Goal: Task Accomplishment & Management: Use online tool/utility

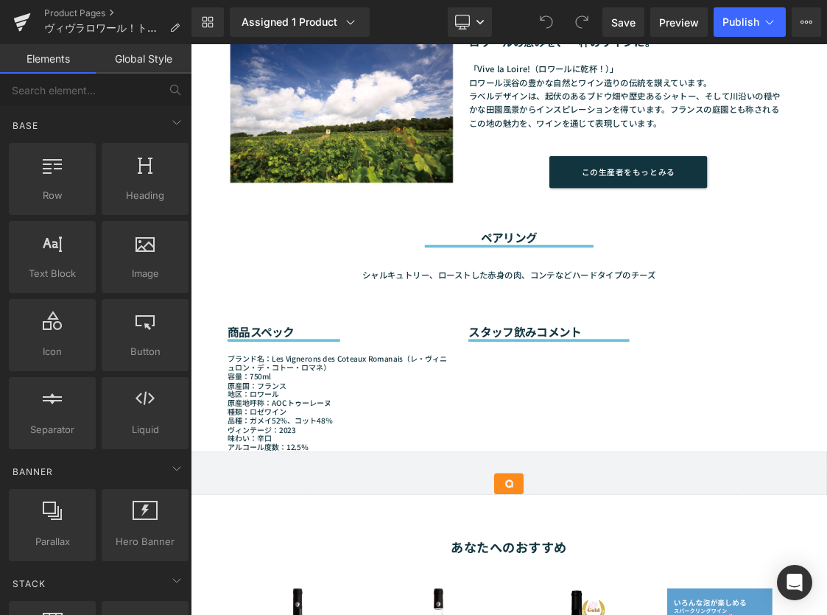
scroll to position [954, 0]
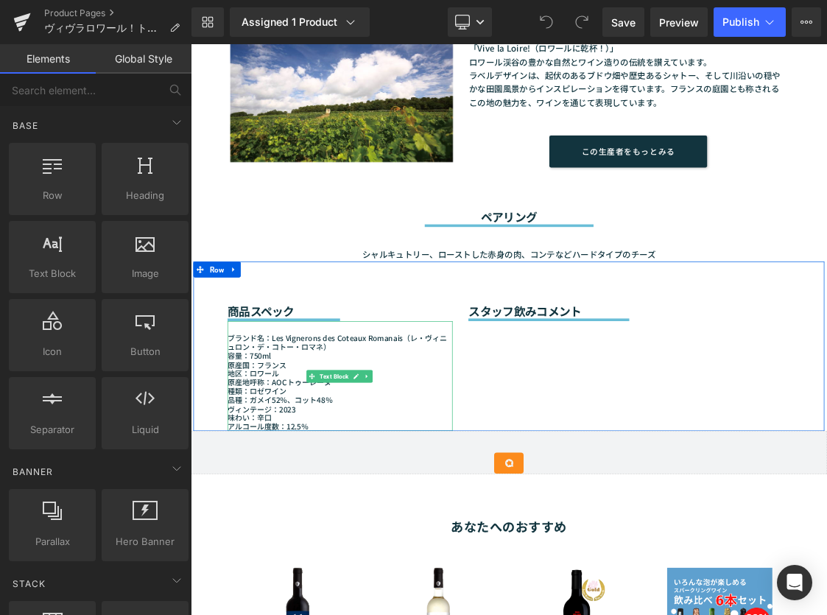
click at [328, 550] on div "ヴィンテージ：2023" at bounding box center [399, 556] width 315 height 13
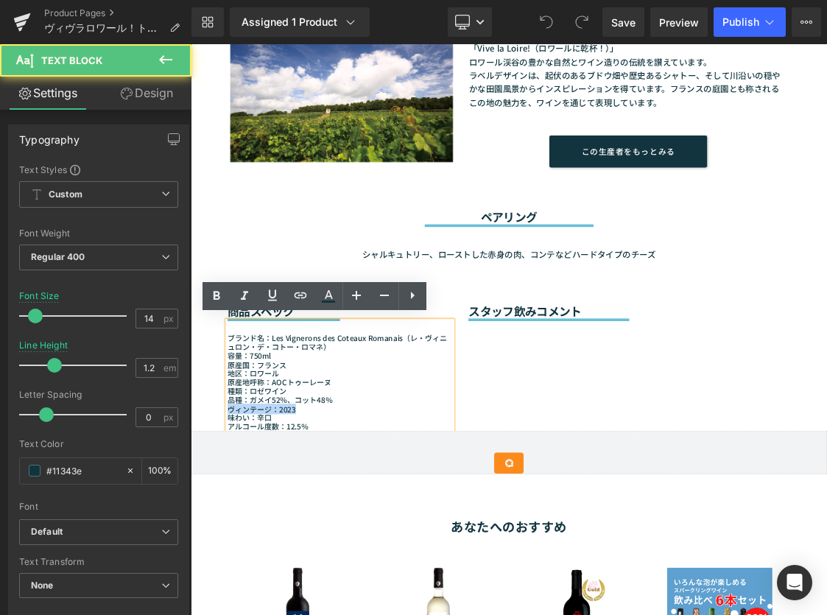
drag, startPoint x: 336, startPoint y: 555, endPoint x: 232, endPoint y: 555, distance: 103.9
click at [232, 555] on div "商品スペック Heading Separator ブランド名：Les Vignerons des Coteaux Romanais（レ・ヴィニュロン・デ・コト…" at bounding box center [399, 467] width 337 height 237
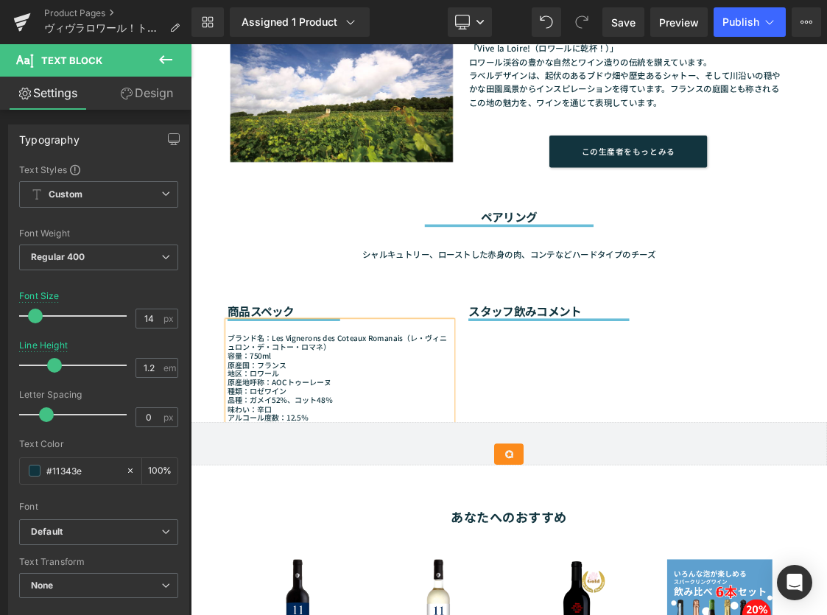
click at [333, 550] on div "味わい：辛口" at bounding box center [399, 556] width 315 height 13
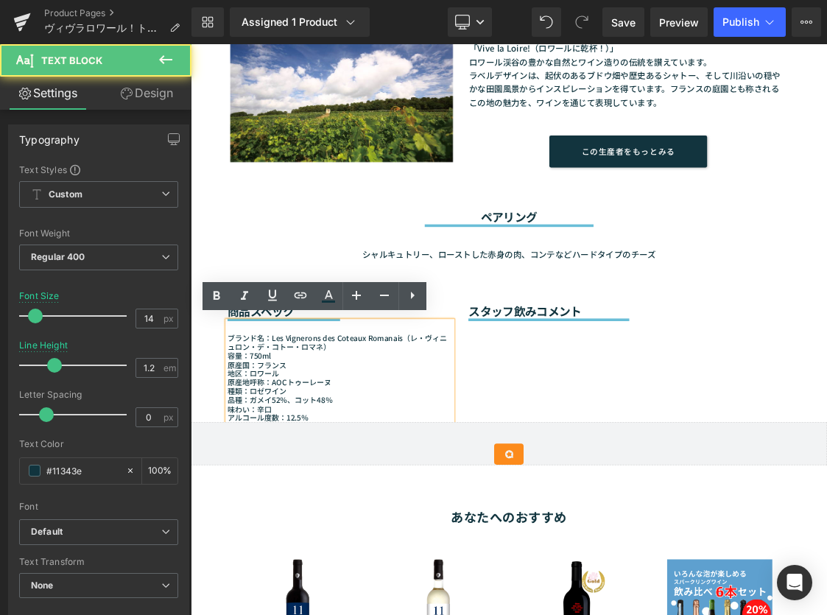
click at [413, 555] on div "味わい：辛口" at bounding box center [399, 556] width 315 height 13
click at [371, 564] on div "アルコール度数：12.5％" at bounding box center [399, 567] width 315 height 13
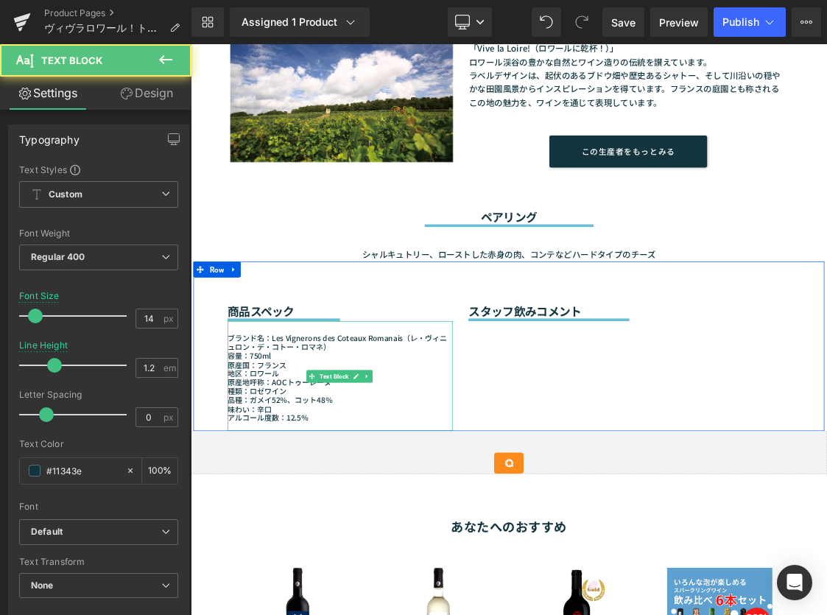
click at [265, 577] on div at bounding box center [399, 580] width 315 height 13
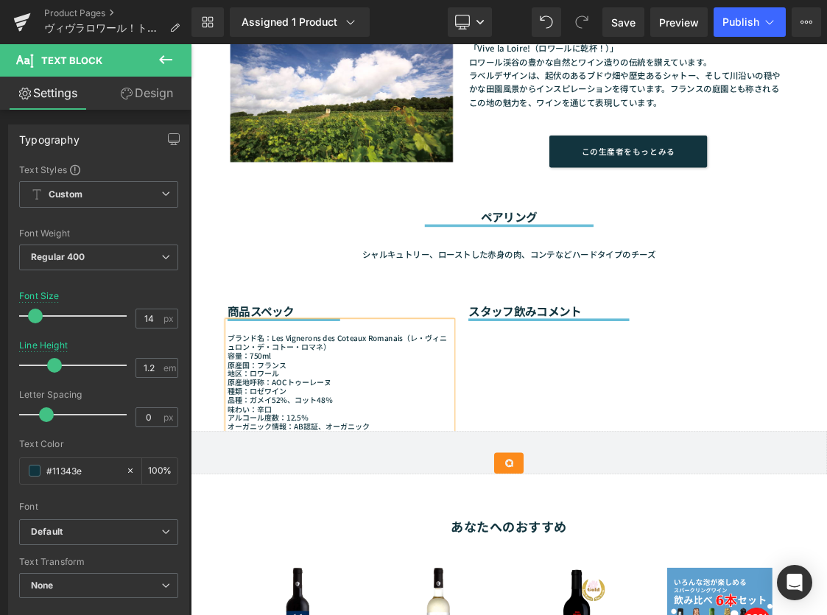
click at [720, 493] on div "商品スペック Heading Separator ブランド名：Les Vignerons des Coteaux Romanais（レ・ヴィニュロン・デ・コト…" at bounding box center [637, 467] width 884 height 237
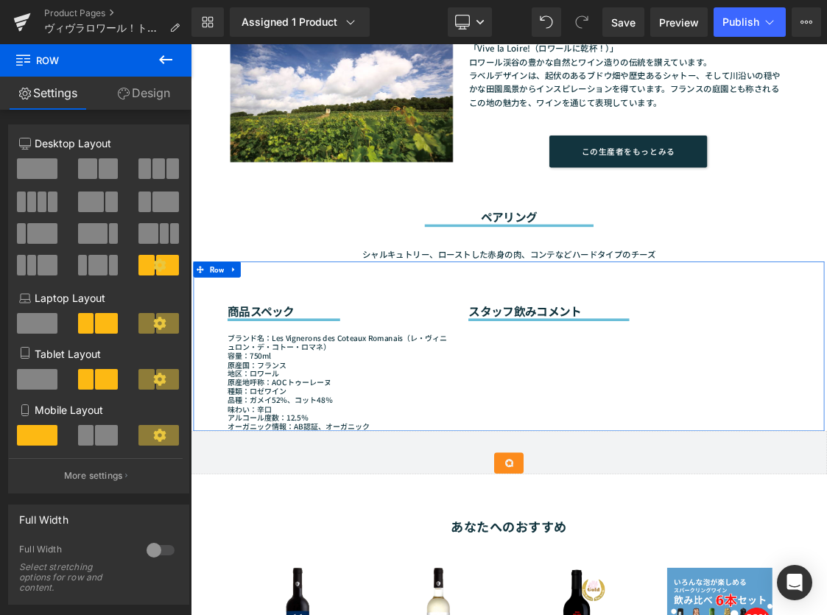
click at [753, 503] on div "商品スペック Heading Separator ブランド名：Les Vignerons des Coteaux Romanais（レ・ヴィニュロン・デ・コト…" at bounding box center [637, 467] width 884 height 237
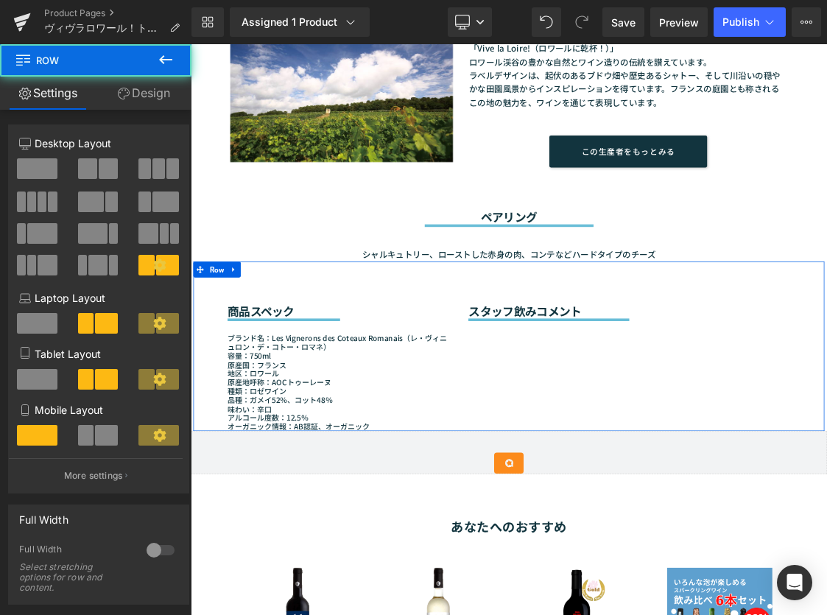
click at [656, 475] on div "商品スペック Heading Separator ブランド名：Les Vignerons des Coteaux Romanais（レ・ヴィニュロン・デ・コト…" at bounding box center [637, 467] width 884 height 237
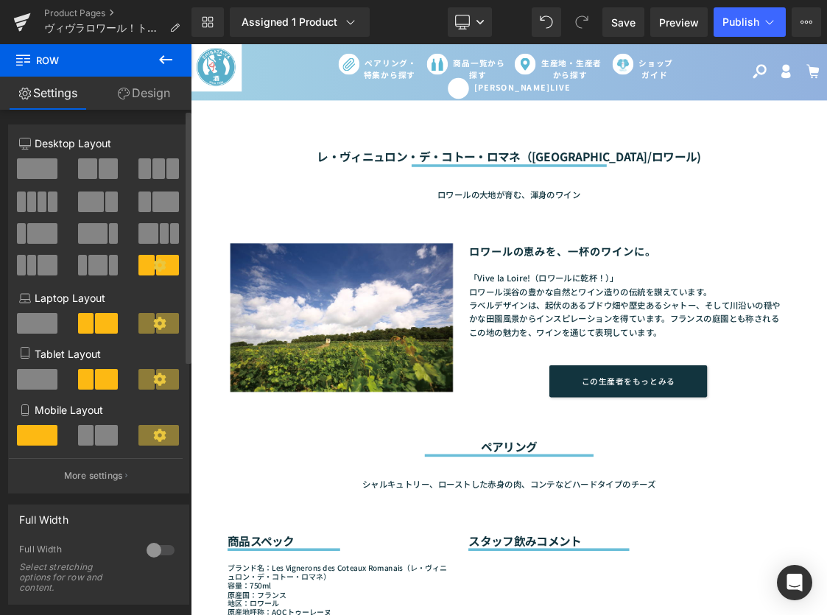
scroll to position [318, 0]
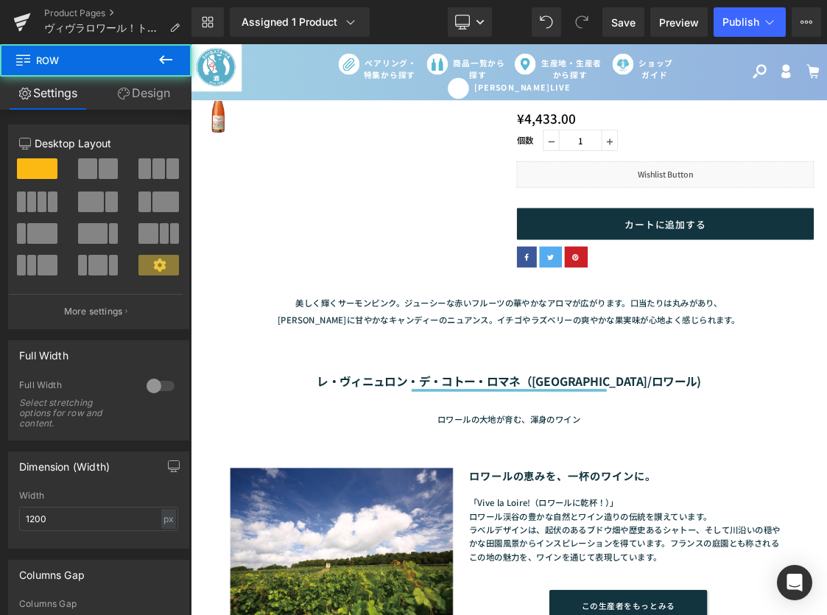
scroll to position [1060, 0]
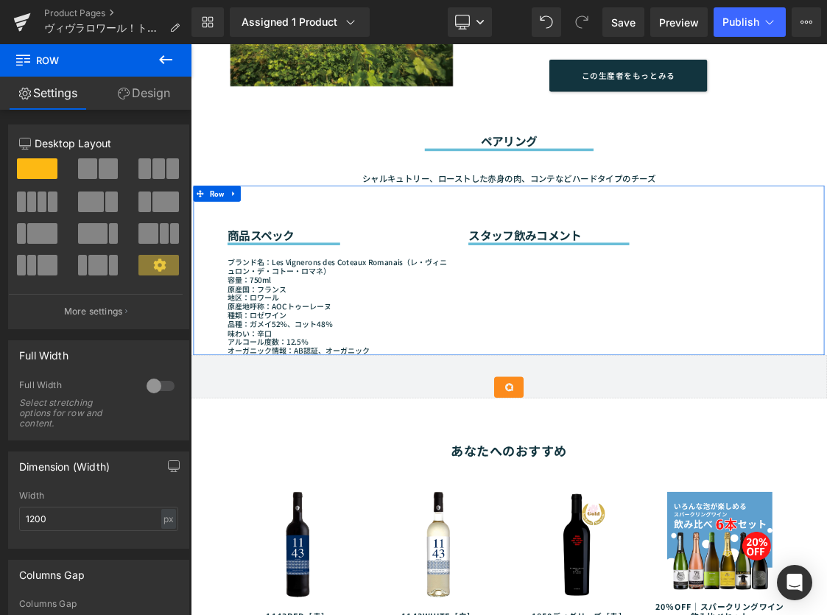
click at [665, 429] on div "商品スペック Heading Separator ブランド名：Les Vignerons des Coteaux Romanais（レ・ヴィニュロン・デ・コト…" at bounding box center [637, 361] width 884 height 237
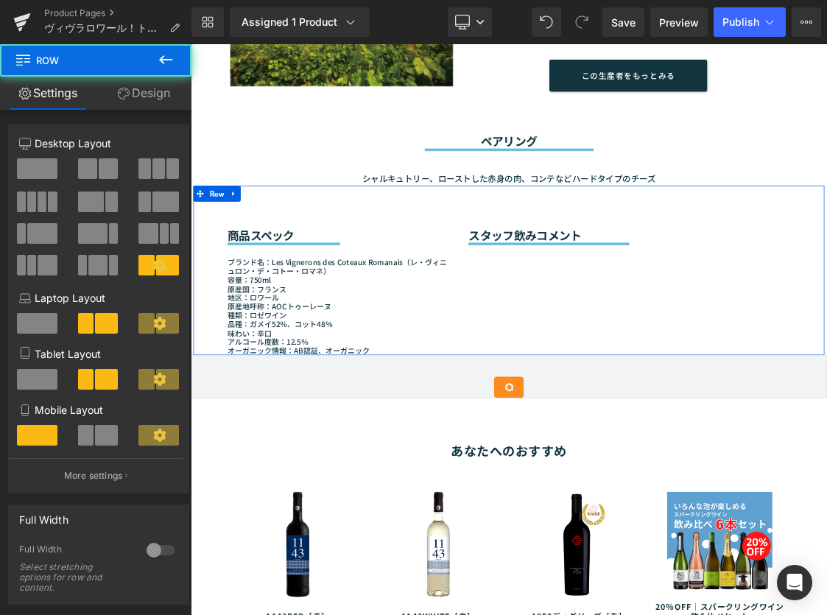
click at [624, 354] on div "商品スペック Heading Separator ブランド名：Les Vignerons des Coteaux Romanais（レ・ヴィニュロン・デ・コト…" at bounding box center [637, 361] width 884 height 237
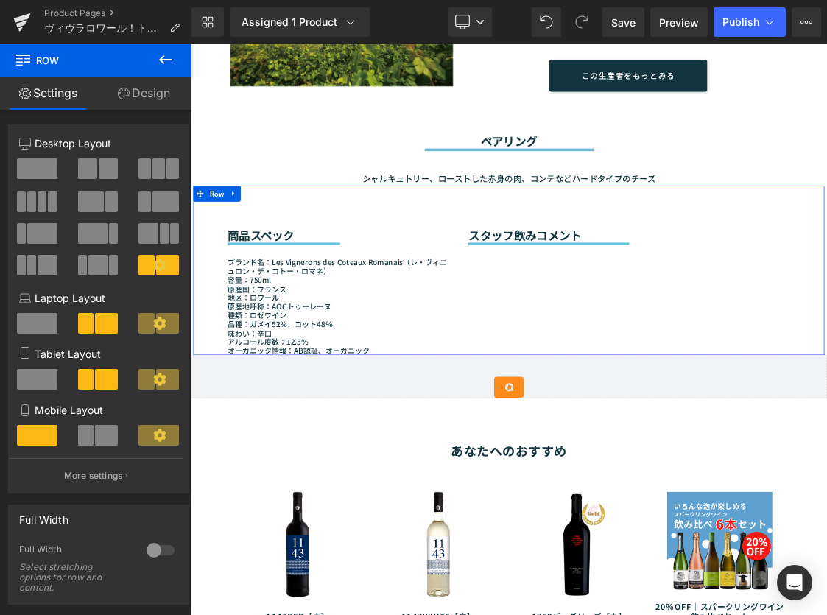
click at [727, 376] on div "商品スペック Heading Separator ブランド名：Les Vignerons des Coteaux Romanais（レ・ヴィニュロン・デ・コト…" at bounding box center [637, 361] width 884 height 237
click at [706, 315] on span "Separator" at bounding box center [692, 321] width 45 height 18
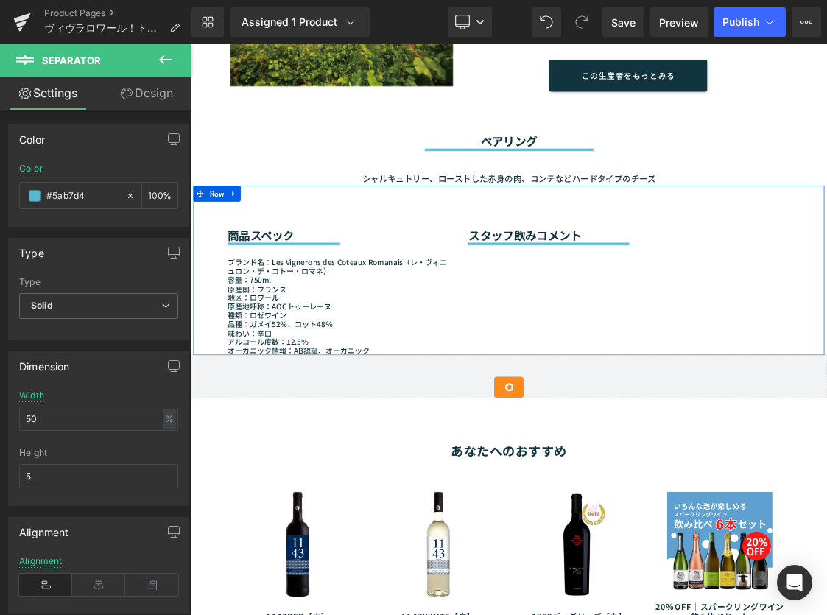
click at [591, 343] on div "商品スペック Heading Separator ブランド名：Les Vignerons des Coteaux Romanais（レ・ヴィニュロン・デ・コト…" at bounding box center [637, 361] width 884 height 237
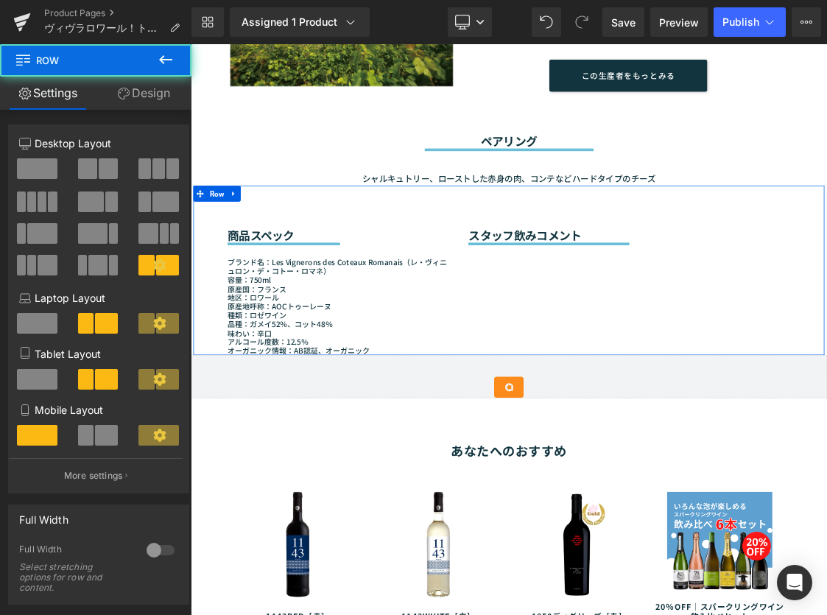
click at [639, 345] on div "商品スペック Heading Separator ブランド名：Les Vignerons des Coteaux Romanais（レ・ヴィニュロン・デ・コト…" at bounding box center [637, 361] width 884 height 237
drag, startPoint x: 657, startPoint y: 356, endPoint x: 340, endPoint y: 237, distance: 339.0
click at [657, 356] on div "商品スペック Heading Separator ブランド名：Les Vignerons des Coteaux Romanais（レ・ヴィニュロン・デ・コト…" at bounding box center [637, 361] width 884 height 237
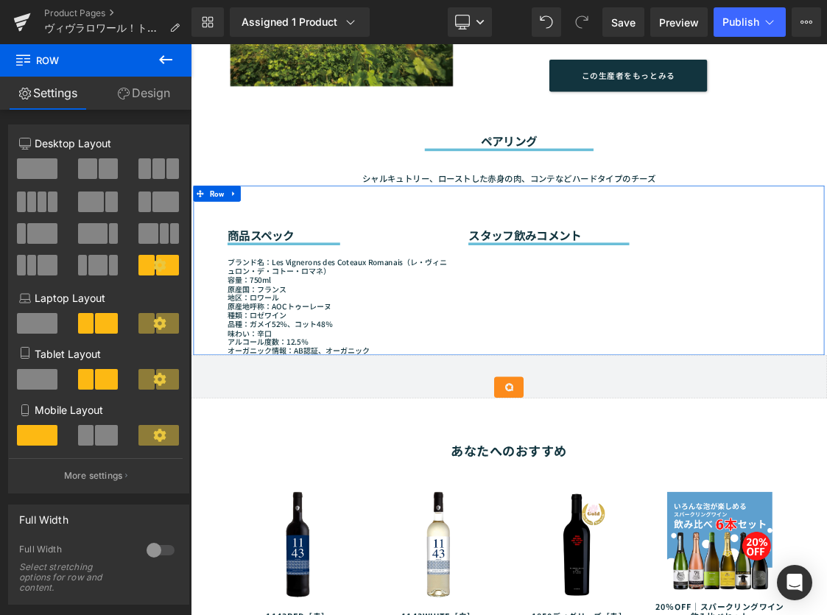
click at [586, 340] on div "商品スペック Heading Separator ブランド名：Les Vignerons des Coteaux Romanais（レ・ヴィニュロン・デ・コト…" at bounding box center [637, 361] width 884 height 237
drag, startPoint x: 335, startPoint y: 311, endPoint x: 719, endPoint y: 372, distance: 388.7
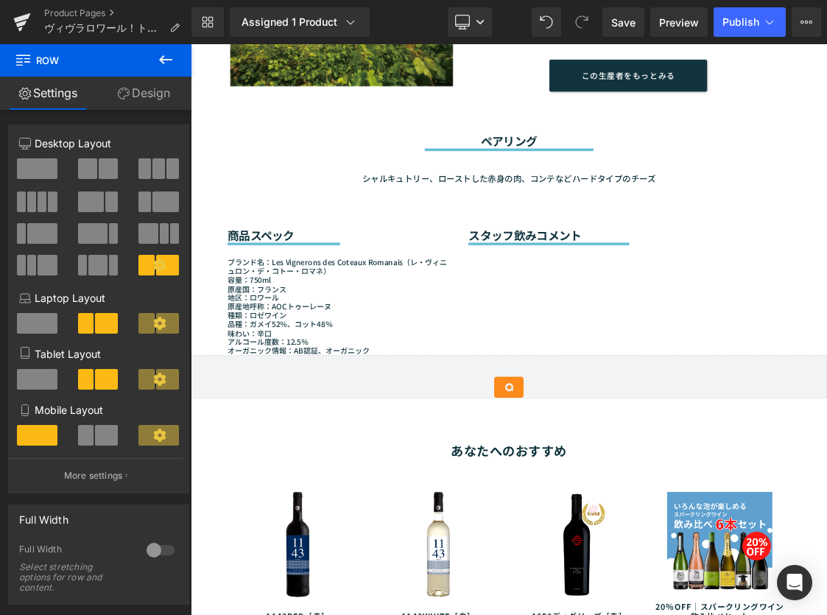
click at [167, 55] on icon at bounding box center [166, 60] width 18 height 18
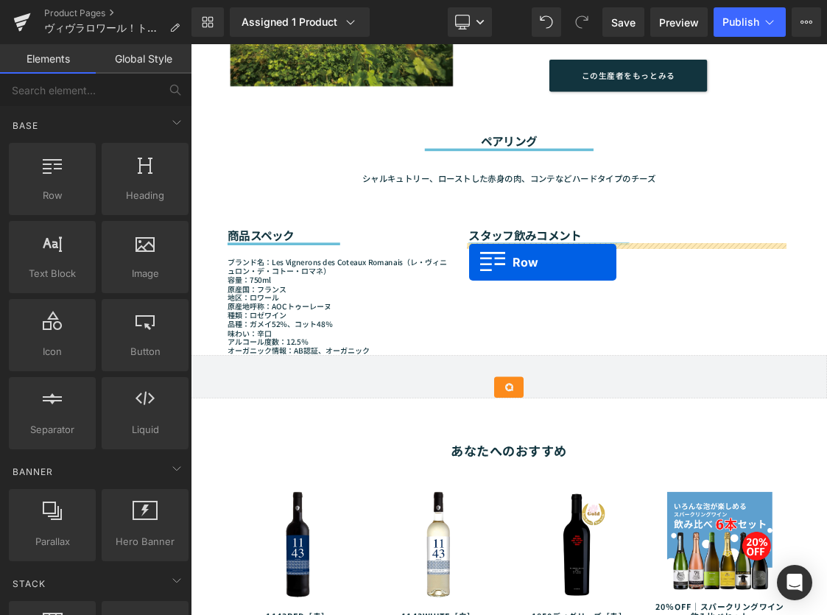
drag, startPoint x: 242, startPoint y: 217, endPoint x: 581, endPoint y: 350, distance: 364.2
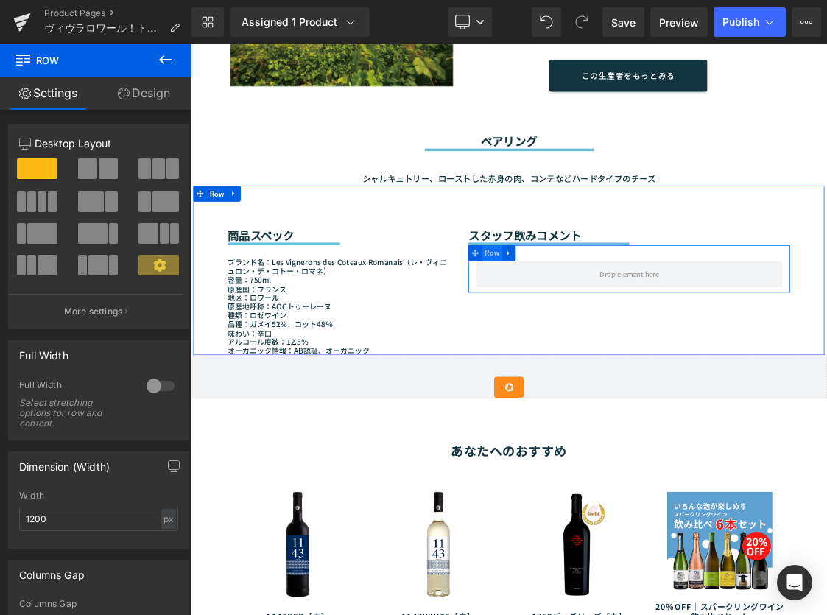
click at [611, 335] on span "Row" at bounding box center [613, 337] width 28 height 22
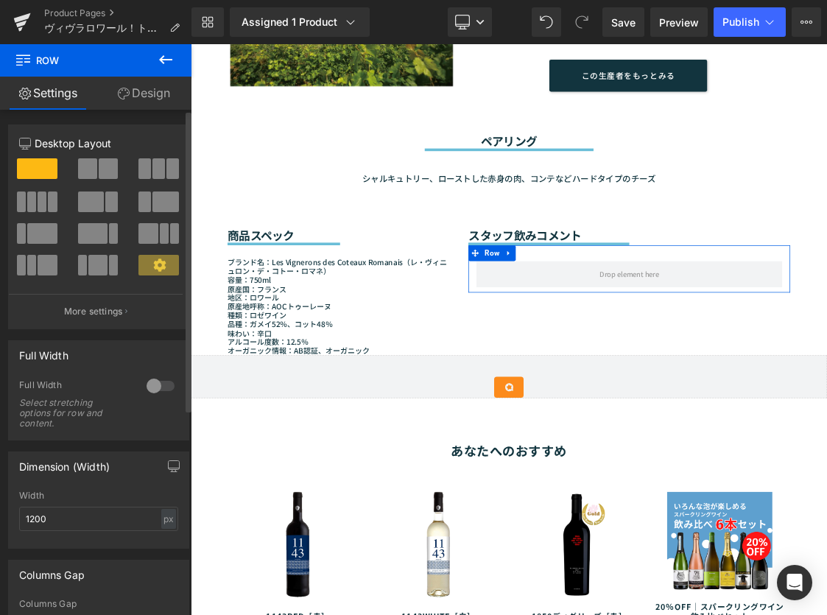
click at [153, 203] on span at bounding box center [166, 202] width 27 height 21
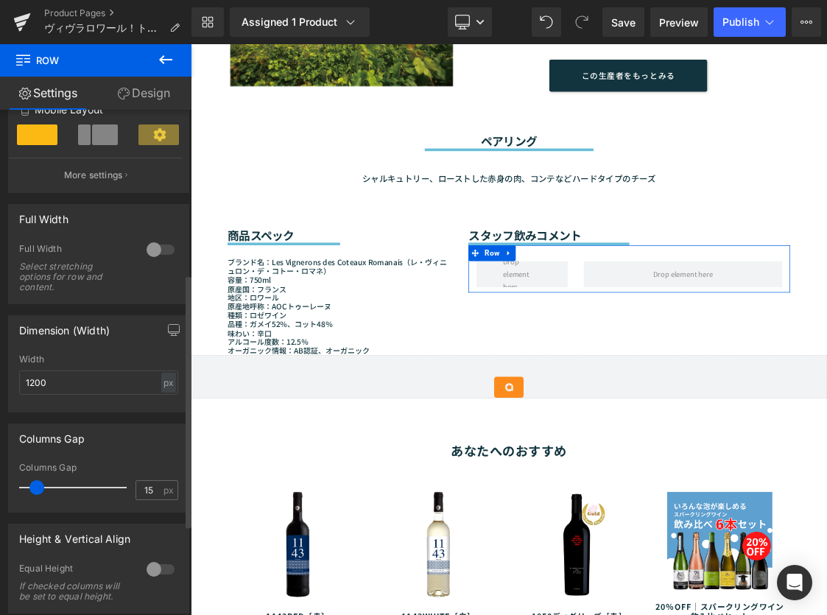
scroll to position [376, 0]
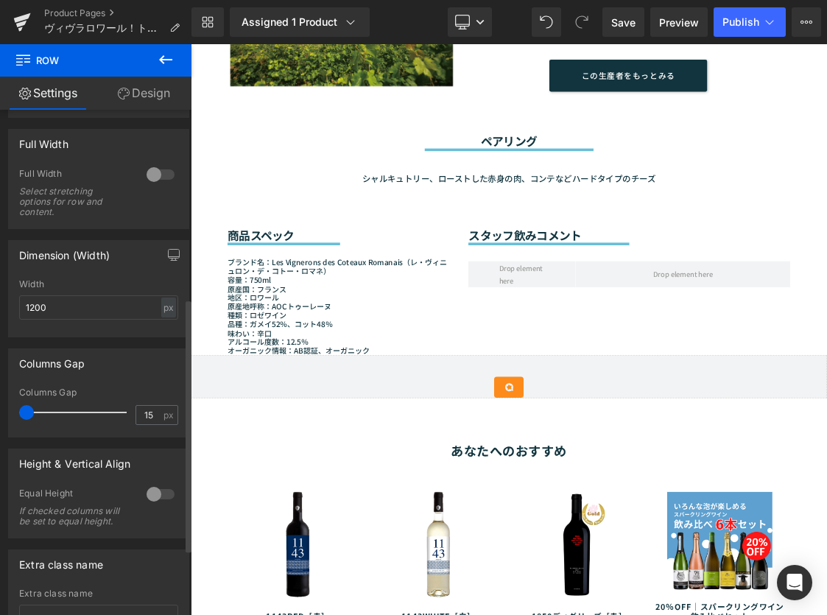
drag, startPoint x: 38, startPoint y: 414, endPoint x: -2, endPoint y: 410, distance: 40.7
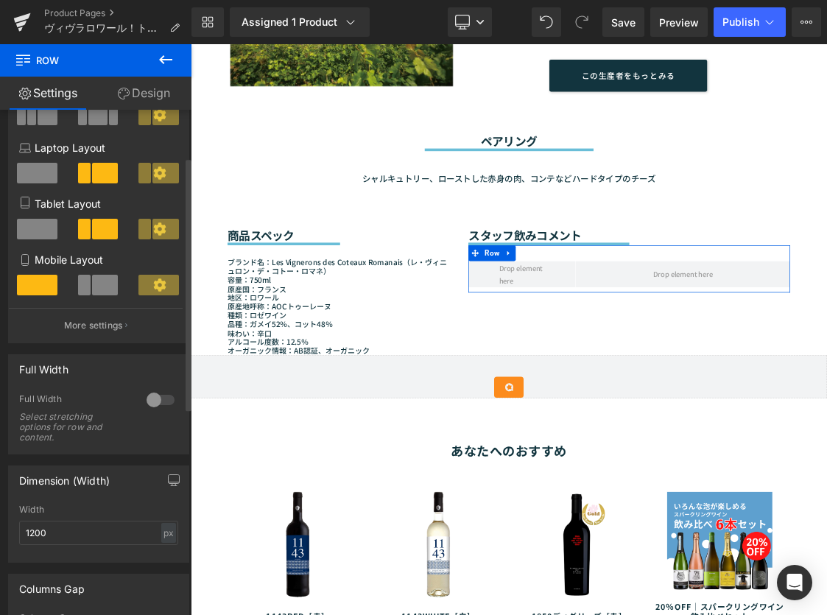
scroll to position [0, 0]
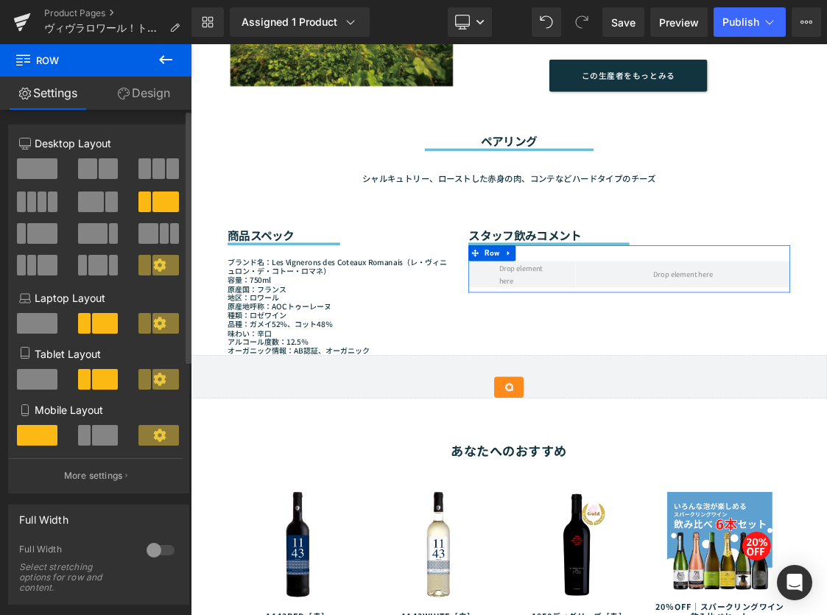
click at [153, 263] on icon at bounding box center [159, 265] width 13 height 13
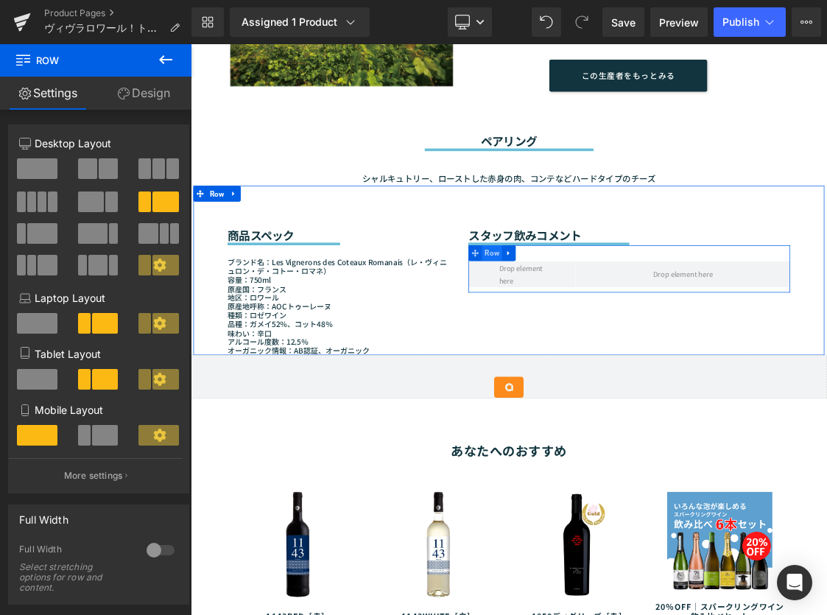
click at [610, 335] on span "Row" at bounding box center [613, 337] width 28 height 22
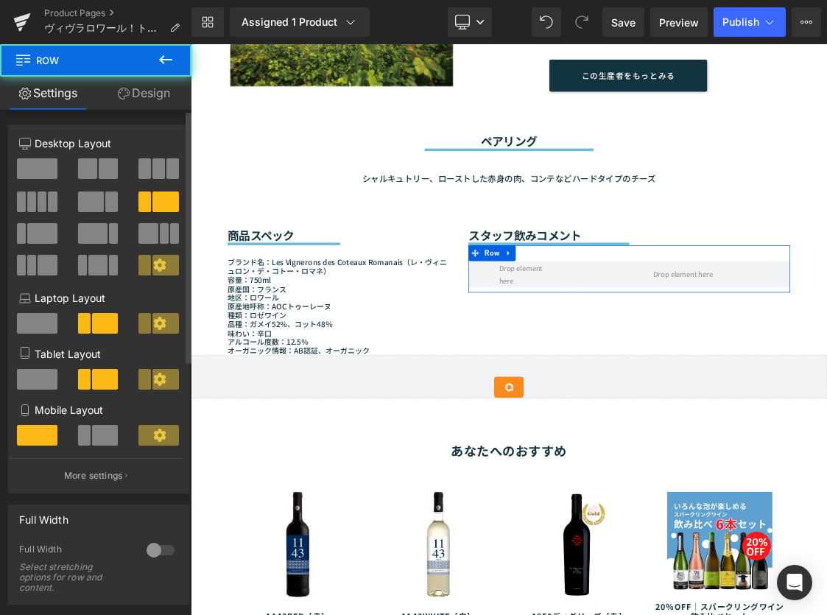
click at [158, 266] on span at bounding box center [166, 265] width 27 height 21
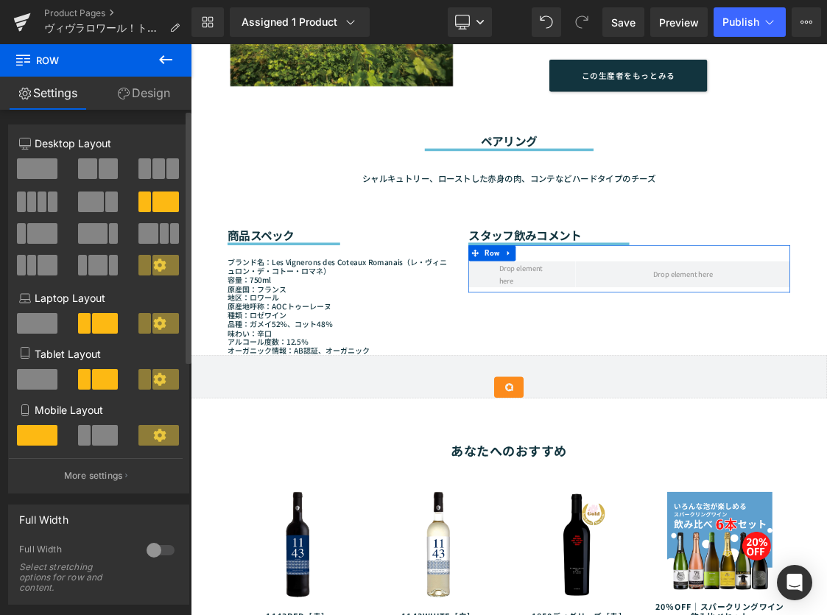
click at [153, 265] on icon at bounding box center [159, 265] width 13 height 13
click at [139, 265] on span at bounding box center [145, 265] width 13 height 21
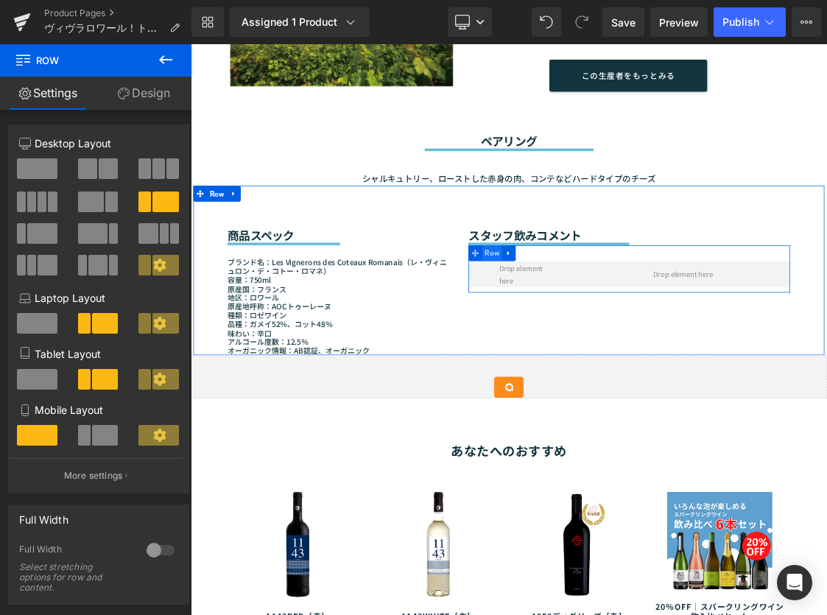
click at [610, 333] on span "Row" at bounding box center [613, 337] width 28 height 22
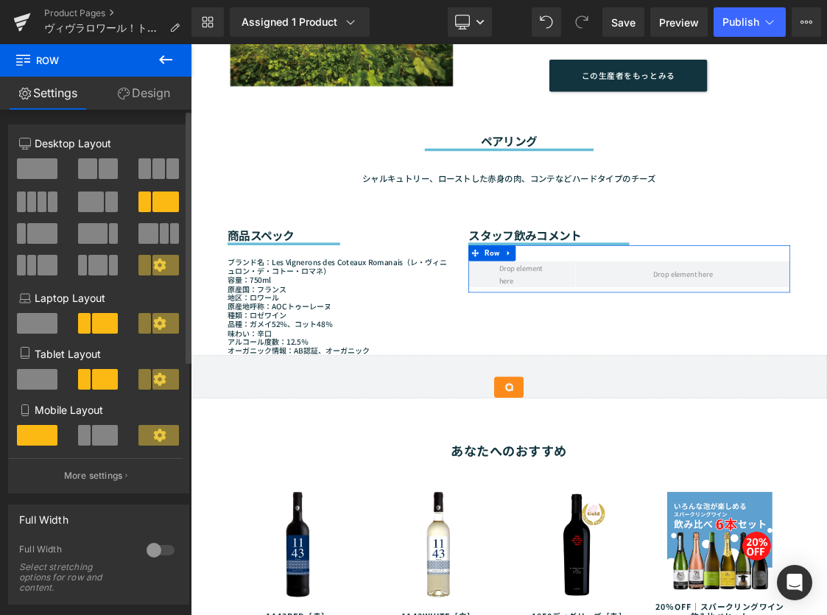
click at [153, 262] on icon at bounding box center [159, 265] width 13 height 13
click at [153, 323] on icon at bounding box center [159, 323] width 13 height 13
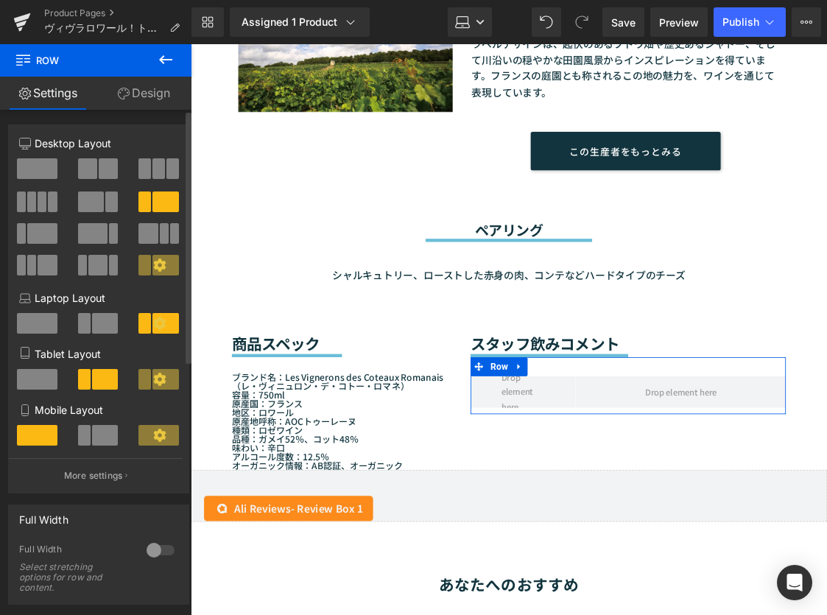
click at [153, 369] on span at bounding box center [166, 379] width 27 height 21
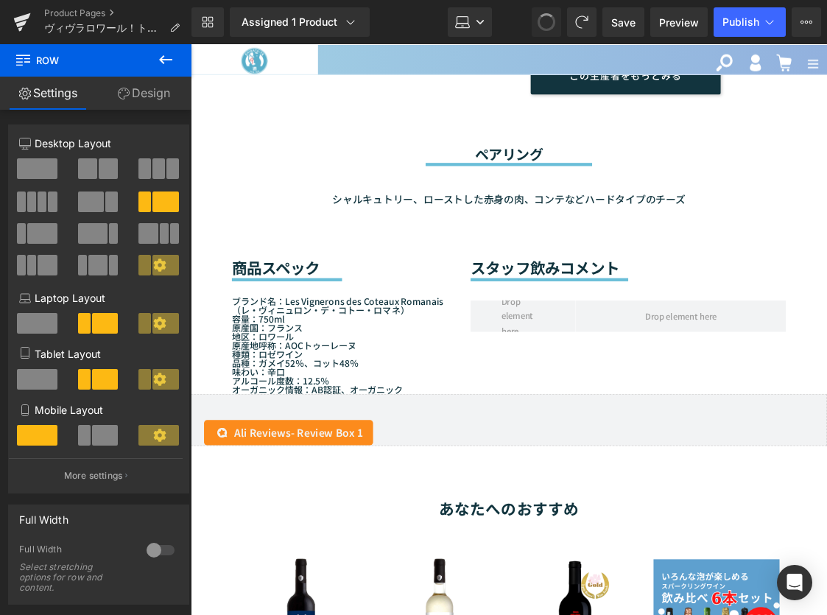
scroll to position [1148, 0]
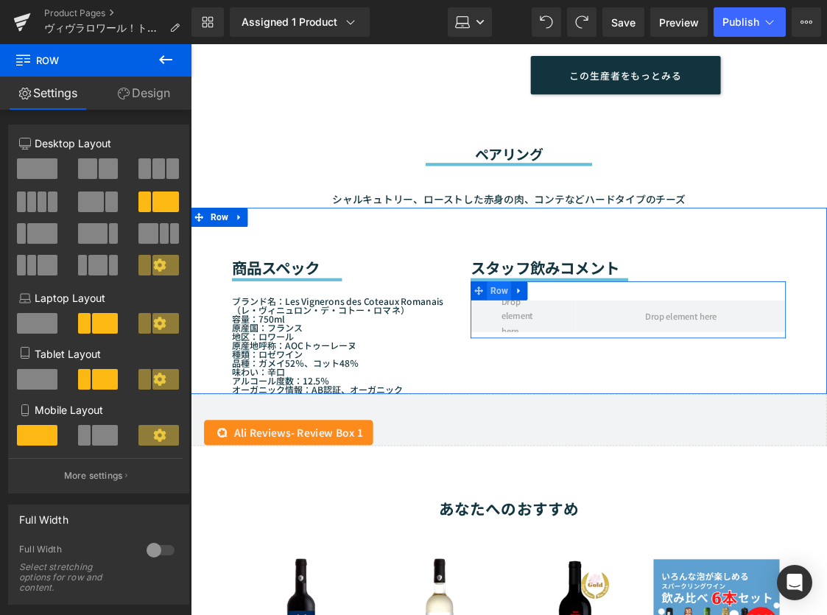
click at [543, 326] on span "Row" at bounding box center [550, 331] width 28 height 22
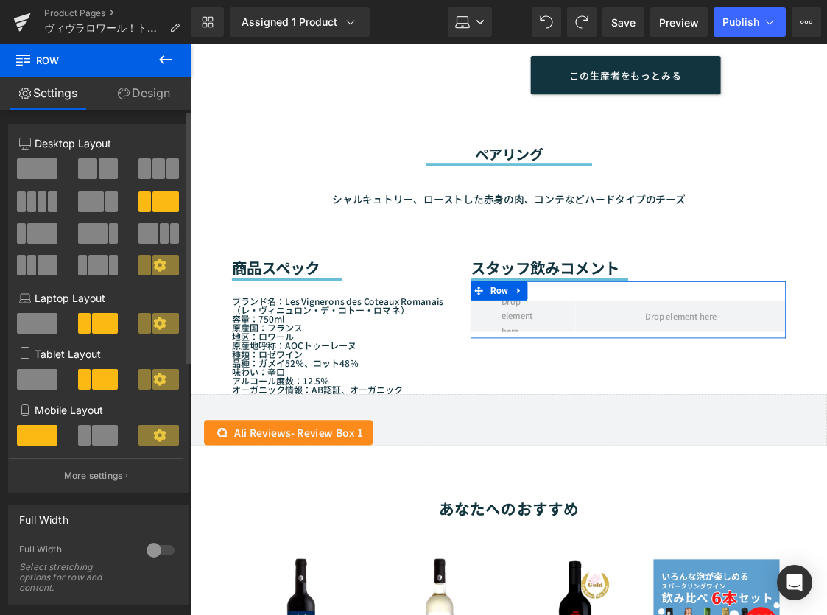
click at [144, 229] on span at bounding box center [148, 233] width 19 height 21
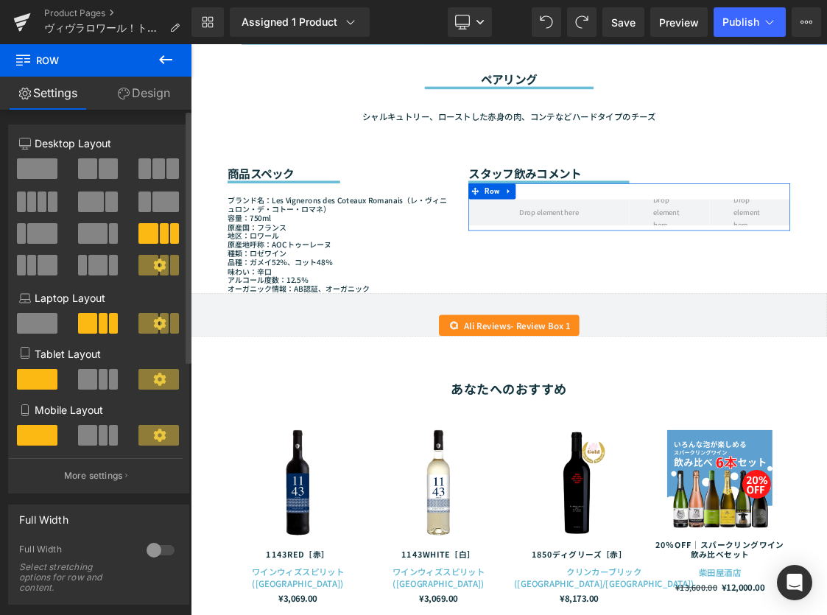
scroll to position [1065, 0]
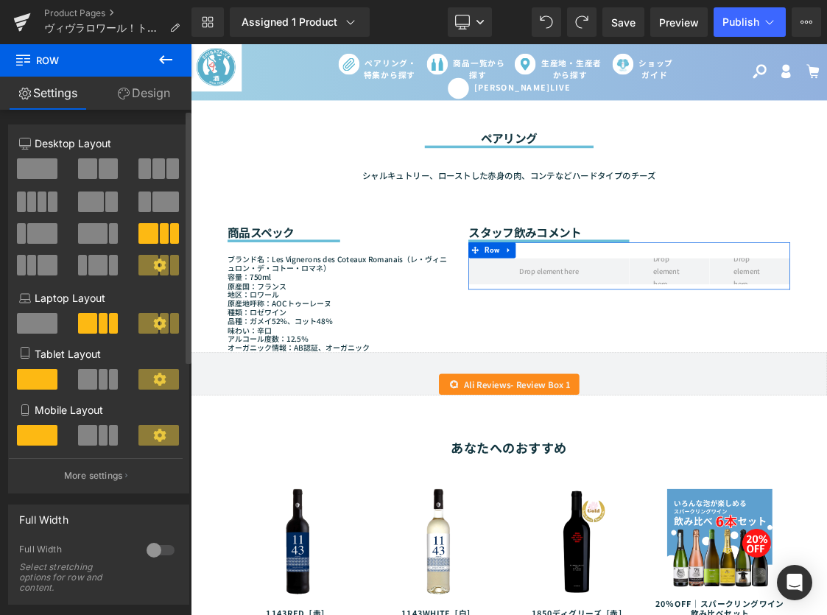
click at [160, 257] on span at bounding box center [164, 265] width 9 height 21
click at [153, 266] on icon at bounding box center [159, 265] width 13 height 13
click at [147, 248] on div at bounding box center [159, 239] width 61 height 32
click at [153, 203] on span at bounding box center [166, 202] width 27 height 21
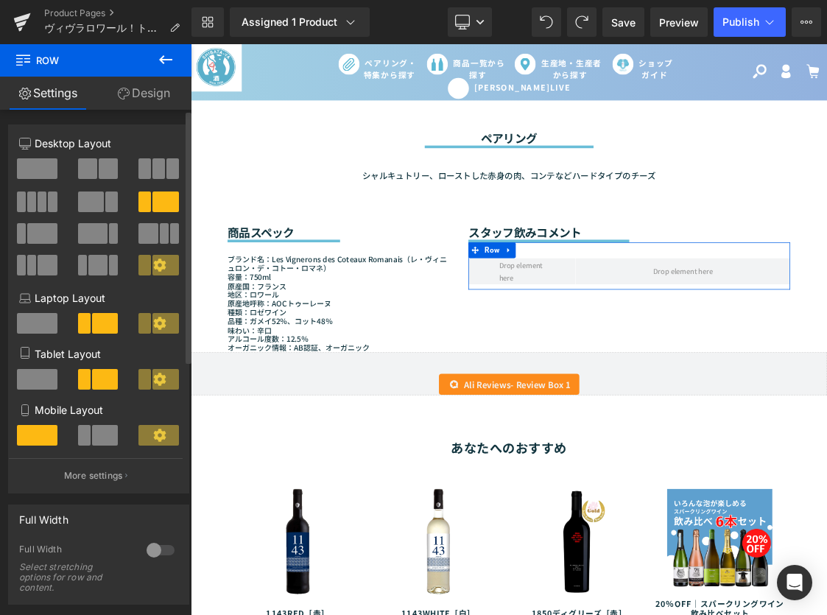
click at [155, 262] on icon at bounding box center [159, 265] width 13 height 13
click at [160, 225] on span at bounding box center [164, 233] width 9 height 21
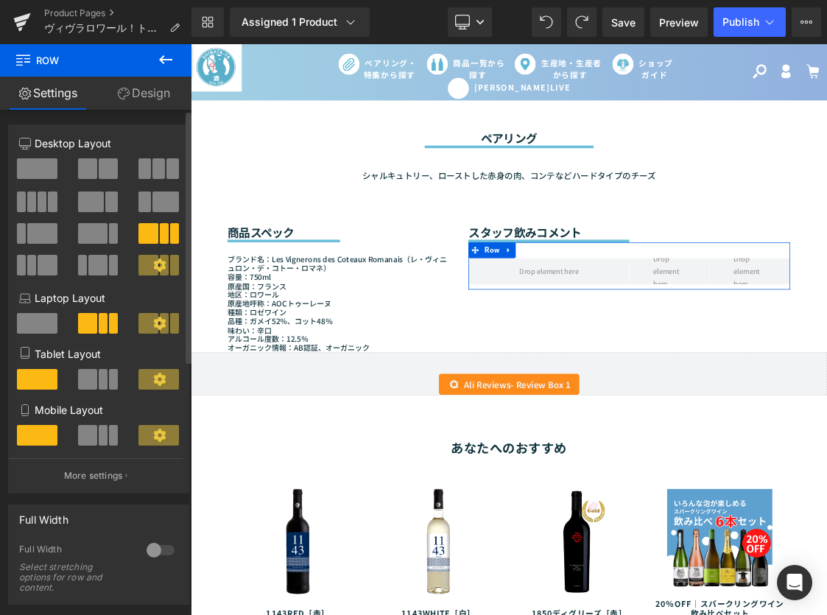
click at [146, 257] on span at bounding box center [148, 265] width 19 height 21
click at [48, 229] on span at bounding box center [41, 233] width 29 height 21
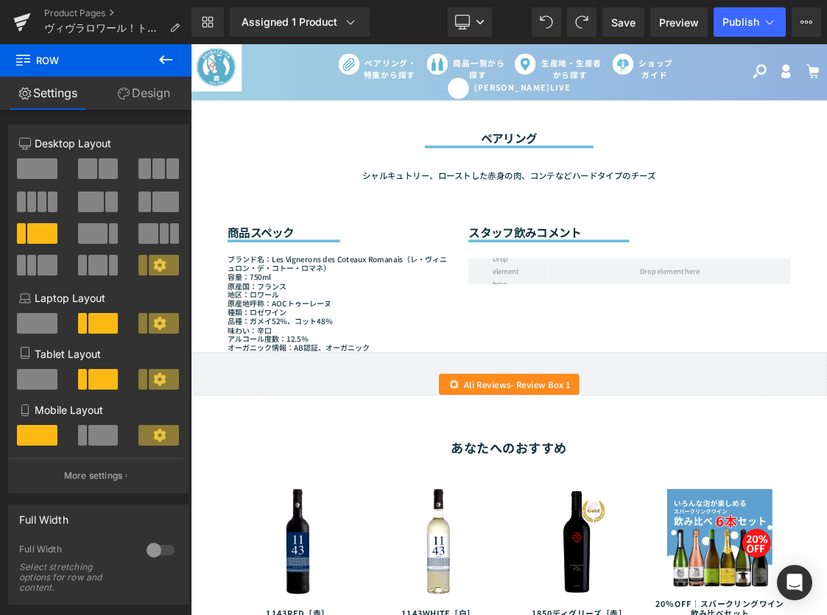
click at [167, 63] on icon at bounding box center [166, 60] width 18 height 18
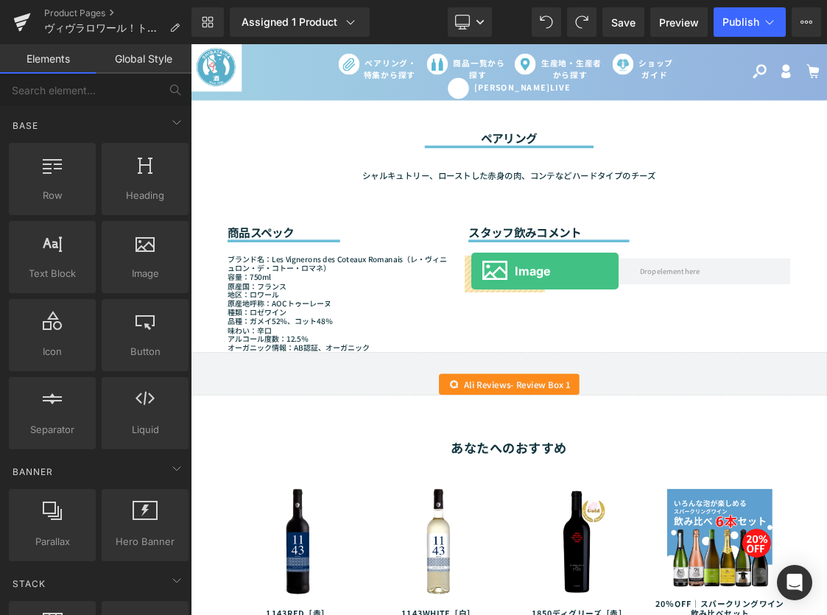
drag, startPoint x: 351, startPoint y: 311, endPoint x: 584, endPoint y: 362, distance: 239.0
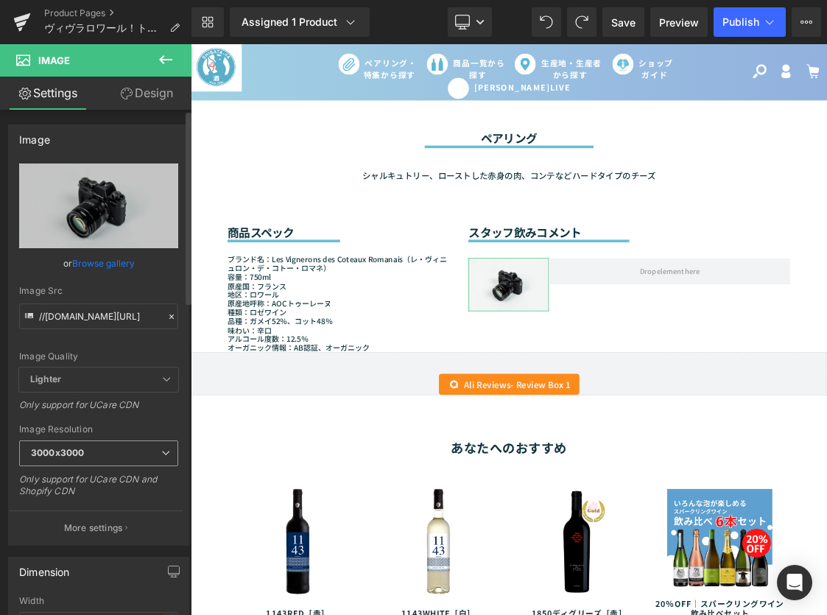
click at [158, 446] on span "3000x3000" at bounding box center [98, 454] width 159 height 26
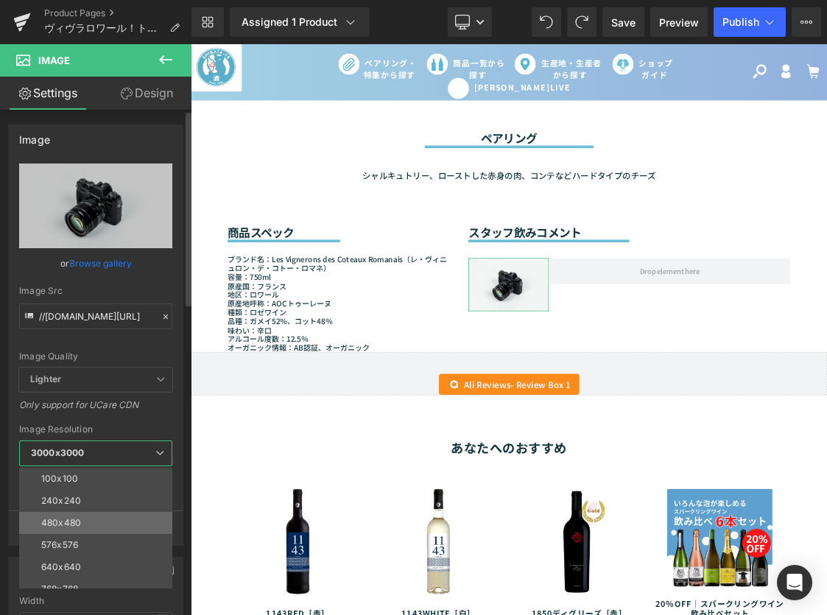
click at [105, 516] on li "480x480" at bounding box center [99, 523] width 160 height 22
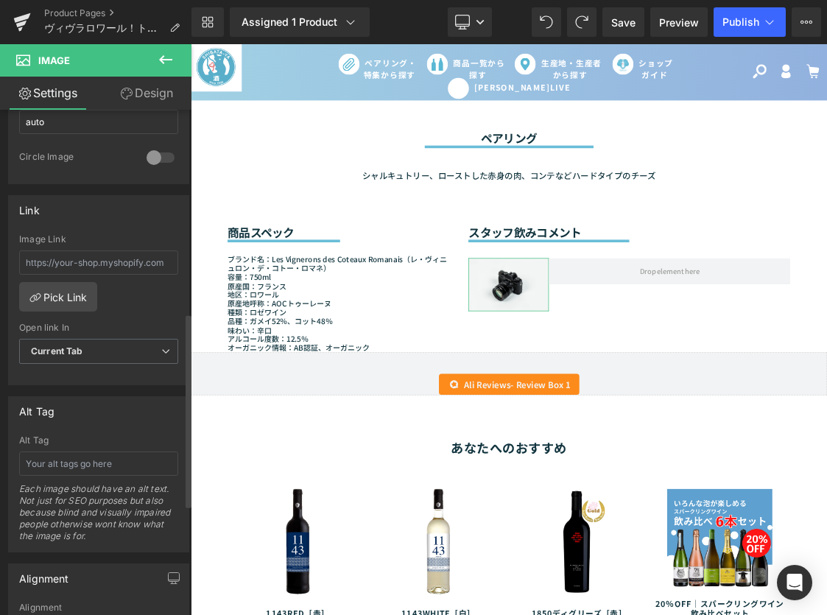
scroll to position [526, 0]
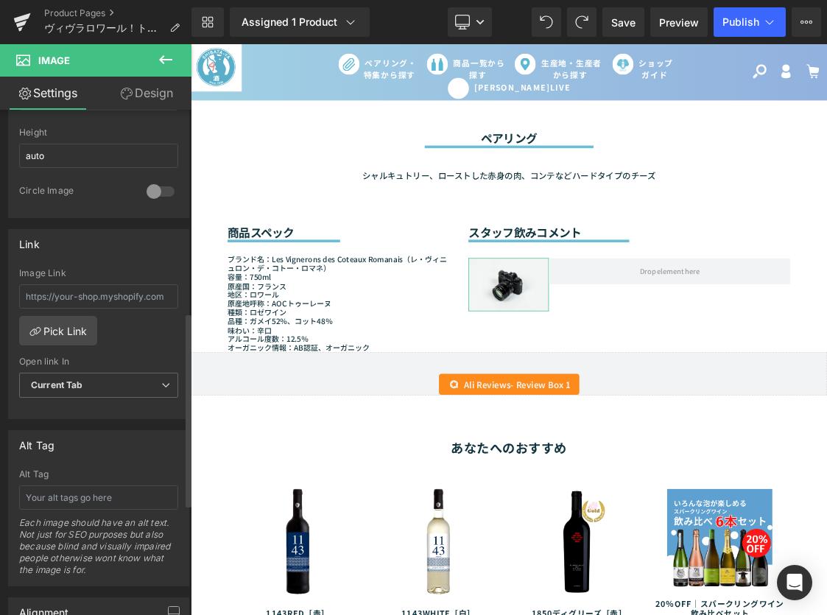
click at [144, 185] on div at bounding box center [160, 192] width 35 height 24
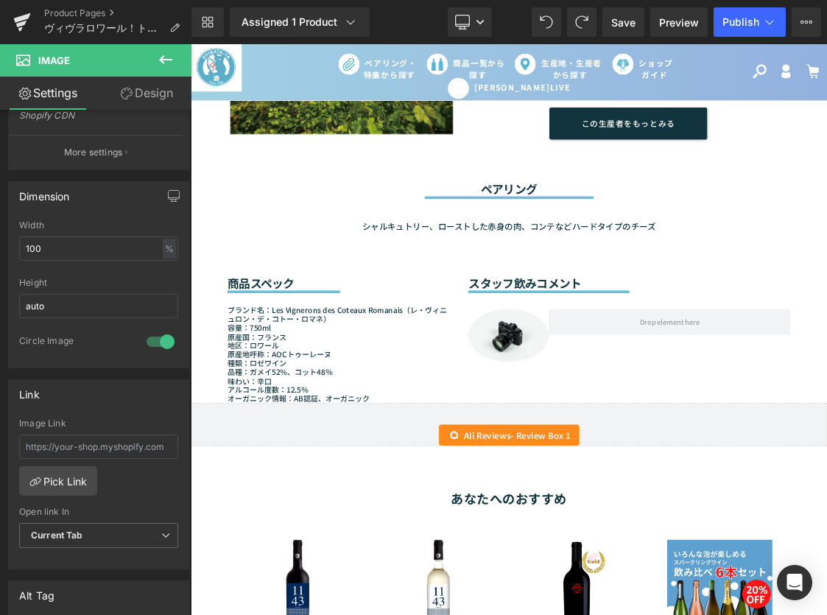
scroll to position [959, 0]
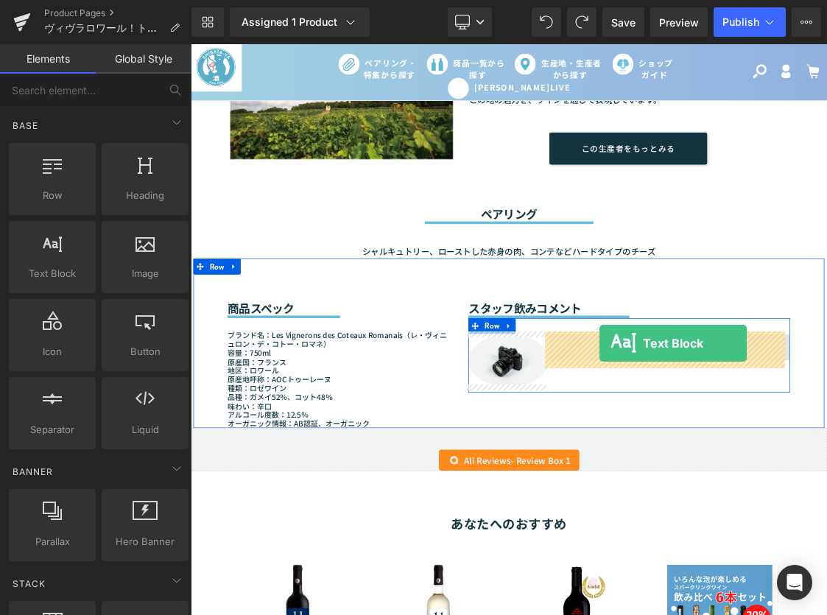
drag, startPoint x: 251, startPoint y: 310, endPoint x: 760, endPoint y: 465, distance: 532.8
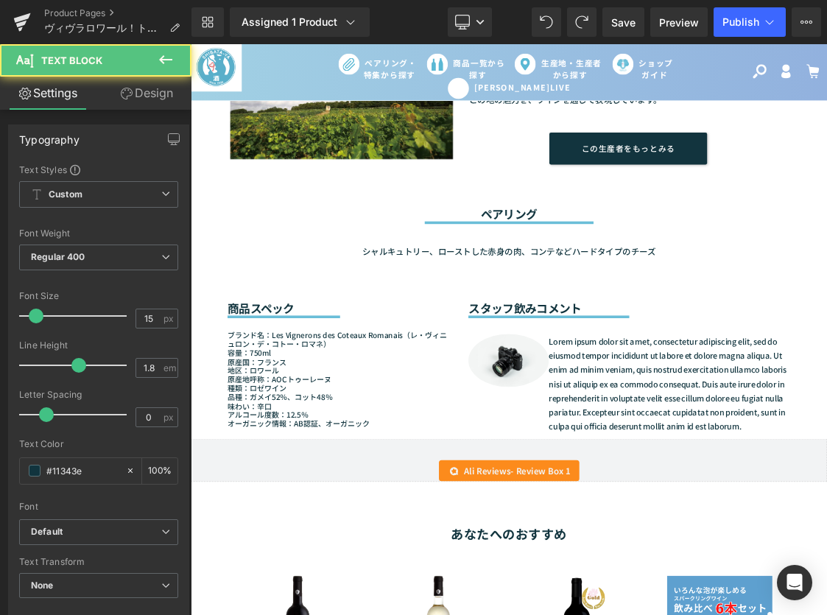
scroll to position [138, 0]
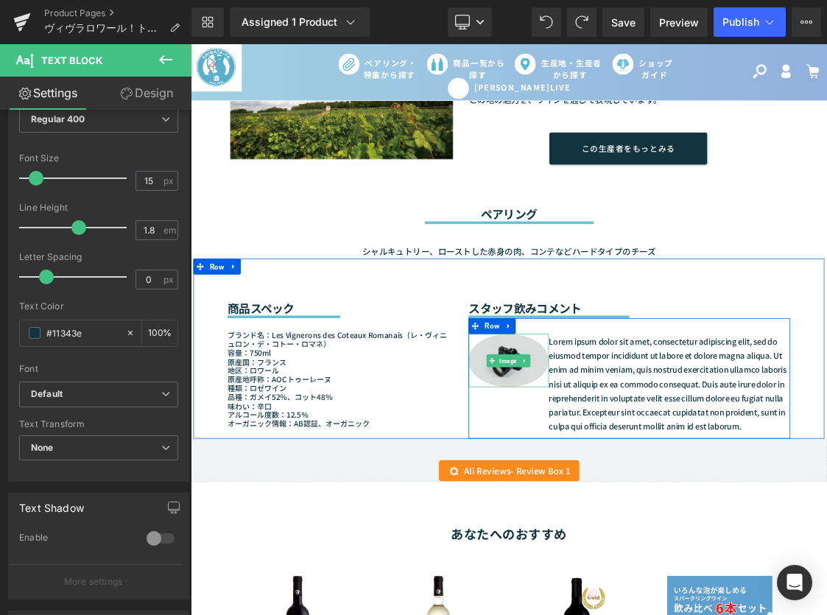
click at [617, 494] on img at bounding box center [636, 487] width 113 height 74
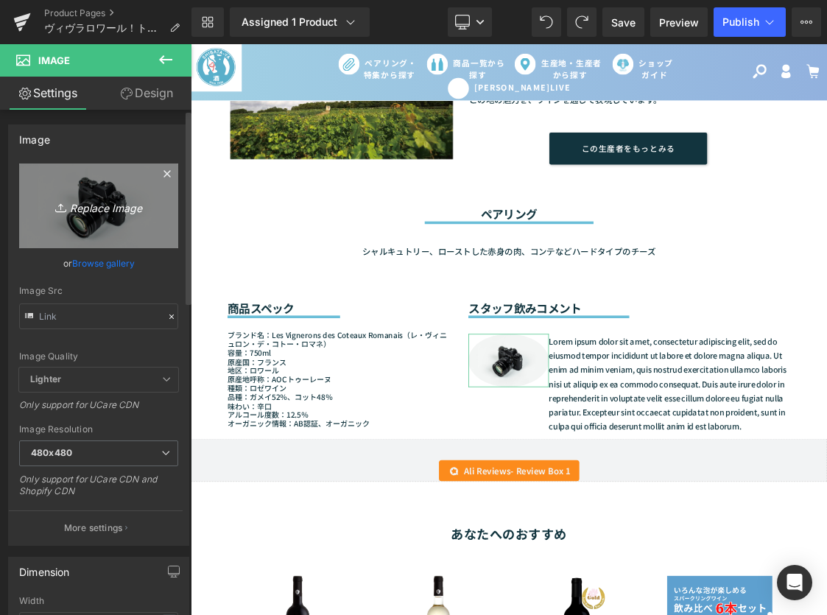
click at [81, 198] on icon "Replace Image" at bounding box center [99, 206] width 118 height 18
type input "C:\fakepath\[PERSON_NAME].jpg"
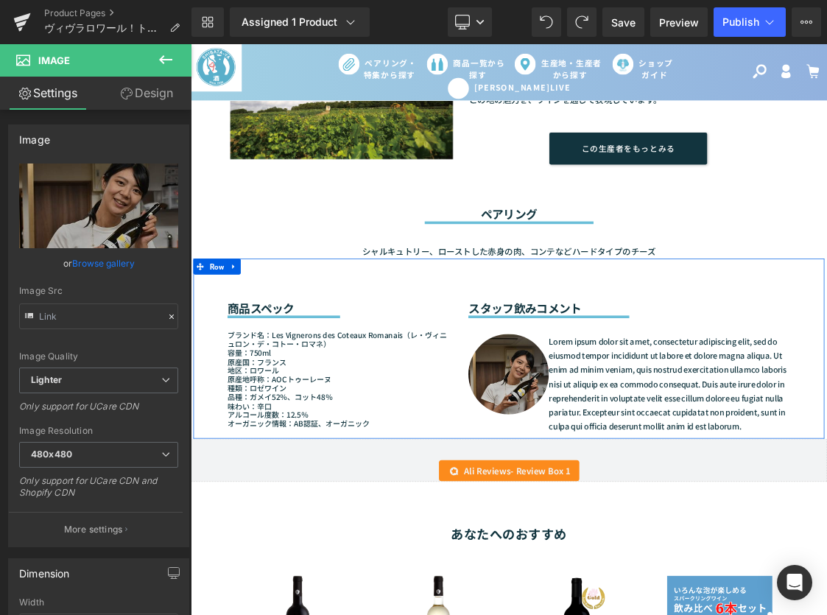
click at [595, 493] on img at bounding box center [636, 506] width 113 height 113
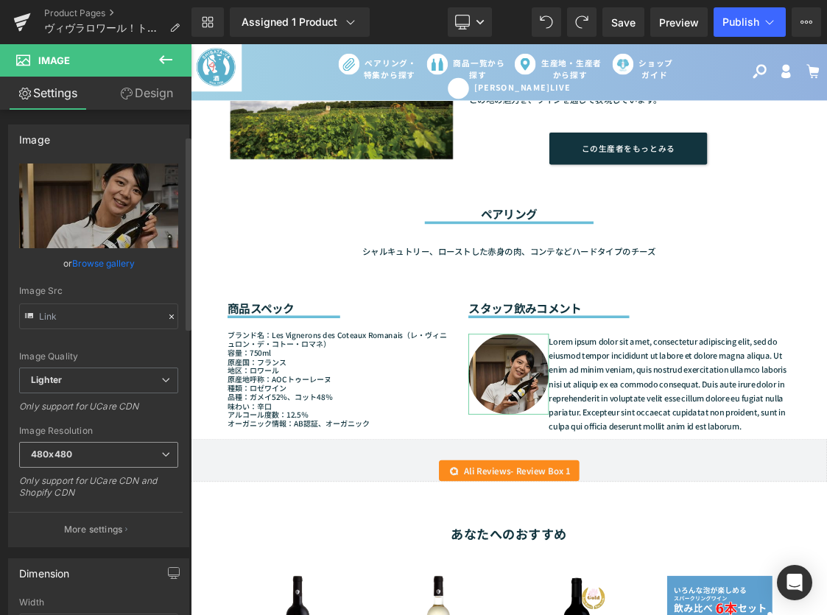
scroll to position [150, 0]
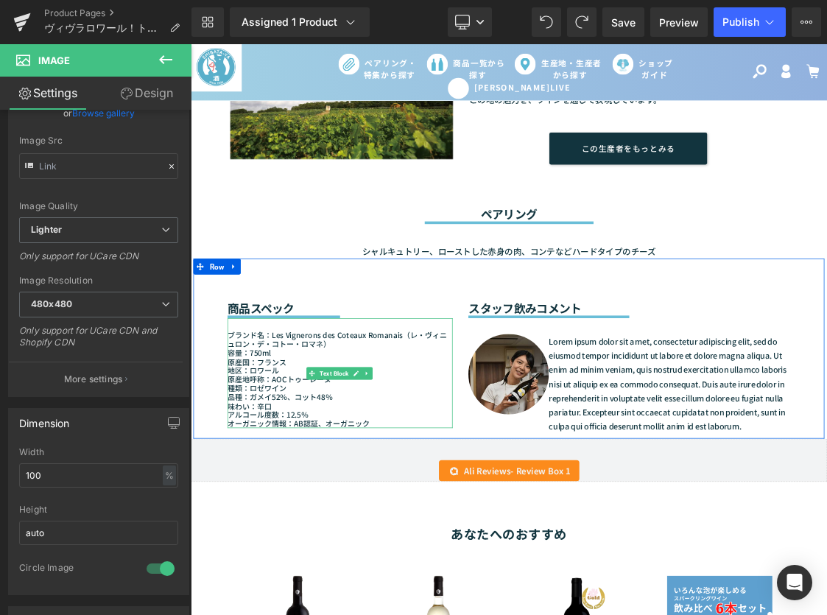
click at [498, 552] on div "味わい：辛口" at bounding box center [399, 551] width 315 height 13
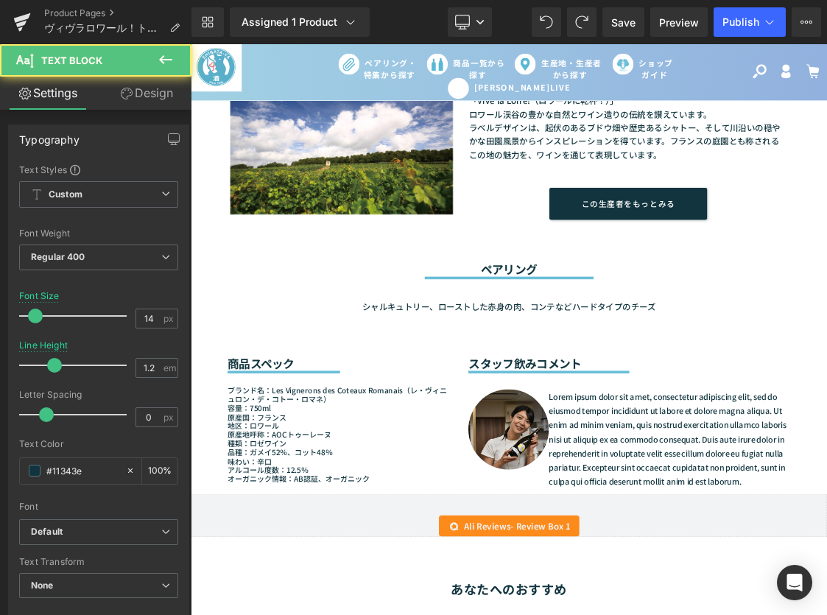
scroll to position [852, 0]
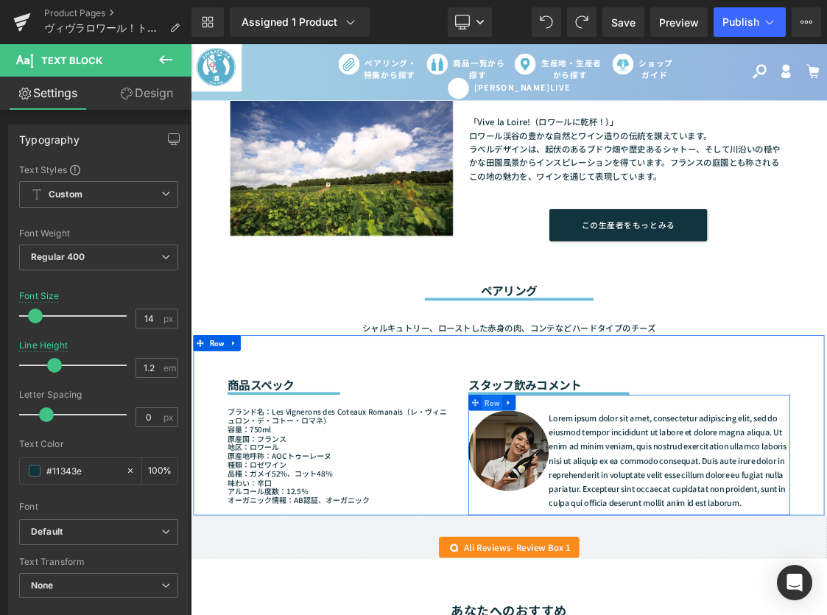
click at [609, 547] on span "Row" at bounding box center [613, 547] width 28 height 22
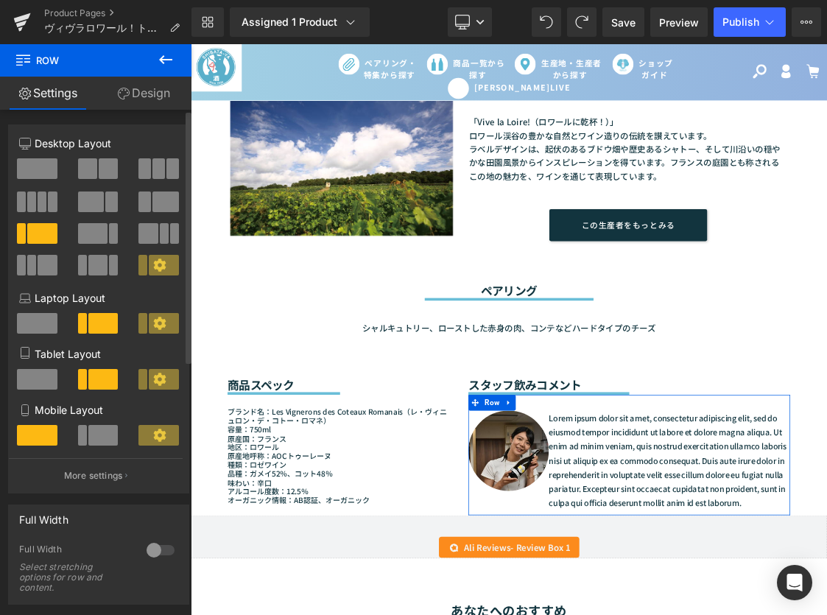
click at [139, 267] on span at bounding box center [143, 265] width 9 height 21
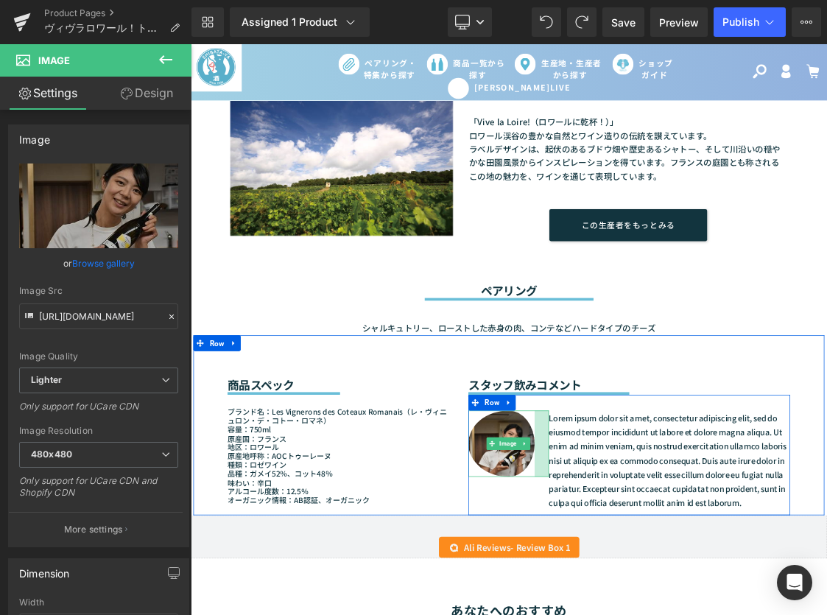
drag, startPoint x: 683, startPoint y: 665, endPoint x: 663, endPoint y: 663, distance: 19.9
click at [663, 614] on div "Image Lorem ipsum dolor sit amet, consectetur adipiscing elit, sed do eiusmod t…" at bounding box center [805, 619] width 451 height 169
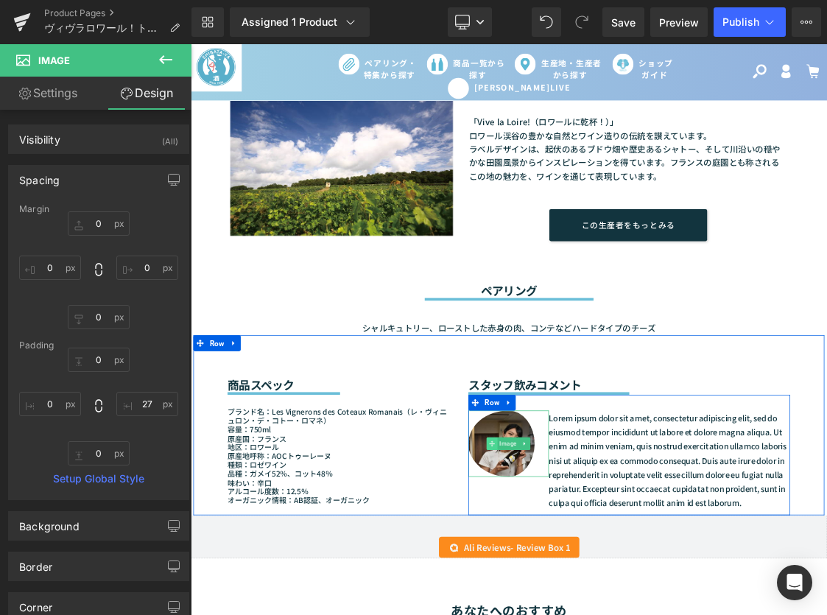
click at [610, 599] on icon at bounding box center [613, 603] width 8 height 9
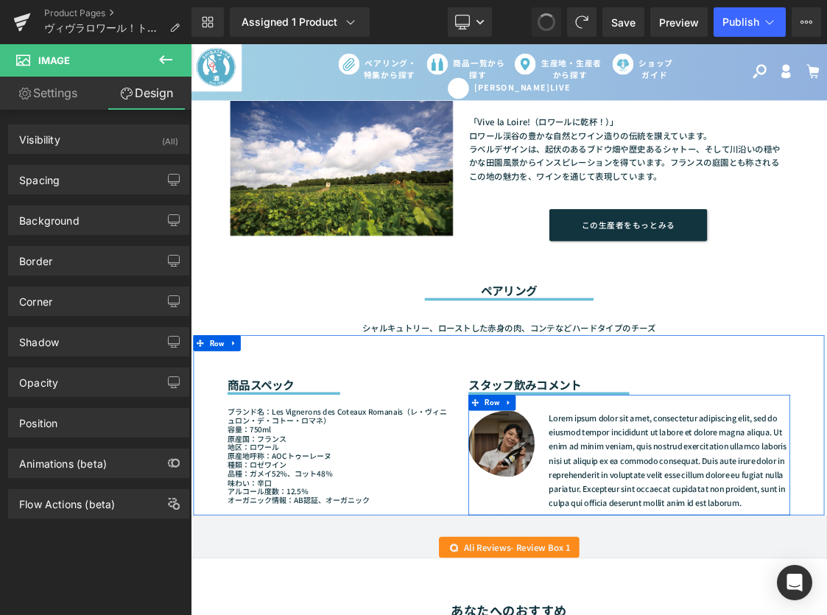
click at [642, 614] on img at bounding box center [636, 603] width 113 height 93
click at [626, 601] on span "Image" at bounding box center [636, 604] width 30 height 18
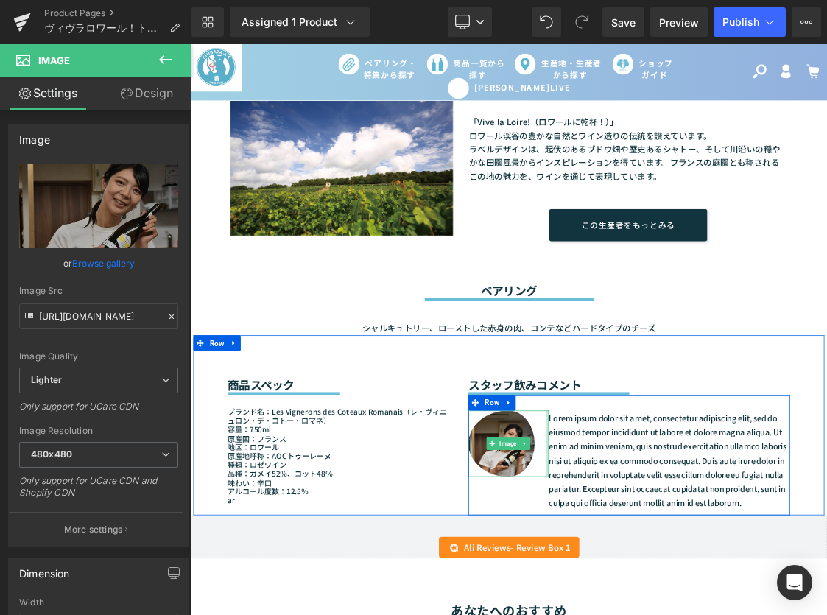
click at [689, 614] on div at bounding box center [691, 603] width 4 height 93
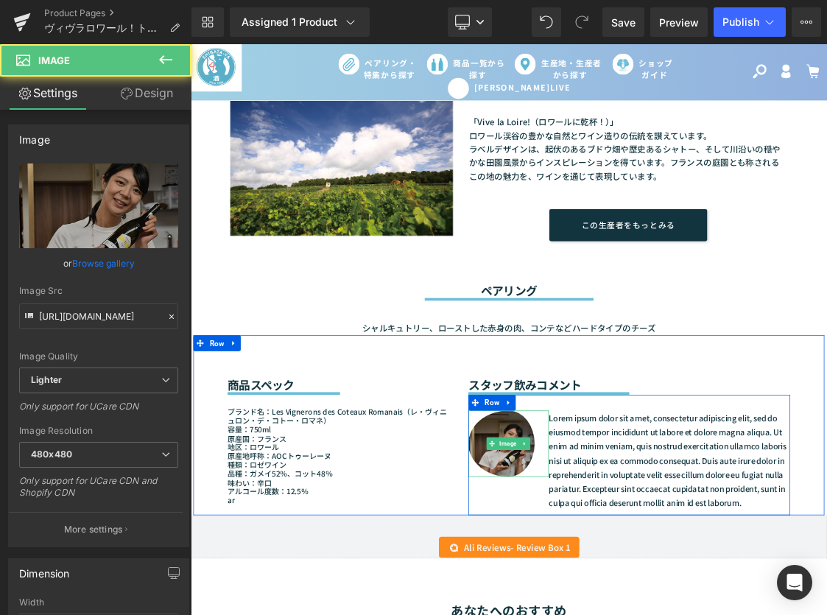
click at [646, 614] on img at bounding box center [636, 603] width 113 height 93
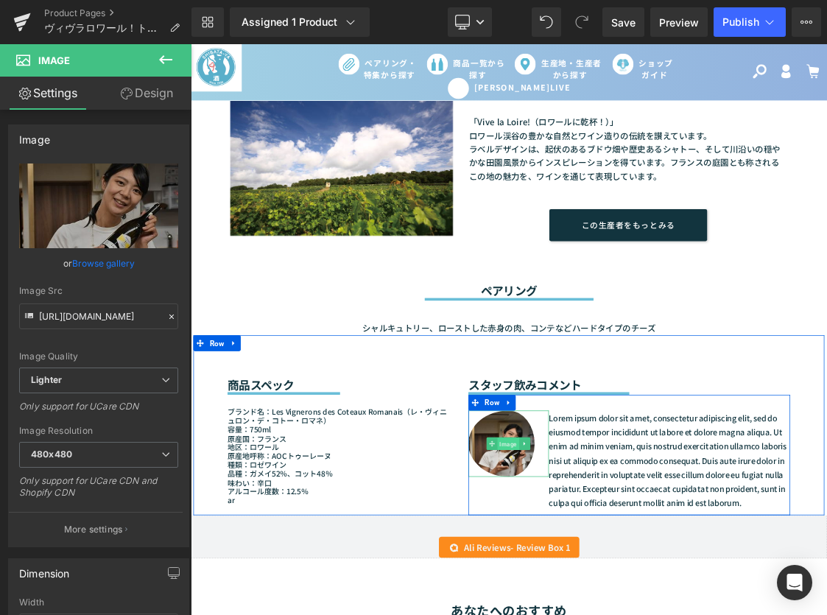
click at [631, 601] on span "Image" at bounding box center [636, 604] width 30 height 18
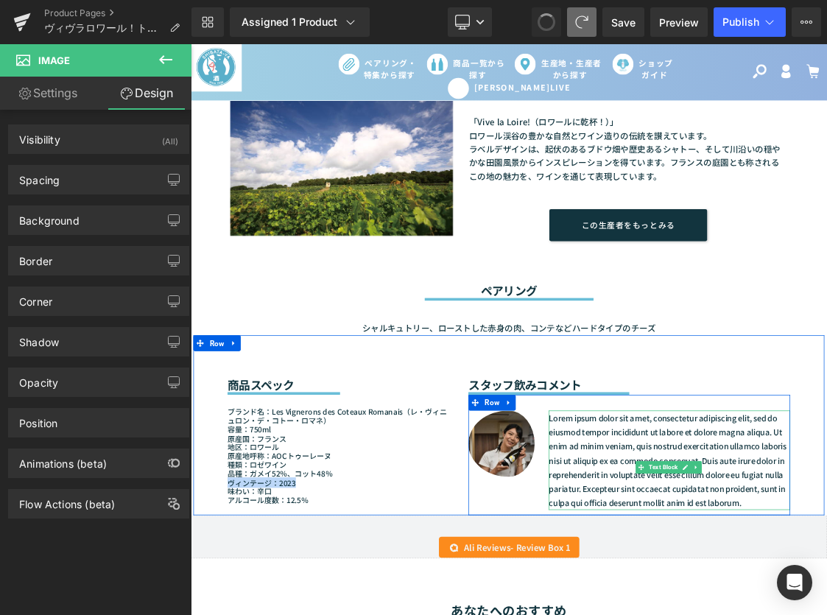
drag, startPoint x: 794, startPoint y: 567, endPoint x: 750, endPoint y: 620, distance: 69.1
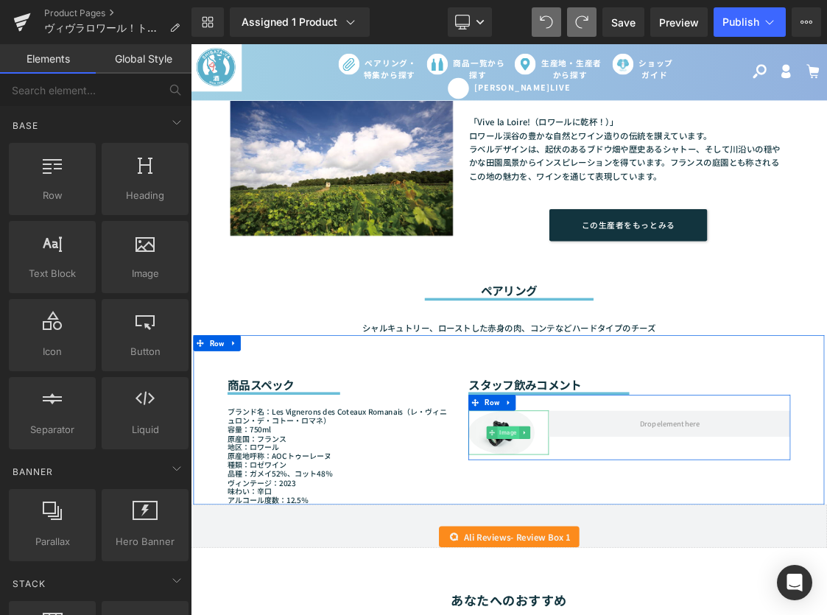
click at [632, 590] on span "Image" at bounding box center [636, 588] width 30 height 18
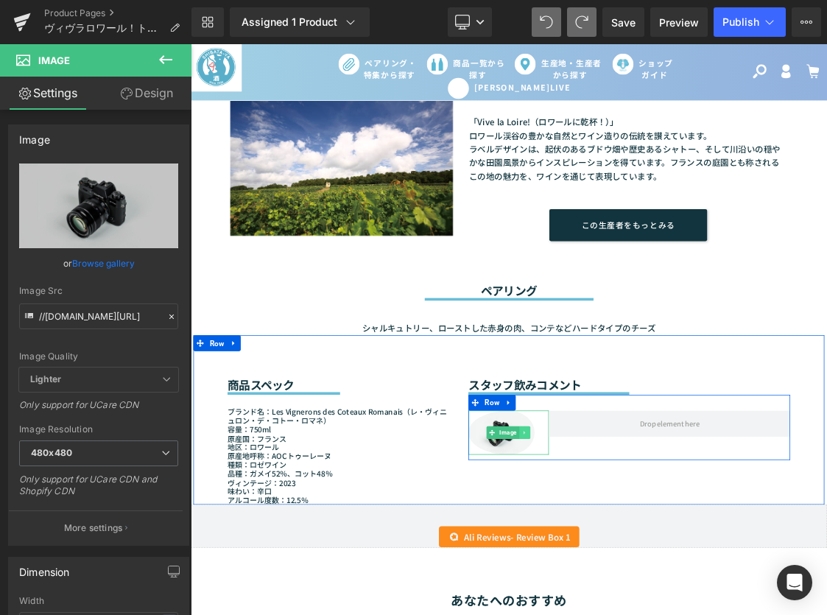
click at [655, 584] on icon at bounding box center [659, 588] width 8 height 9
click at [663, 585] on icon at bounding box center [666, 588] width 8 height 8
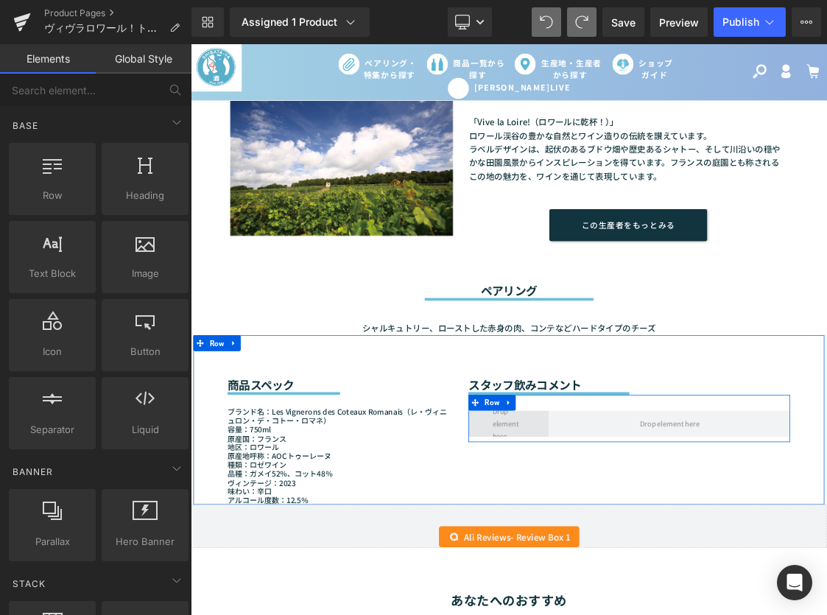
click at [655, 580] on span at bounding box center [637, 575] width 56 height 59
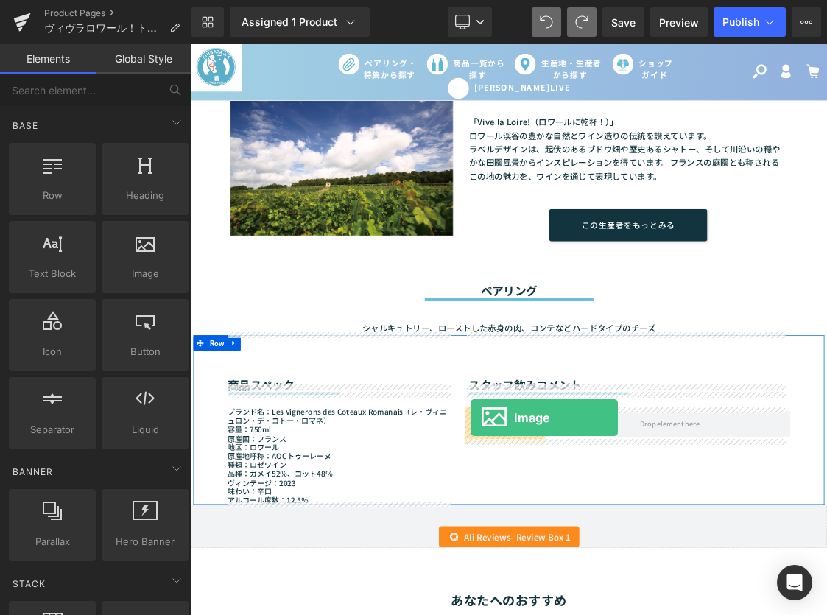
drag, startPoint x: 329, startPoint y: 314, endPoint x: 584, endPoint y: 568, distance: 360.5
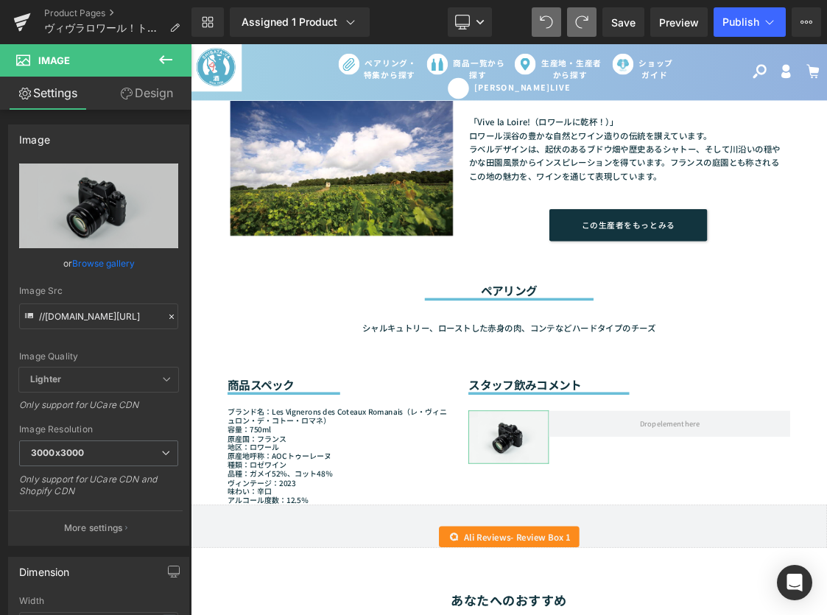
click at [49, 91] on link "Settings" at bounding box center [48, 93] width 96 height 33
click at [172, 52] on icon at bounding box center [166, 60] width 18 height 18
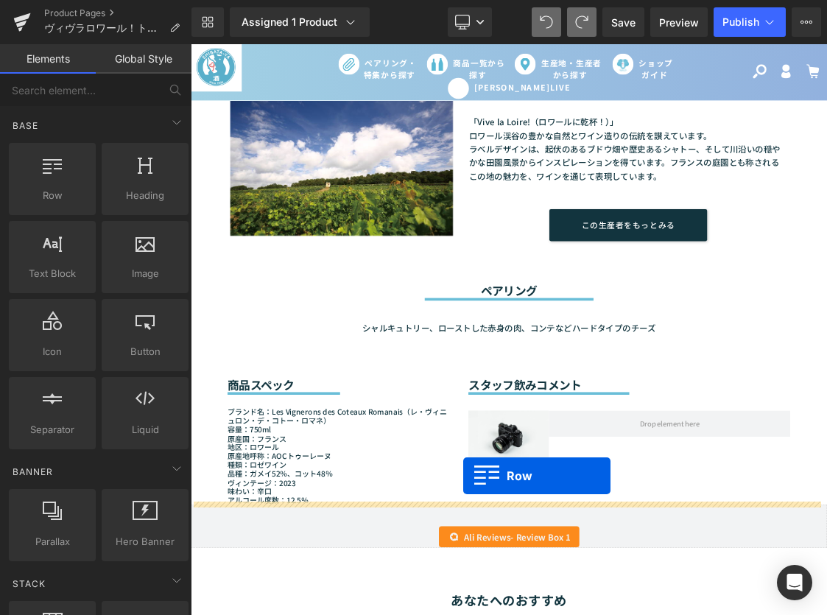
drag, startPoint x: 259, startPoint y: 224, endPoint x: 572, endPoint y: 649, distance: 528.0
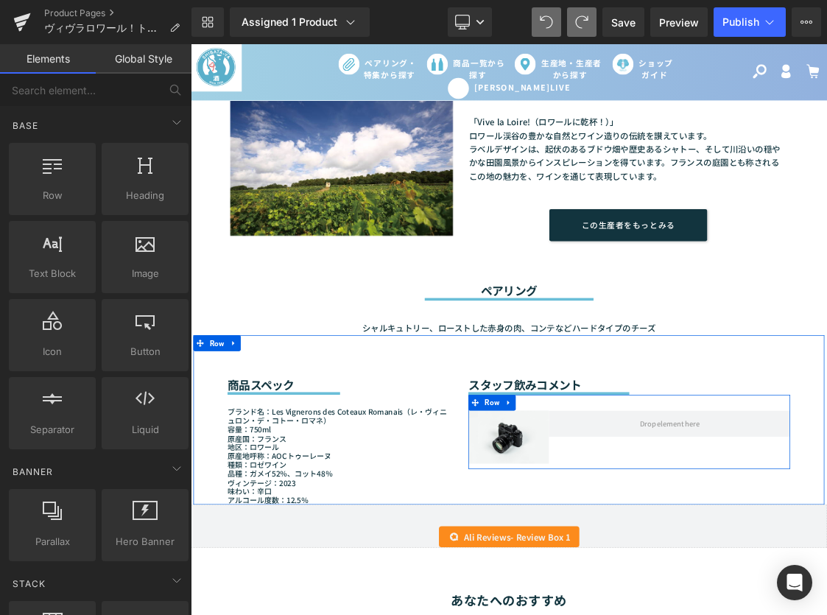
click at [827, 614] on div "Image Row" at bounding box center [805, 587] width 451 height 104
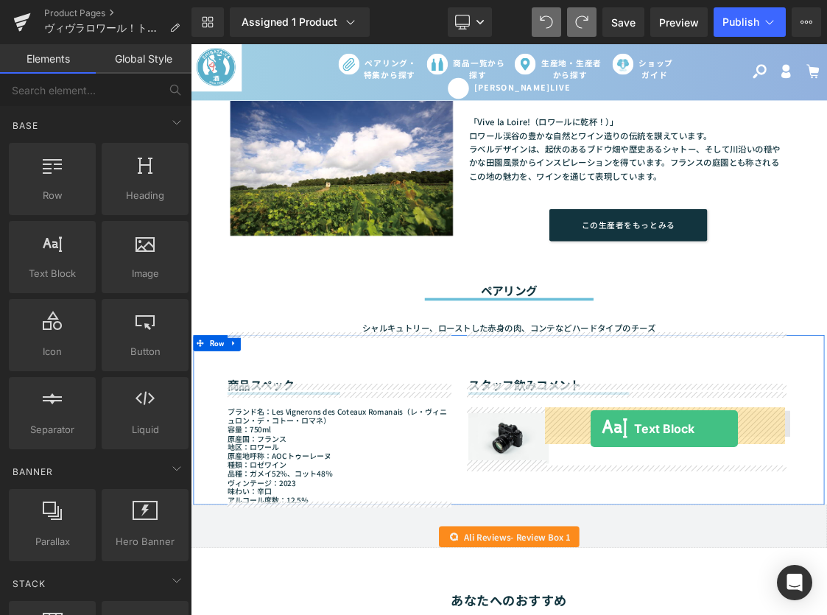
drag, startPoint x: 253, startPoint y: 302, endPoint x: 729, endPoint y: 580, distance: 550.5
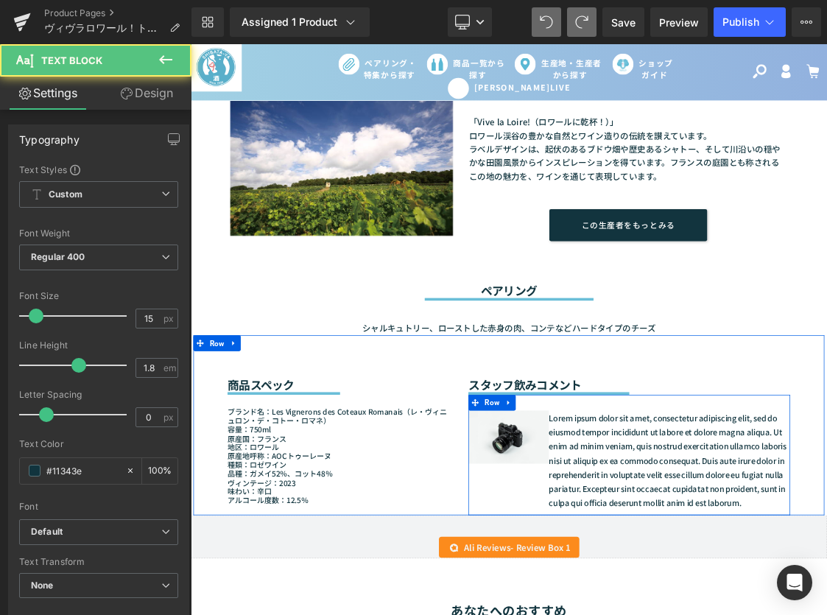
click at [631, 614] on div "Image Lorem ipsum dolor sit amet, consectetur adipiscing elit, sed do eiusmod t…" at bounding box center [805, 619] width 451 height 169
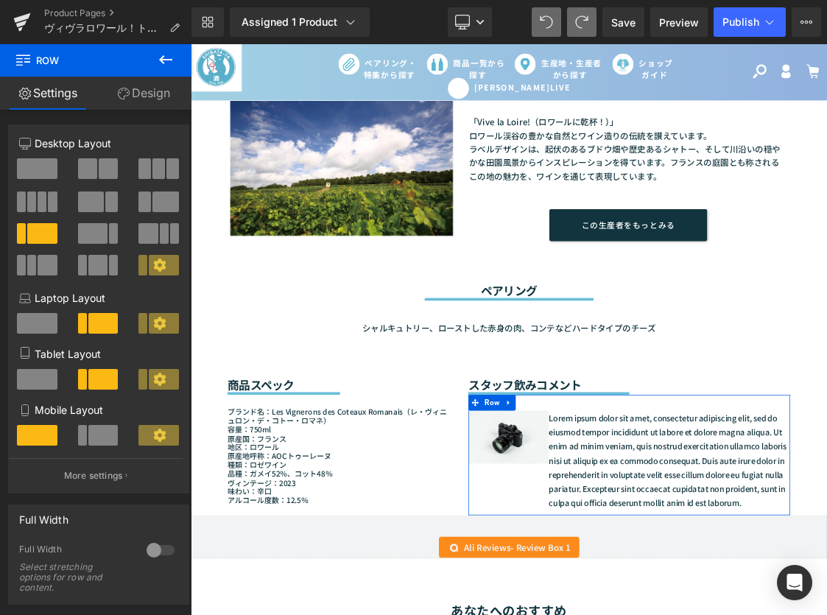
click at [43, 94] on link "Settings" at bounding box center [48, 93] width 96 height 33
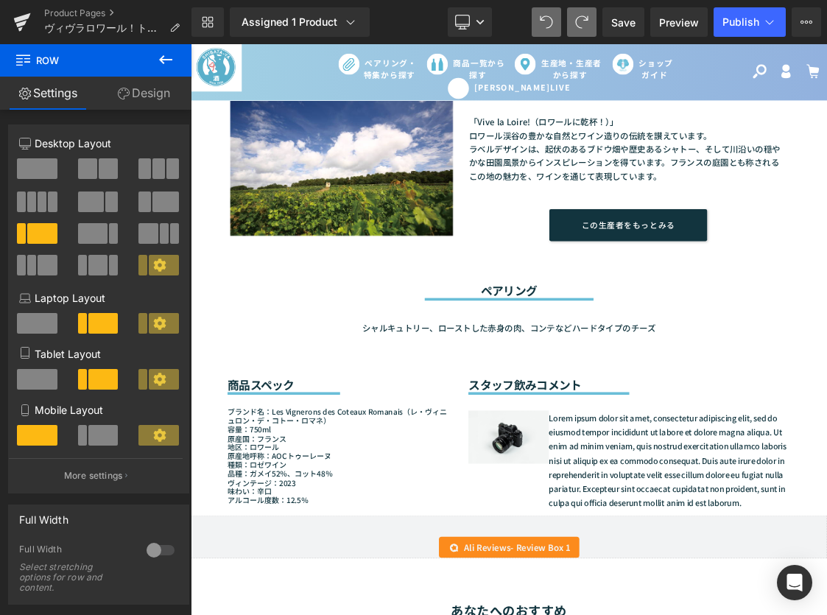
click at [164, 59] on icon at bounding box center [165, 59] width 13 height 9
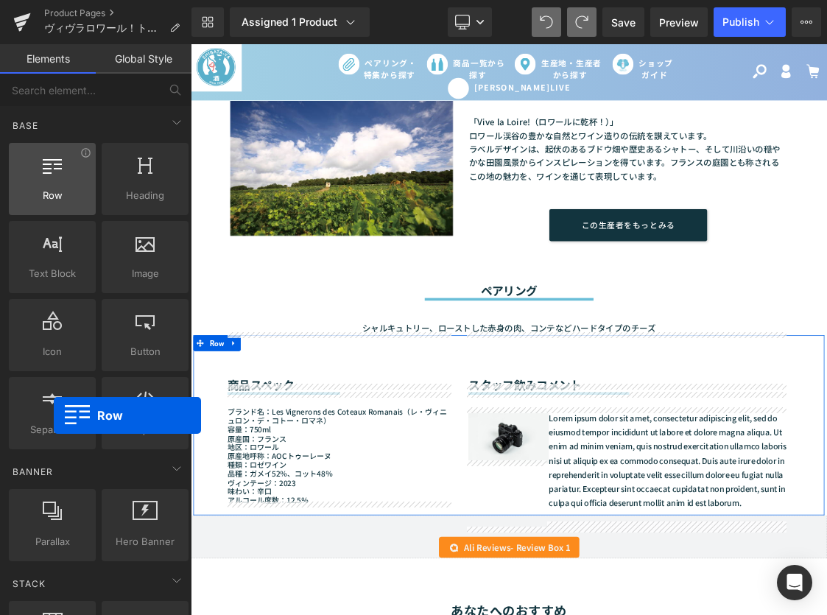
click at [41, 174] on div at bounding box center [52, 171] width 78 height 33
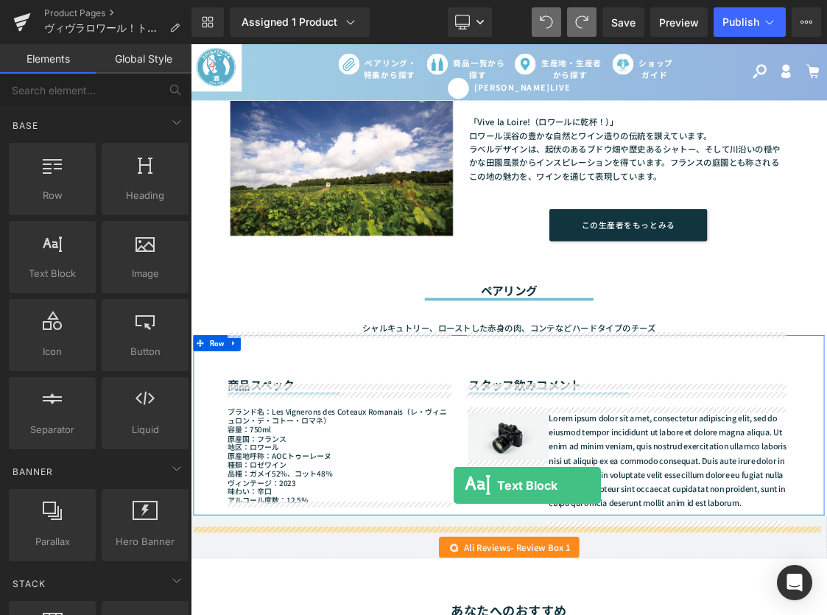
drag, startPoint x: 329, startPoint y: 355, endPoint x: 559, endPoint y: 662, distance: 384.2
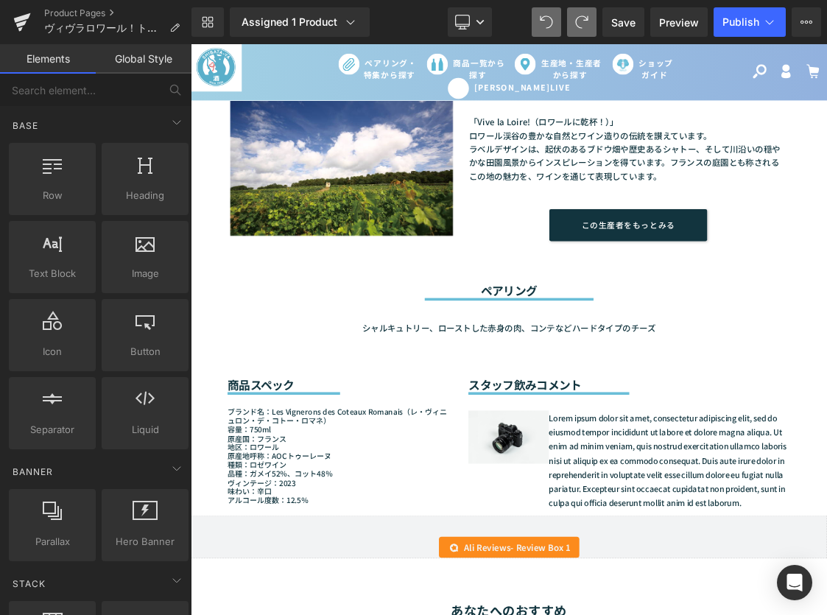
click at [662, 614] on div "Image Lorem ipsum dolor sit amet, consectetur adipiscing elit, sed do eiusmod t…" at bounding box center [805, 619] width 451 height 169
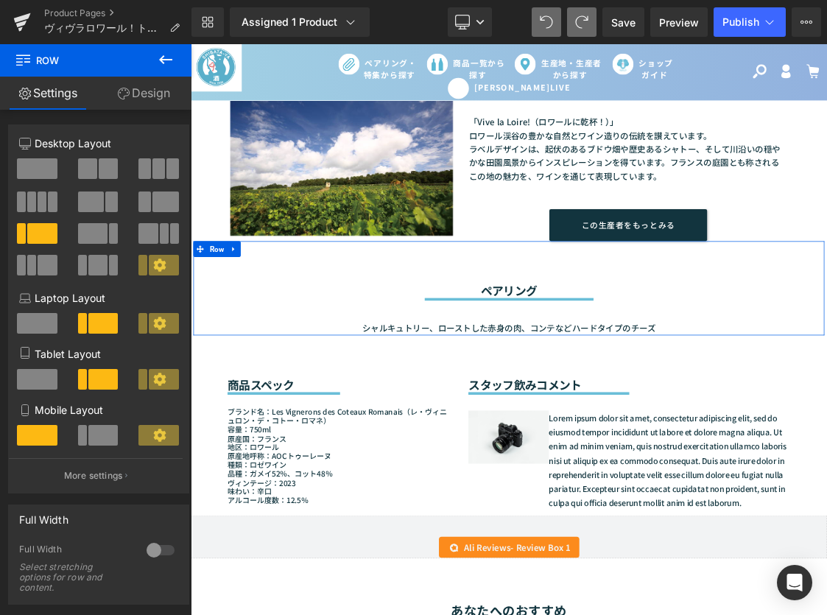
click at [191, 44] on div at bounding box center [191, 44] width 0 height 0
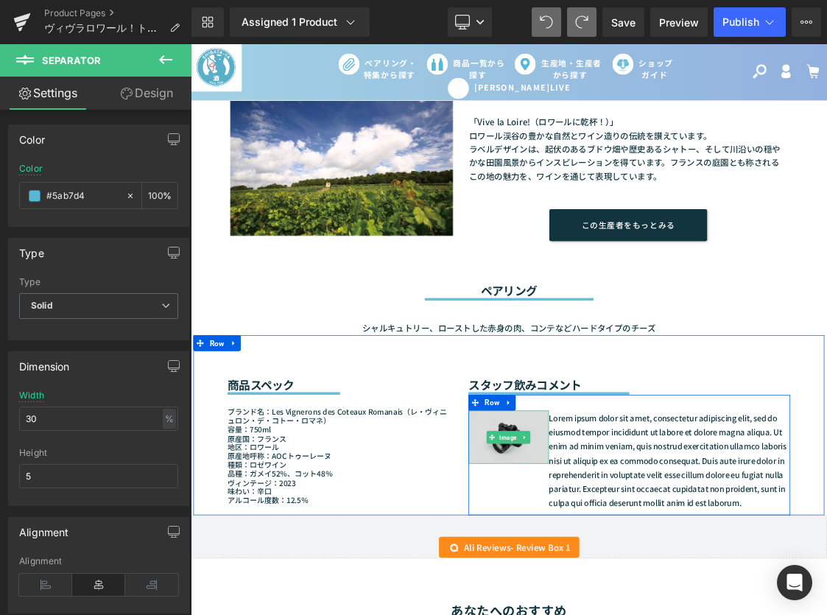
click at [657, 572] on img at bounding box center [636, 594] width 113 height 74
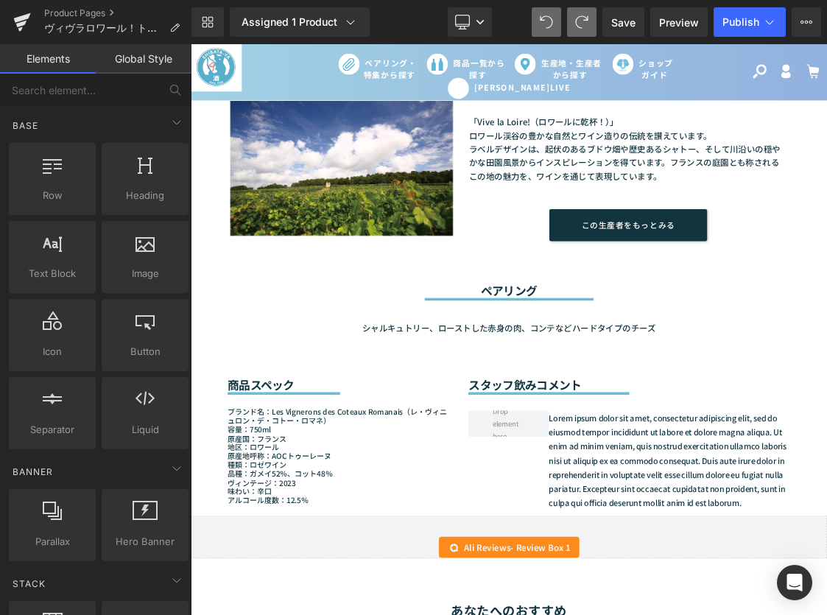
click at [126, 56] on link "Global Style" at bounding box center [144, 58] width 96 height 29
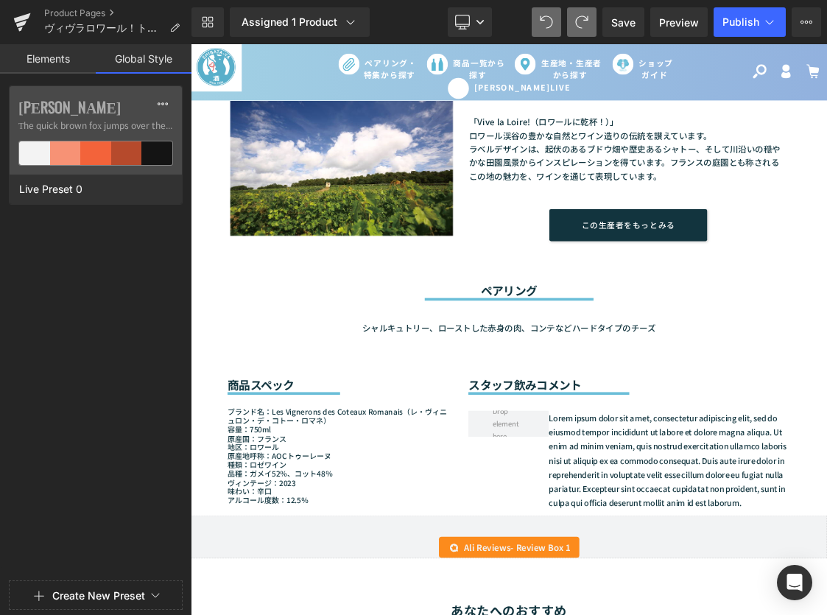
click at [55, 58] on link "Elements" at bounding box center [48, 58] width 96 height 29
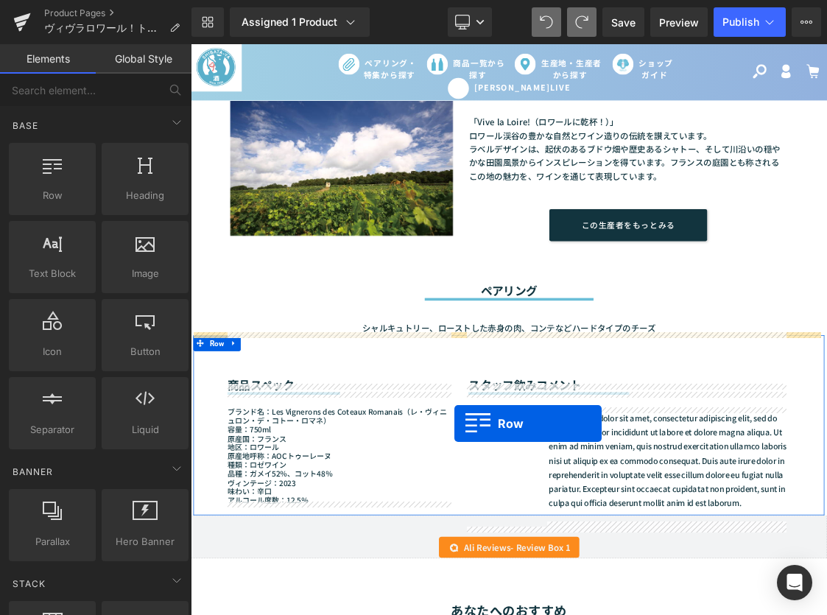
drag, startPoint x: 243, startPoint y: 215, endPoint x: 561, endPoint y: 575, distance: 480.7
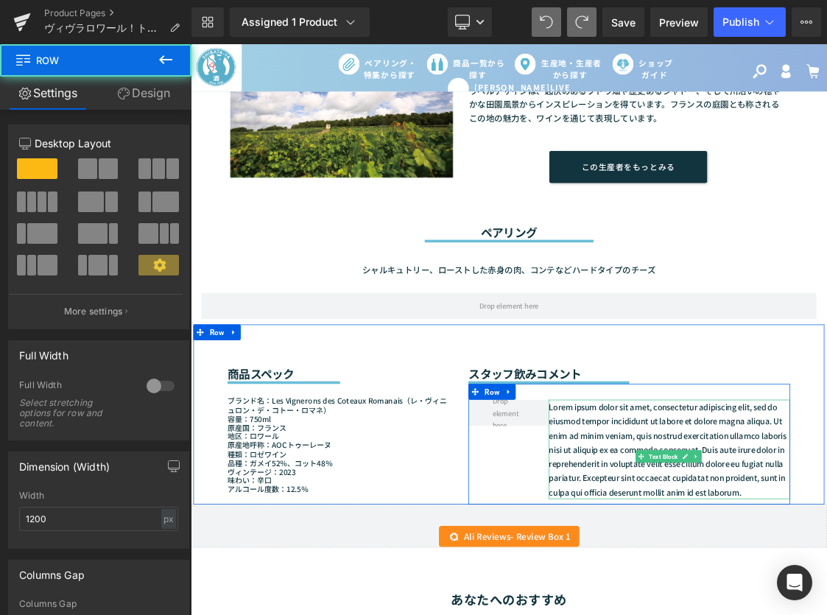
scroll to position [959, 0]
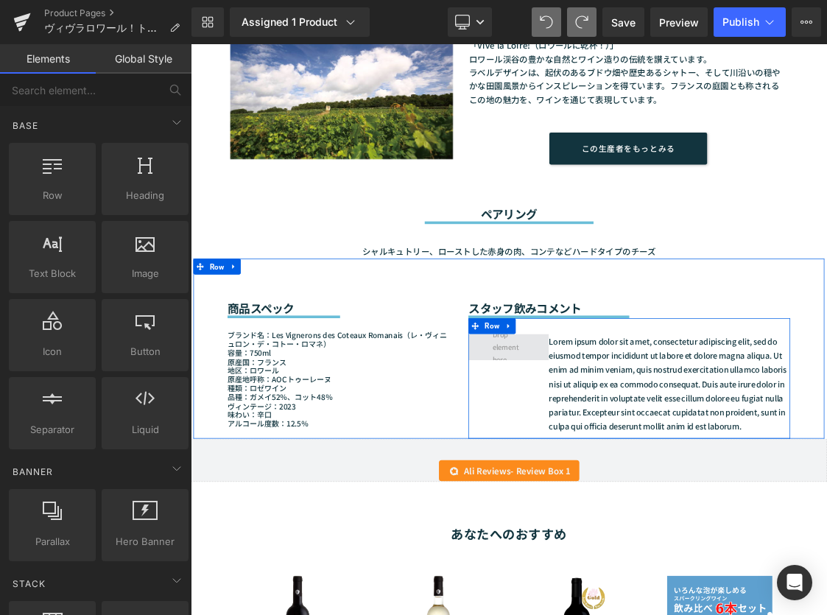
click at [618, 469] on span at bounding box center [637, 468] width 56 height 59
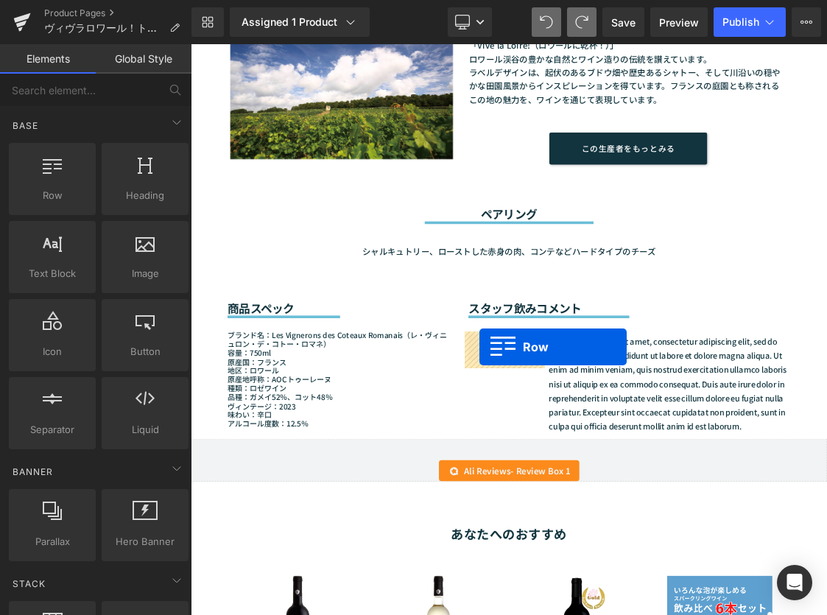
drag, startPoint x: 254, startPoint y: 206, endPoint x: 595, endPoint y: 469, distance: 430.3
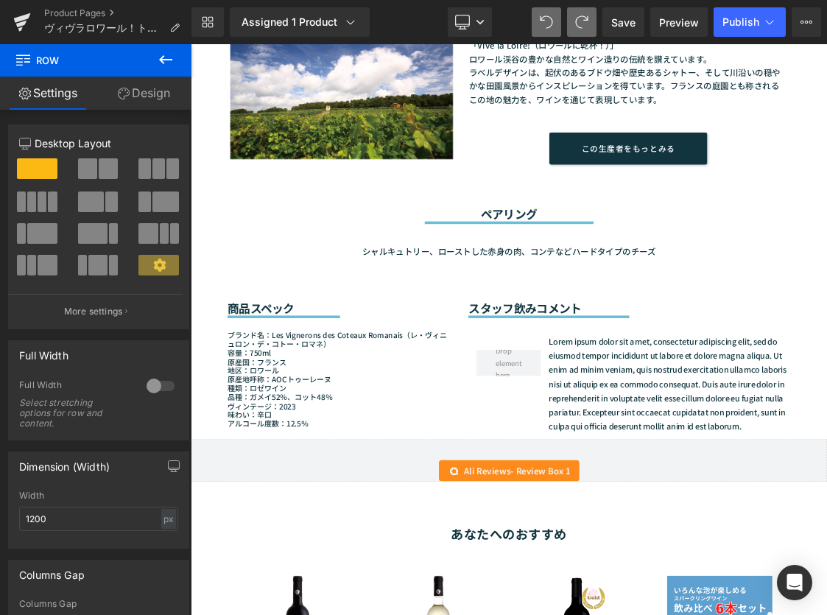
drag, startPoint x: 497, startPoint y: 516, endPoint x: 848, endPoint y: 572, distance: 355.9
click at [500, 518] on div "ブランド名：Les Vignerons des Coteaux Romanais（レ・ヴィニュロン・デ・コトー・ロマネ） 容量：750ml 原産国：[GEOG…" at bounding box center [399, 505] width 315 height 154
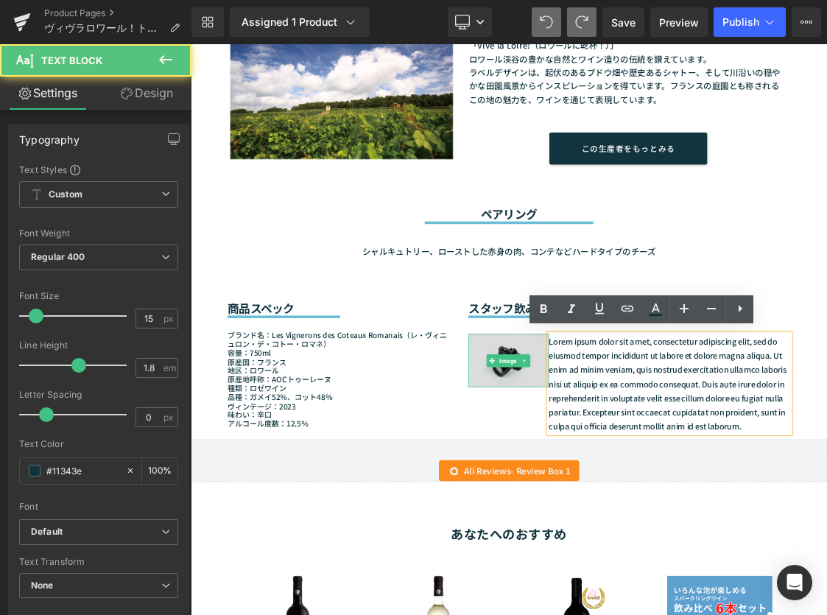
click at [619, 469] on img at bounding box center [636, 487] width 113 height 74
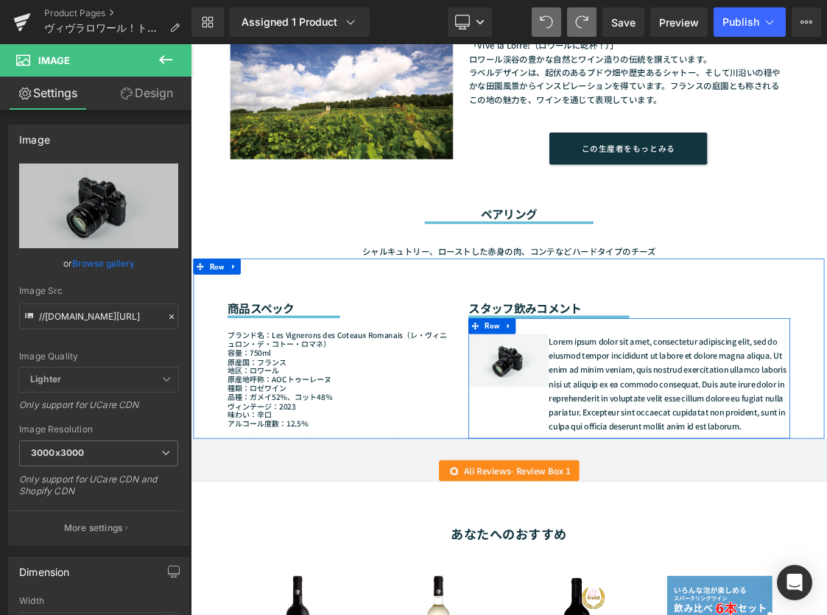
click at [582, 444] on span at bounding box center [589, 439] width 19 height 22
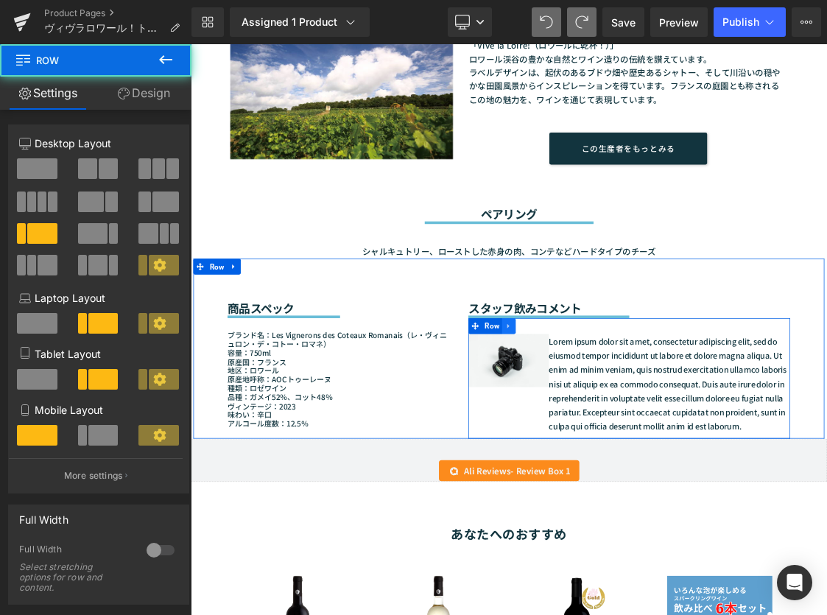
click at [634, 436] on icon at bounding box center [635, 439] width 3 height 7
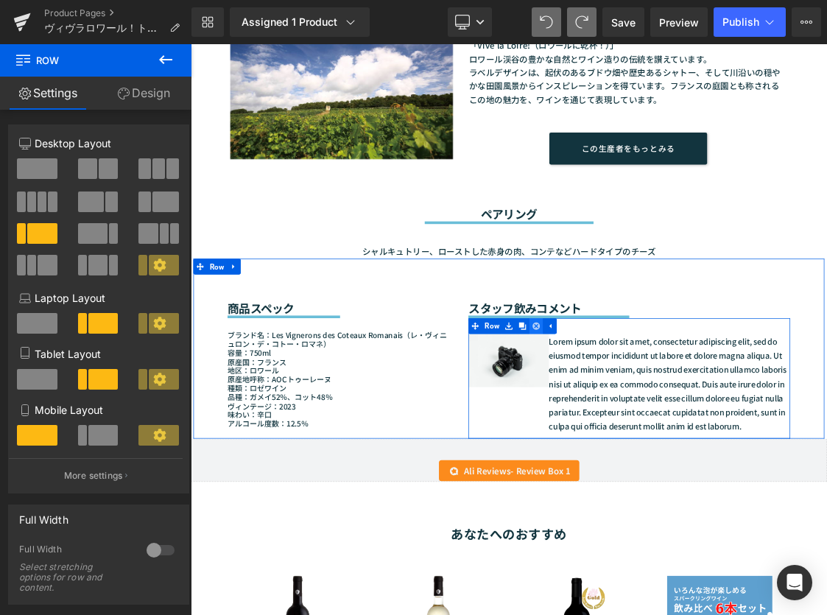
click at [670, 438] on icon at bounding box center [675, 439] width 10 height 10
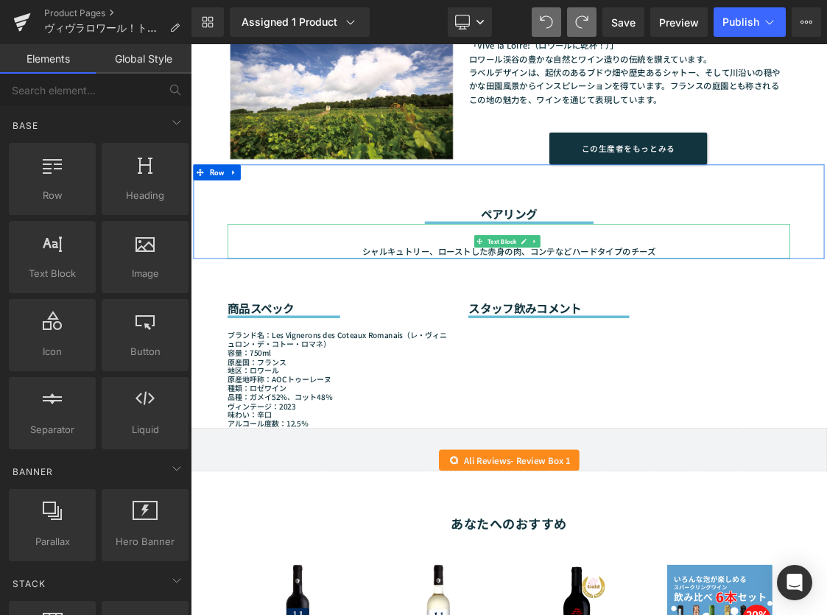
click at [336, 298] on div "シャルキュトリー、ローストした赤身の肉、コンテなどハードタイプのチーズ" at bounding box center [636, 320] width 788 height 49
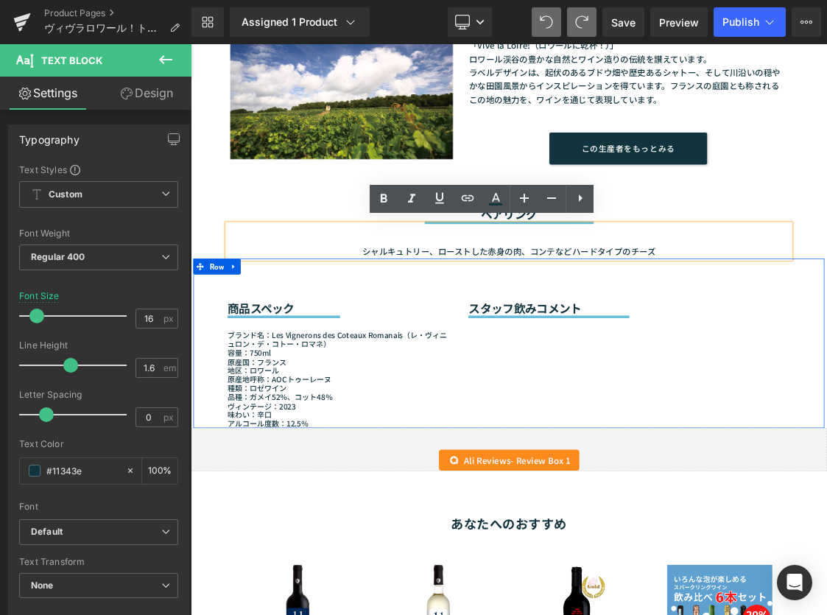
click at [712, 446] on div "商品スペック Heading Separator ブランド名：Les Vignerons des Coteaux Romanais（レ・ヴィニュロン・デ・コト…" at bounding box center [637, 463] width 884 height 237
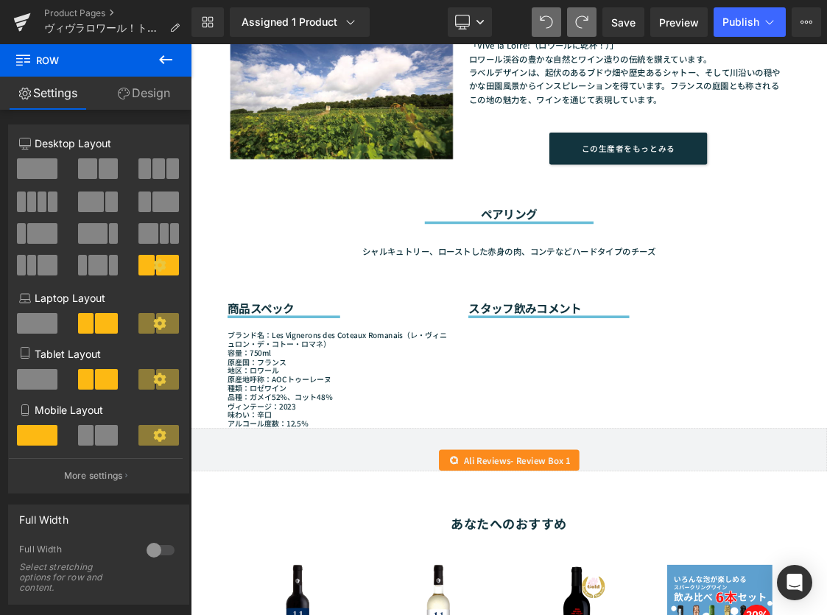
click at [163, 58] on icon at bounding box center [166, 60] width 18 height 18
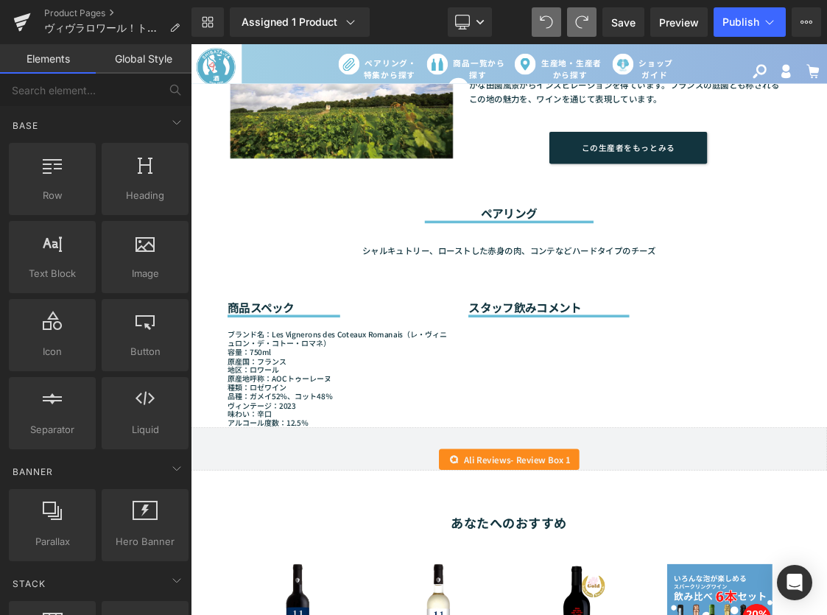
scroll to position [954, 0]
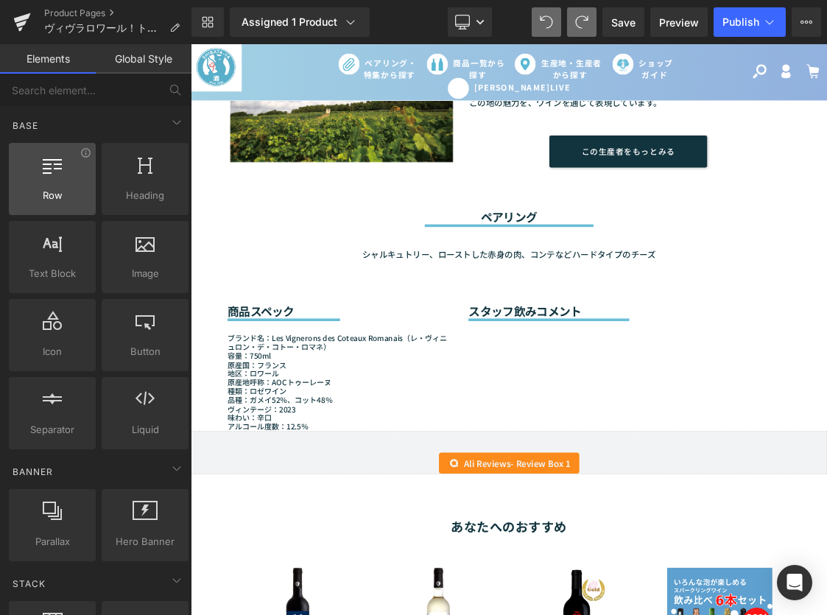
click at [64, 178] on div at bounding box center [52, 171] width 78 height 33
click at [35, 167] on div at bounding box center [52, 171] width 78 height 33
click at [43, 172] on icon at bounding box center [52, 164] width 19 height 19
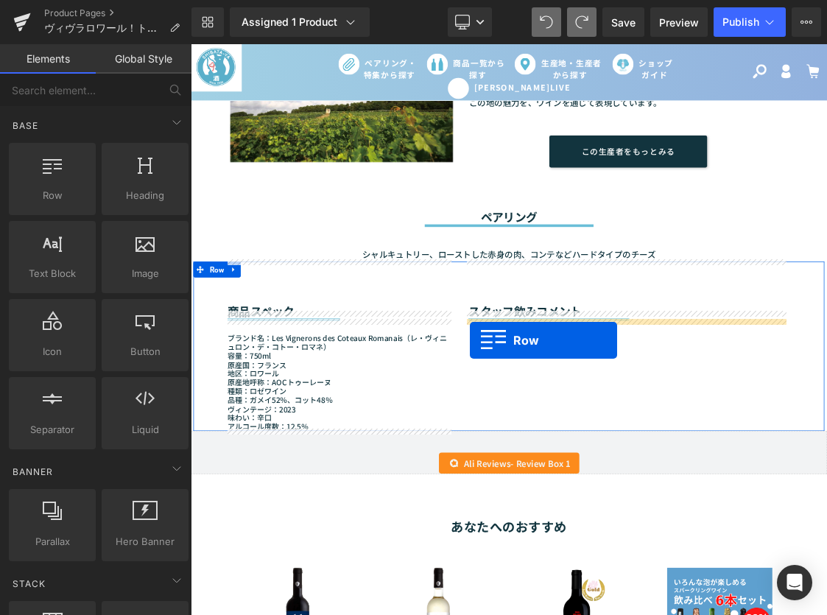
drag, startPoint x: 257, startPoint y: 217, endPoint x: 582, endPoint y: 459, distance: 405.4
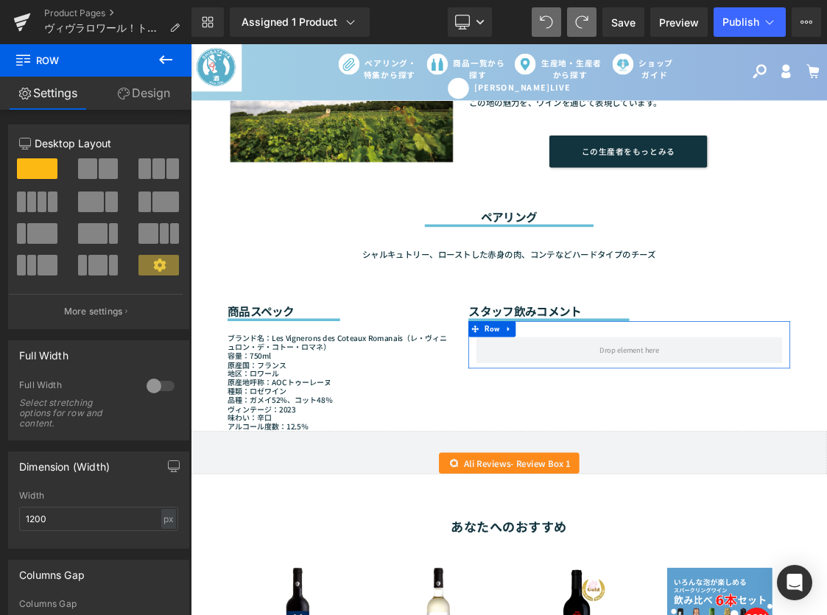
click at [147, 137] on p "Desktop Layout" at bounding box center [98, 143] width 159 height 15
click at [153, 265] on icon at bounding box center [159, 265] width 13 height 13
click at [27, 166] on span at bounding box center [37, 168] width 41 height 21
click at [81, 164] on span at bounding box center [87, 168] width 19 height 21
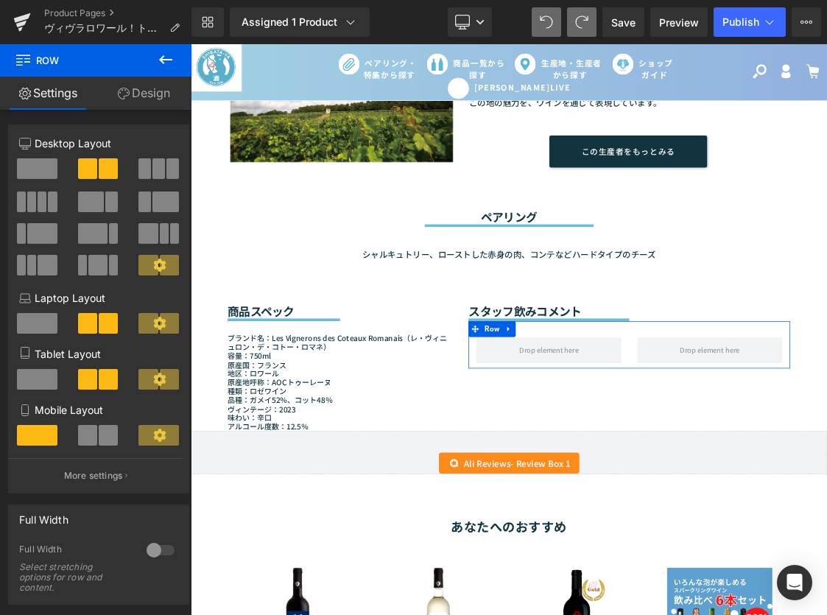
click at [139, 166] on span at bounding box center [145, 168] width 13 height 21
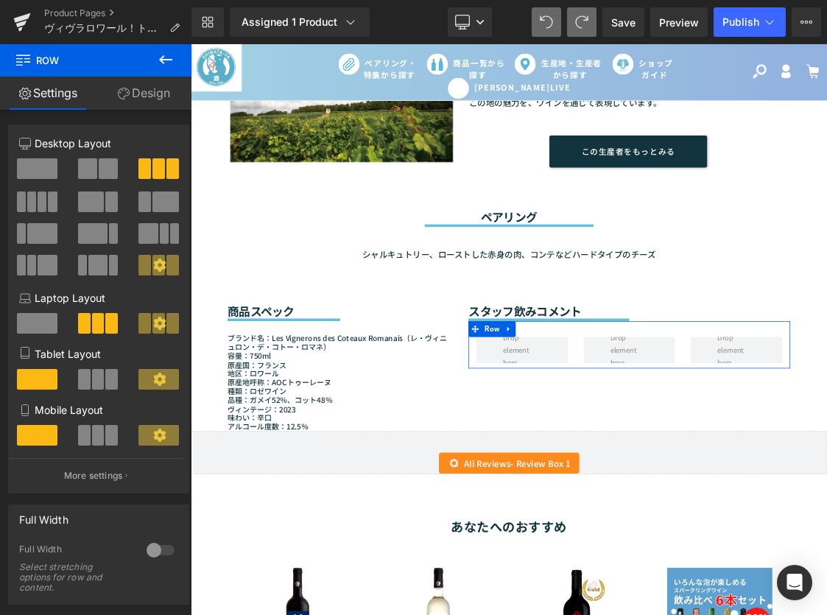
drag, startPoint x: 149, startPoint y: 203, endPoint x: 150, endPoint y: 234, distance: 30.2
click at [153, 203] on span at bounding box center [166, 202] width 27 height 21
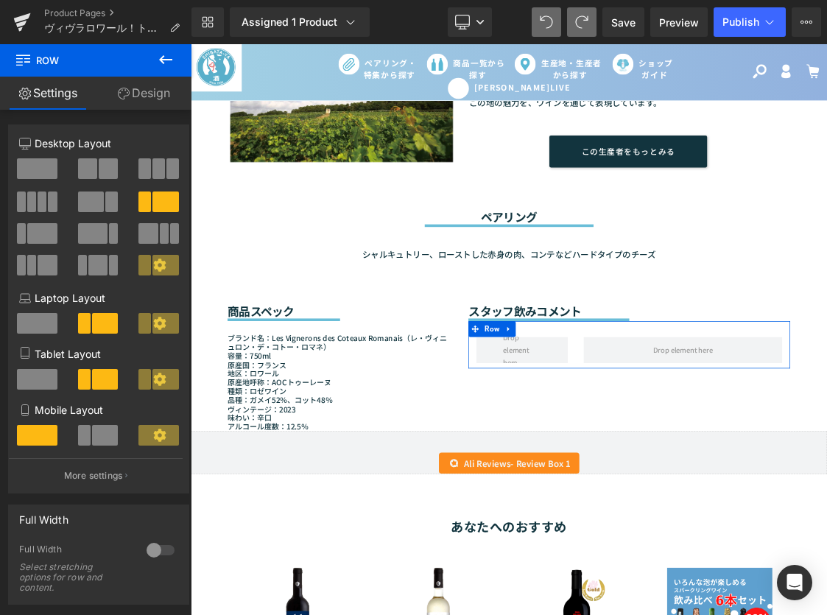
click at [160, 235] on span at bounding box center [164, 233] width 9 height 21
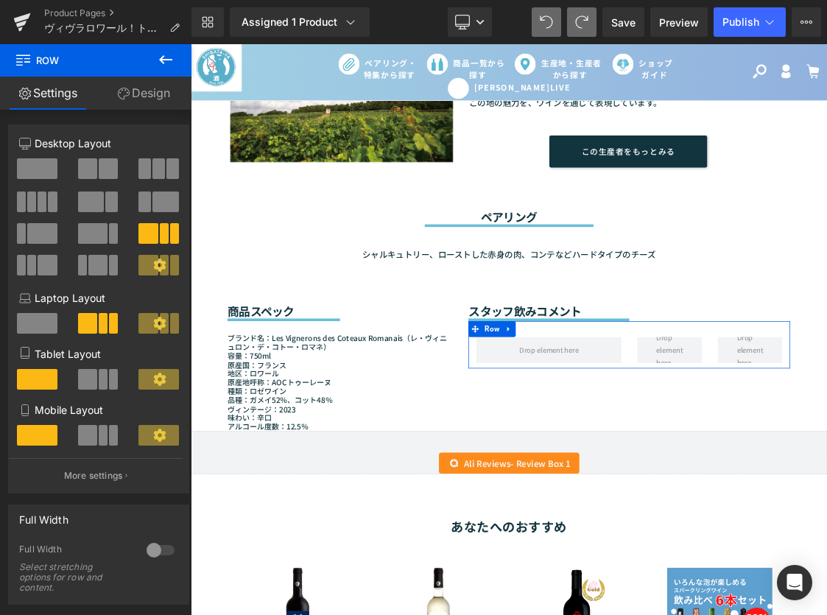
click at [153, 259] on icon at bounding box center [159, 265] width 13 height 13
click at [153, 267] on icon at bounding box center [159, 265] width 13 height 13
click at [98, 267] on span at bounding box center [97, 265] width 19 height 21
click at [21, 265] on span at bounding box center [21, 265] width 9 height 21
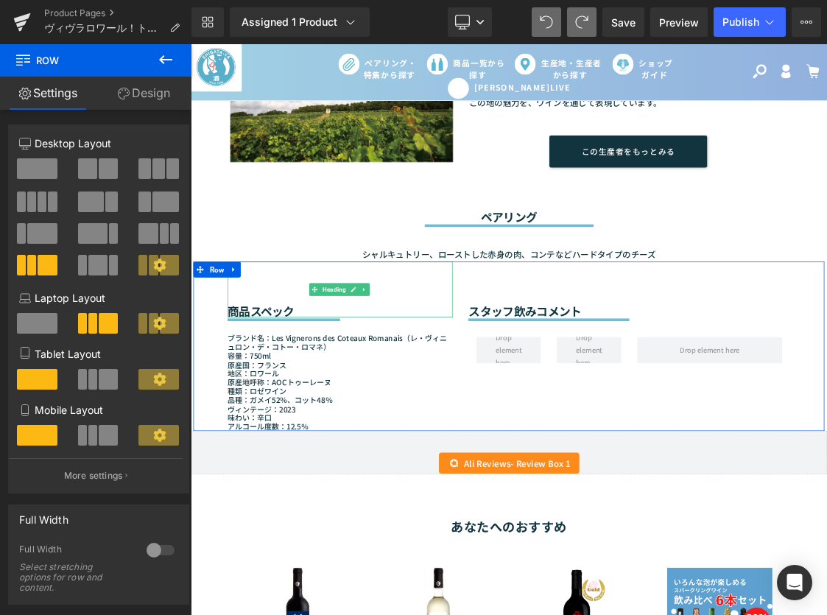
click at [355, 335] on div "シャルキュトリー、ローストした赤身の肉、コンテなどハードタイプのチーズ" at bounding box center [636, 325] width 788 height 49
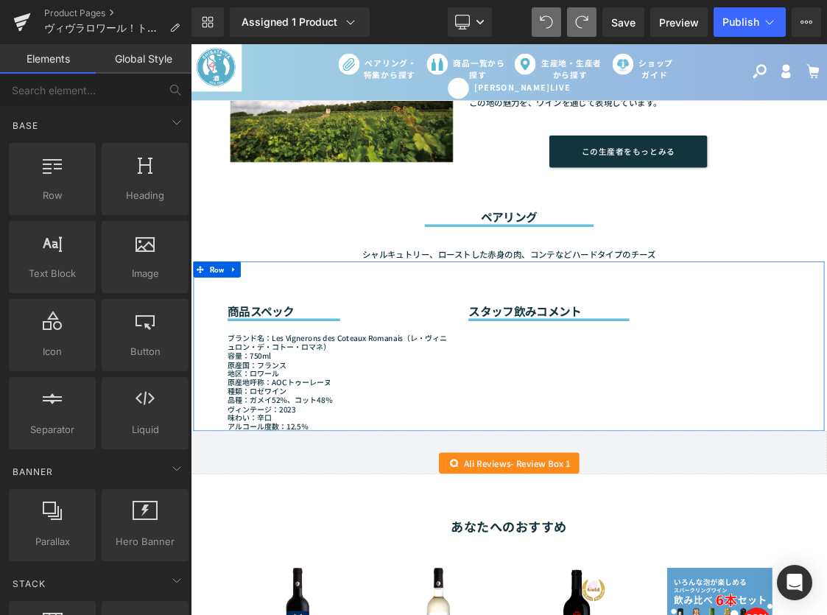
click at [658, 449] on div "商品スペック Heading Separator ブランド名：Les Vignerons des Coteaux Romanais（レ・ヴィニュロン・デ・コト…" at bounding box center [637, 467] width 884 height 237
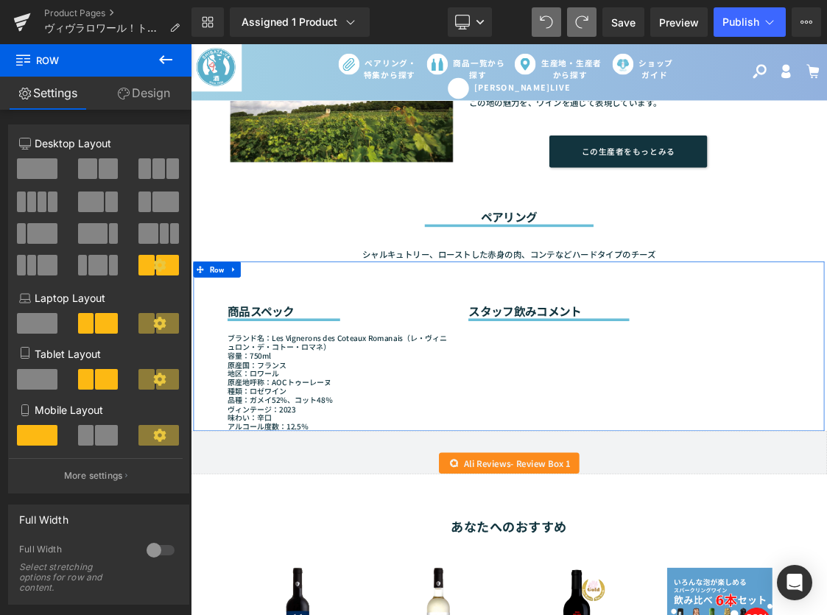
drag, startPoint x: 379, startPoint y: 312, endPoint x: 652, endPoint y: 461, distance: 311.2
click at [153, 260] on icon at bounding box center [159, 265] width 13 height 13
click at [662, 415] on h2 "スタッフ飲みコメント" at bounding box center [805, 417] width 451 height 19
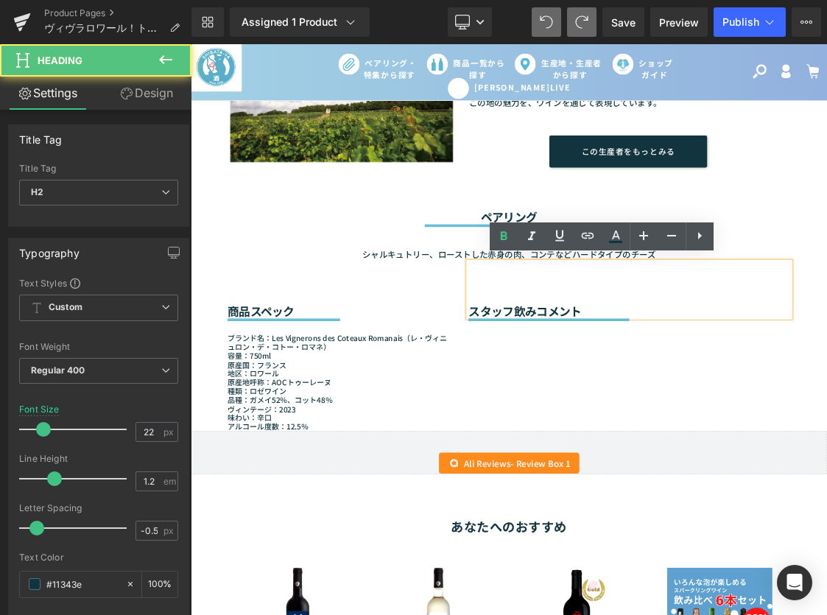
click at [685, 464] on div "商品スペック Heading Separator ブランド名：Les Vignerons des Coteaux Romanais（レ・ヴィニュロン・デ・コト…" at bounding box center [637, 467] width 884 height 237
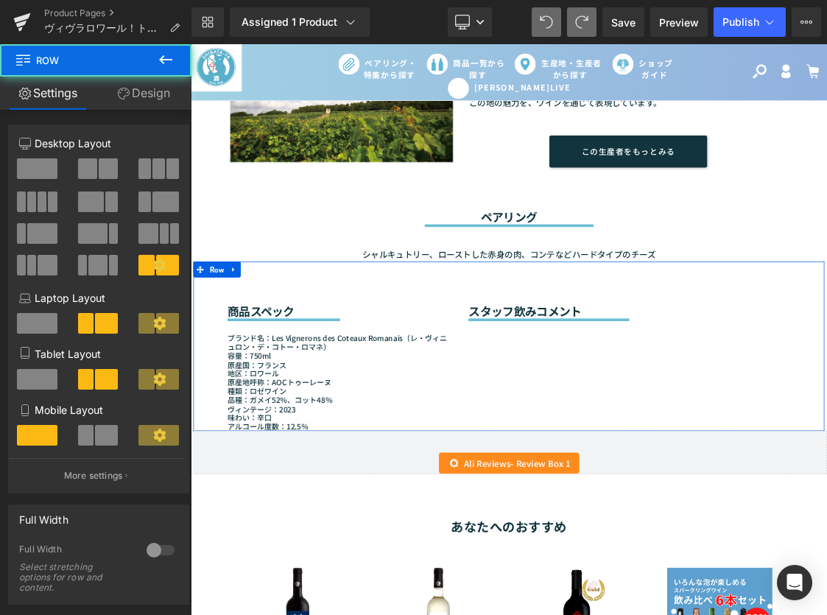
click at [654, 453] on div "商品スペック Heading Separator ブランド名：Les Vignerons des Coteaux Romanais（レ・ヴィニュロン・デ・コト…" at bounding box center [637, 467] width 884 height 237
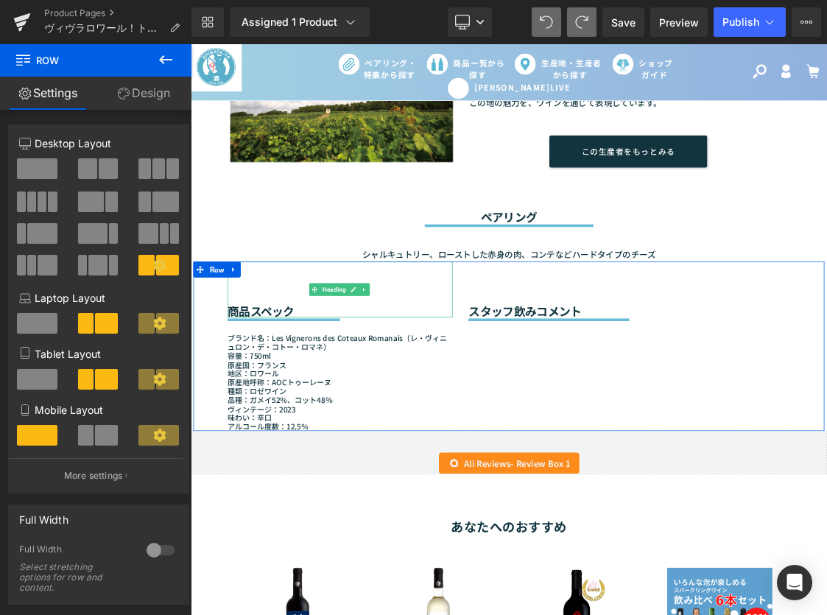
click at [502, 402] on div "商品スペック" at bounding box center [399, 388] width 315 height 78
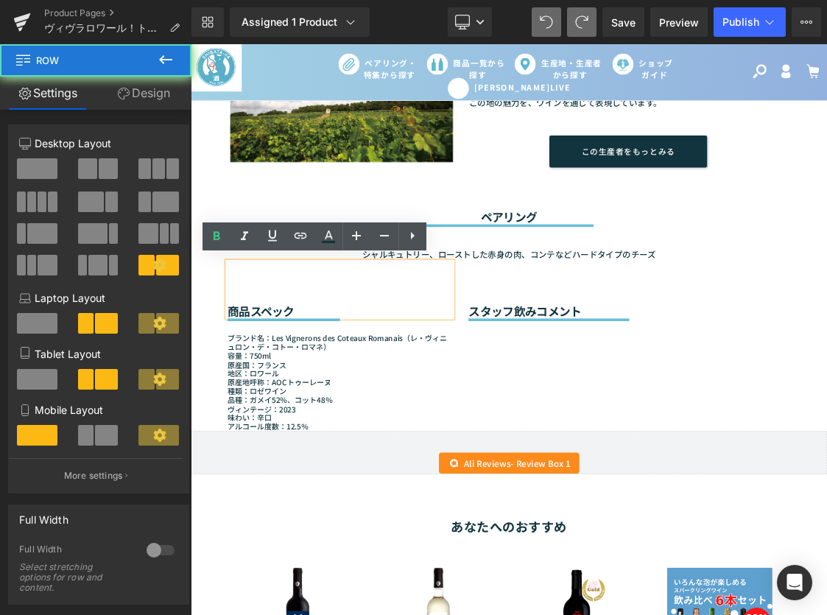
click at [598, 452] on div "商品スペック Heading Separator ブランド名：Les Vignerons des Coteaux Romanais（レ・ヴィニュロン・デ・コト…" at bounding box center [637, 467] width 884 height 237
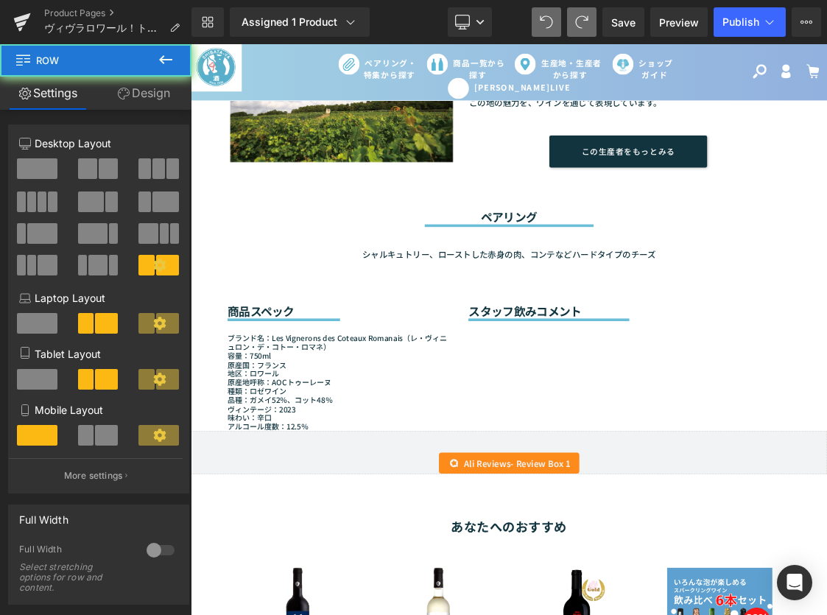
click at [603, 443] on div "商品スペック Heading Separator ブランド名：Les Vignerons des Coteaux Romanais（レ・ヴィニュロン・デ・コト…" at bounding box center [637, 467] width 884 height 237
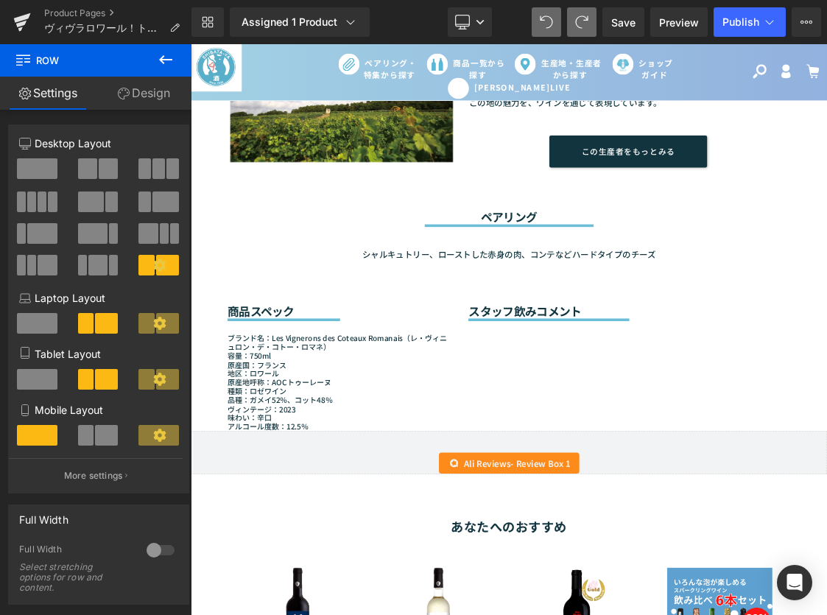
click at [156, 66] on button at bounding box center [166, 60] width 52 height 32
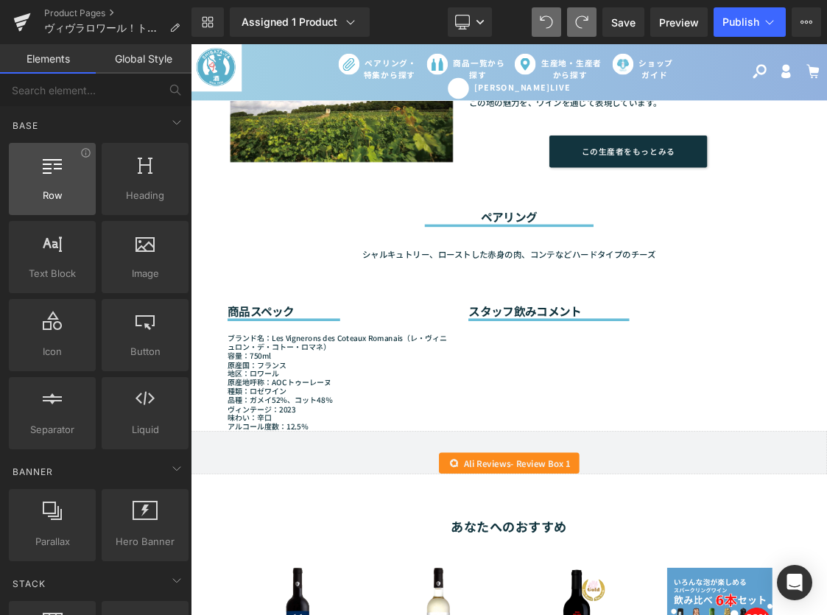
click at [40, 180] on div at bounding box center [52, 171] width 78 height 33
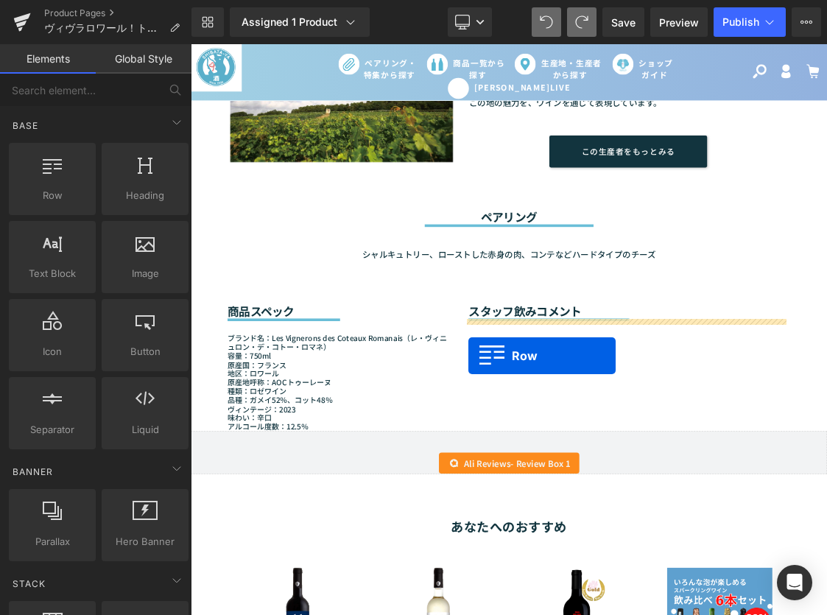
drag, startPoint x: 238, startPoint y: 221, endPoint x: 580, endPoint y: 480, distance: 429.1
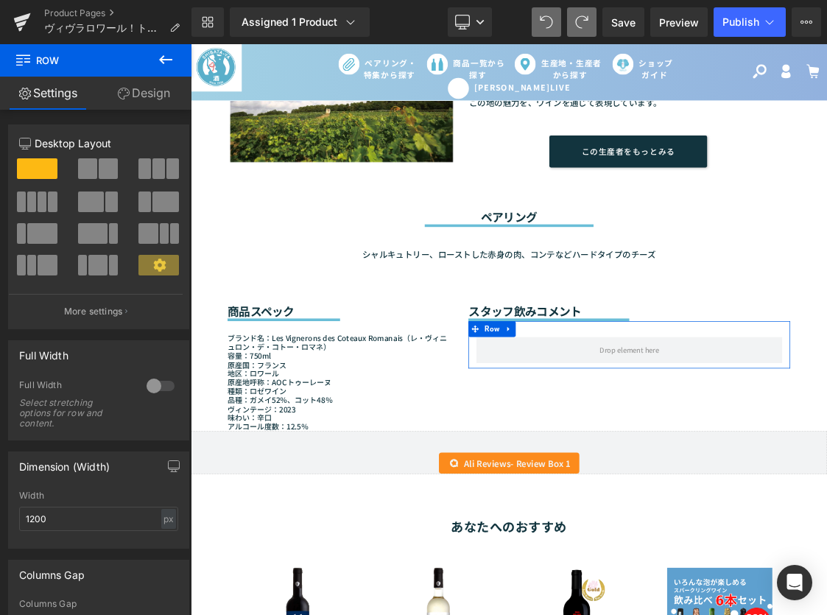
click at [153, 267] on icon at bounding box center [159, 265] width 13 height 13
click at [99, 270] on span at bounding box center [97, 265] width 19 height 21
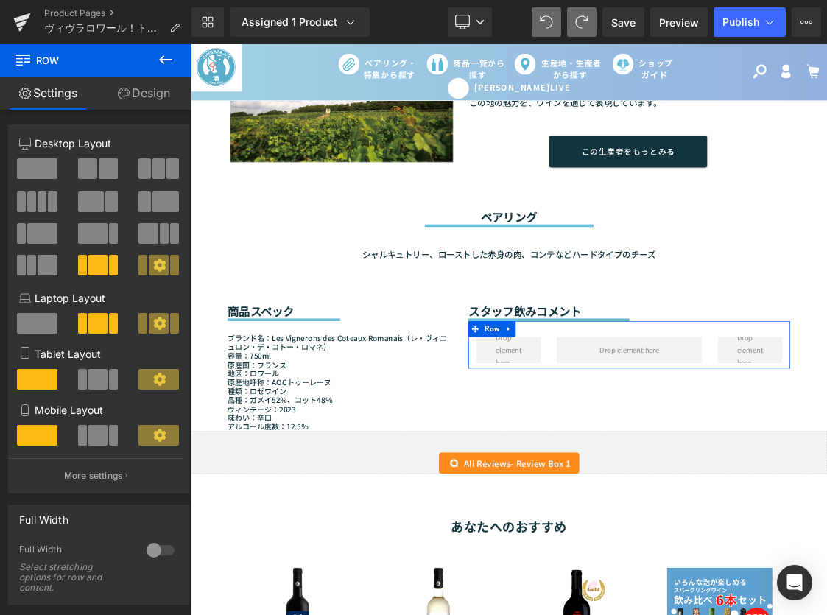
click at [32, 234] on span at bounding box center [41, 233] width 29 height 21
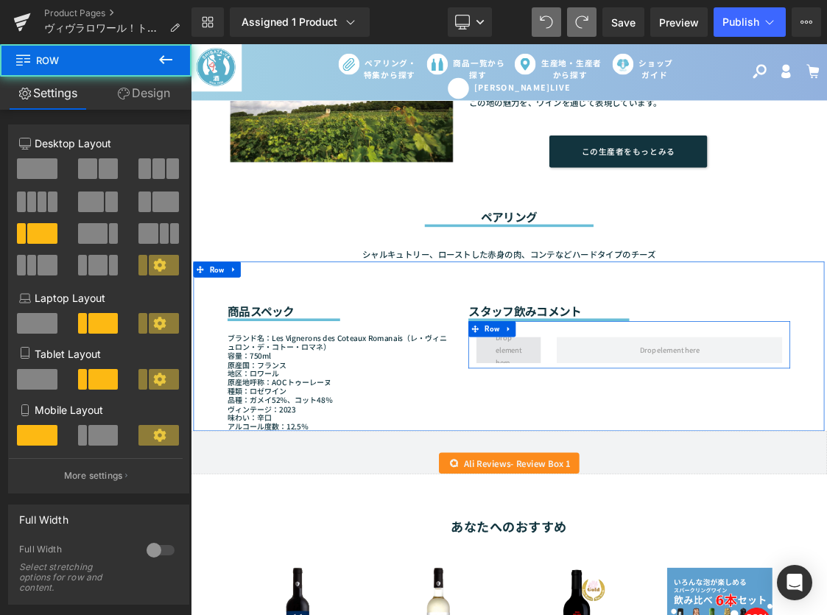
drag, startPoint x: 668, startPoint y: 457, endPoint x: 657, endPoint y: 472, distance: 18.6
click at [667, 457] on span at bounding box center [636, 473] width 91 height 37
click at [657, 469] on span at bounding box center [636, 473] width 91 height 37
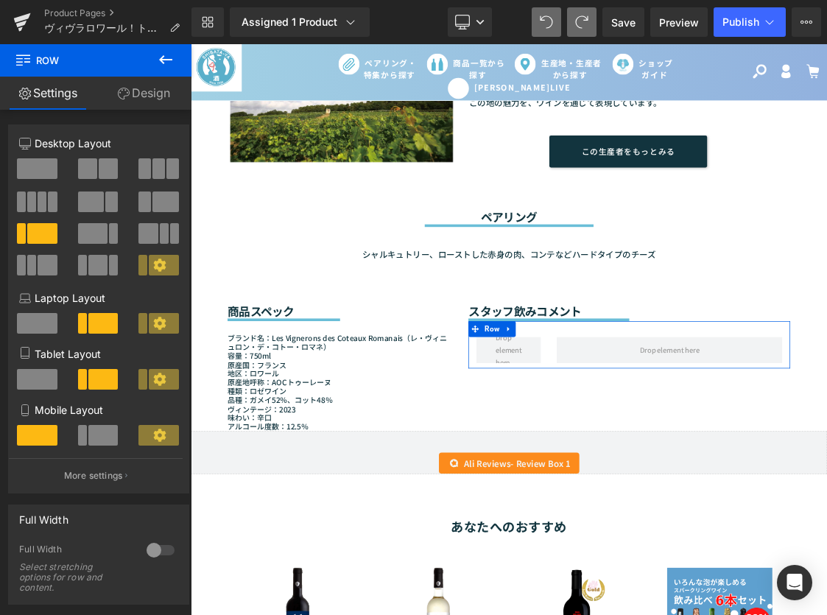
click at [105, 438] on span at bounding box center [102, 435] width 29 height 21
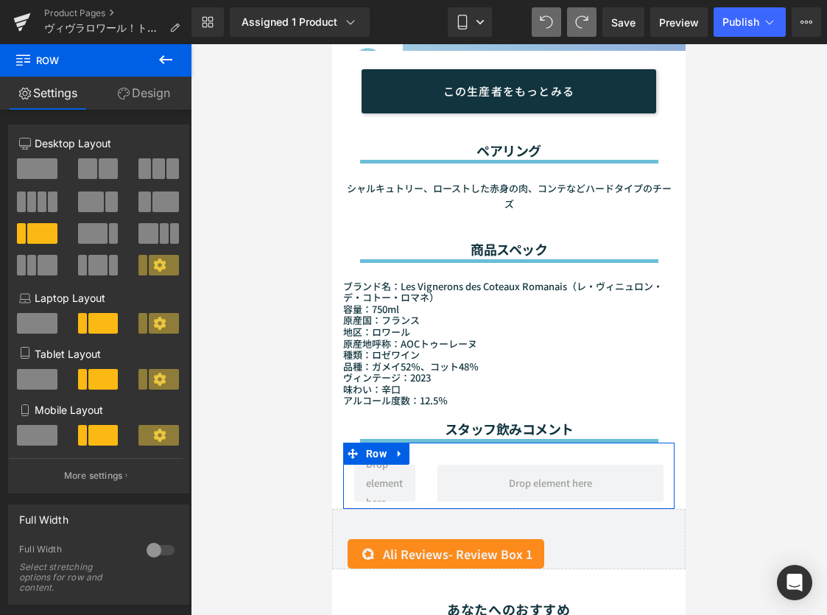
scroll to position [1426, 0]
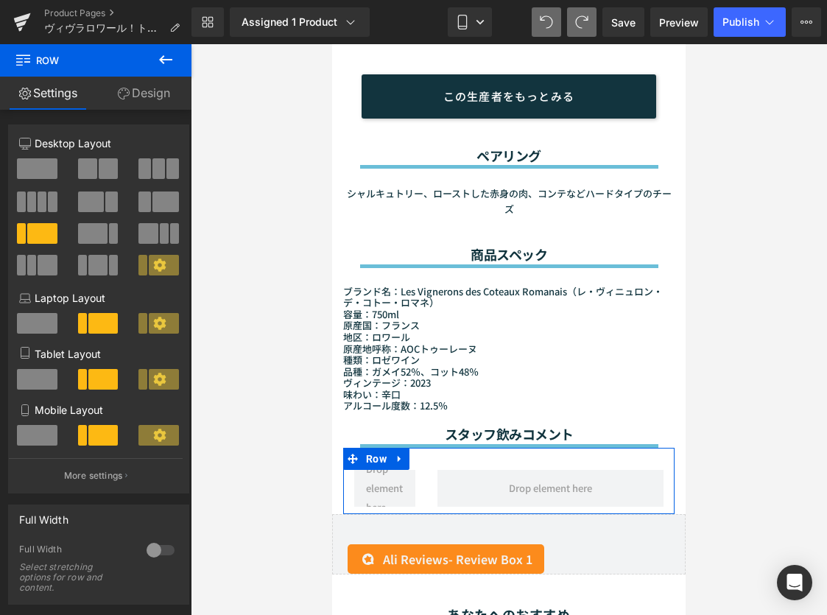
click at [98, 323] on span at bounding box center [102, 323] width 29 height 21
click at [96, 376] on span at bounding box center [102, 379] width 29 height 21
click at [90, 319] on span at bounding box center [102, 323] width 29 height 21
click at [41, 315] on span at bounding box center [37, 323] width 41 height 21
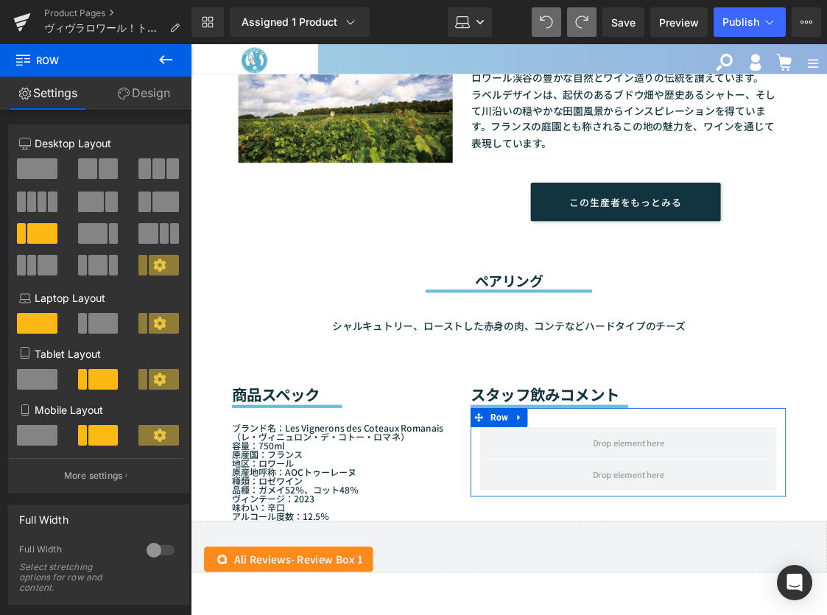
scroll to position [1000, 0]
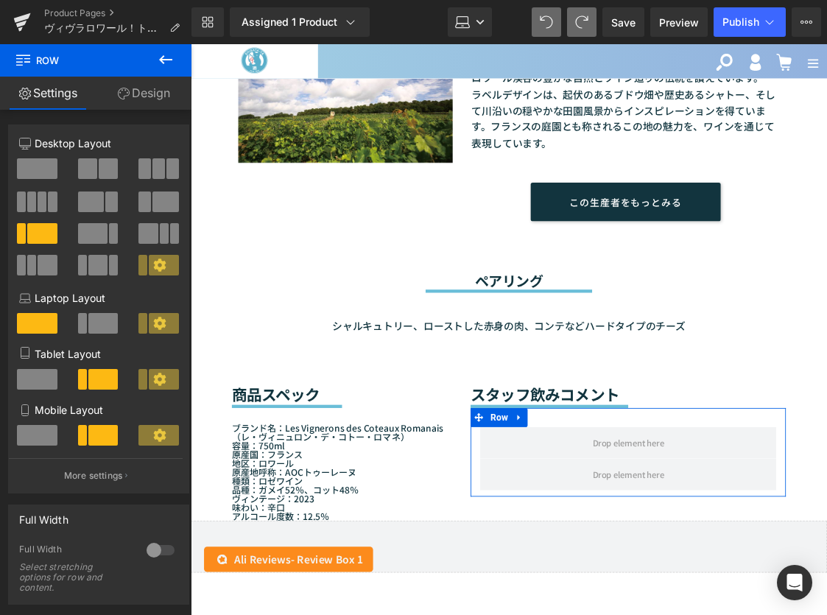
click at [94, 319] on span at bounding box center [102, 323] width 29 height 21
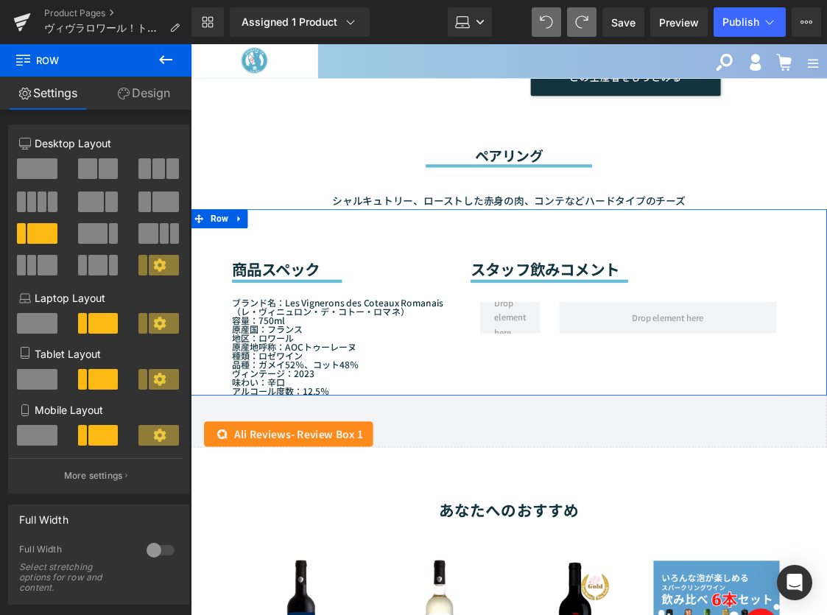
scroll to position [1213, 0]
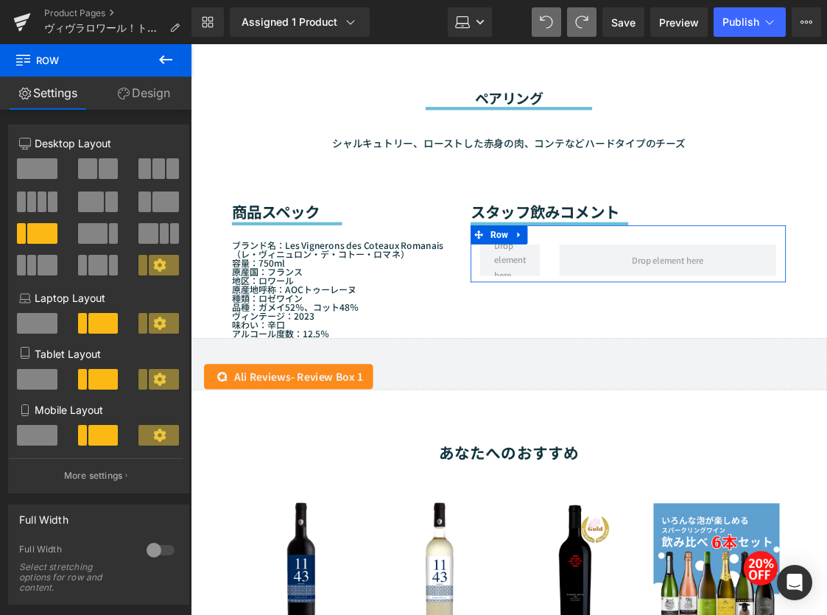
click at [34, 225] on span at bounding box center [41, 233] width 29 height 21
click at [35, 234] on span at bounding box center [41, 233] width 29 height 21
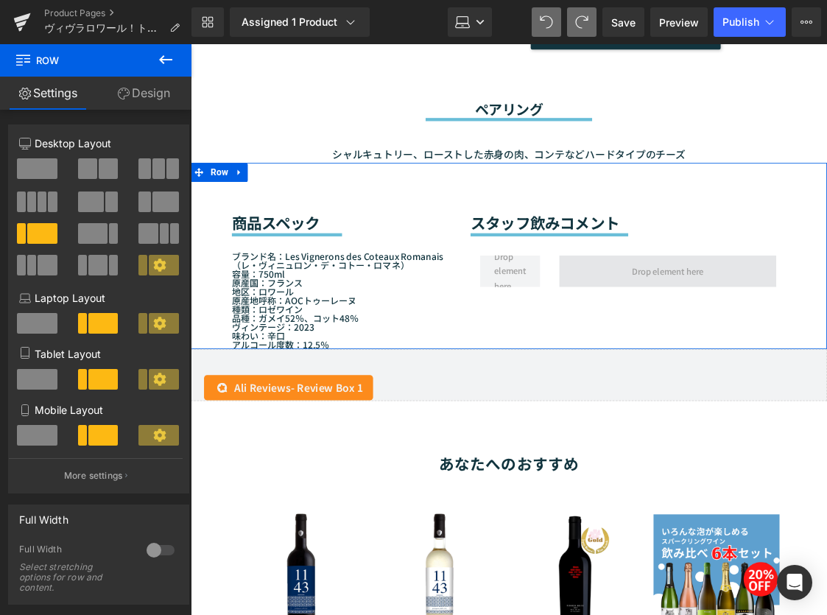
scroll to position [1106, 0]
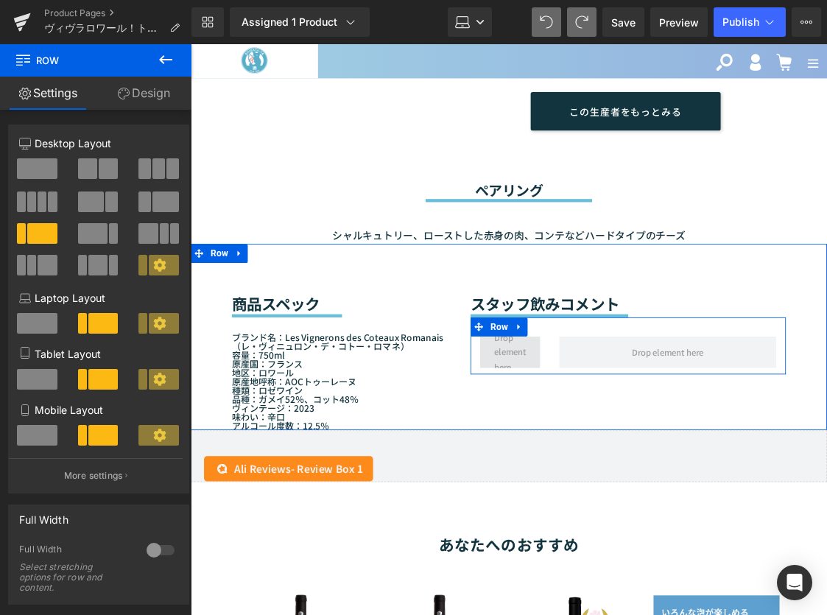
click at [564, 403] on span at bounding box center [562, 402] width 47 height 59
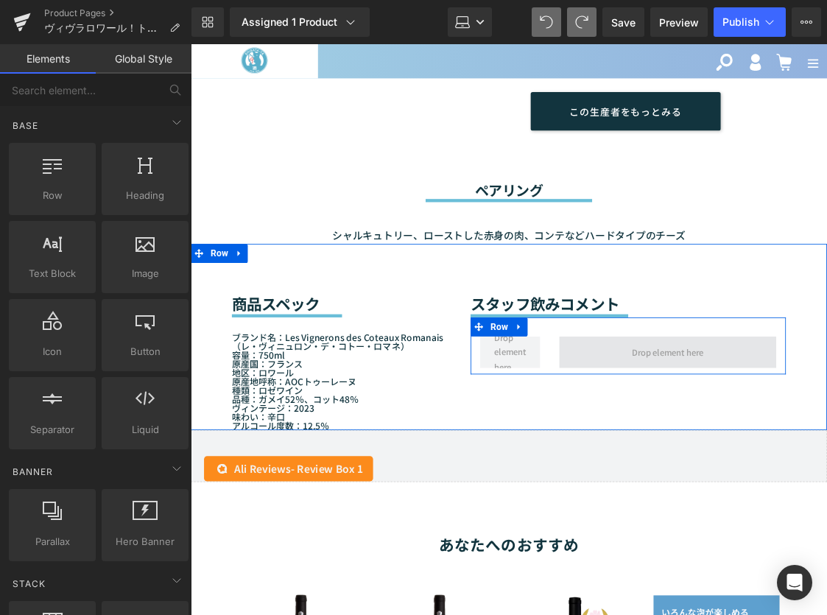
click at [735, 405] on span at bounding box center [746, 402] width 94 height 24
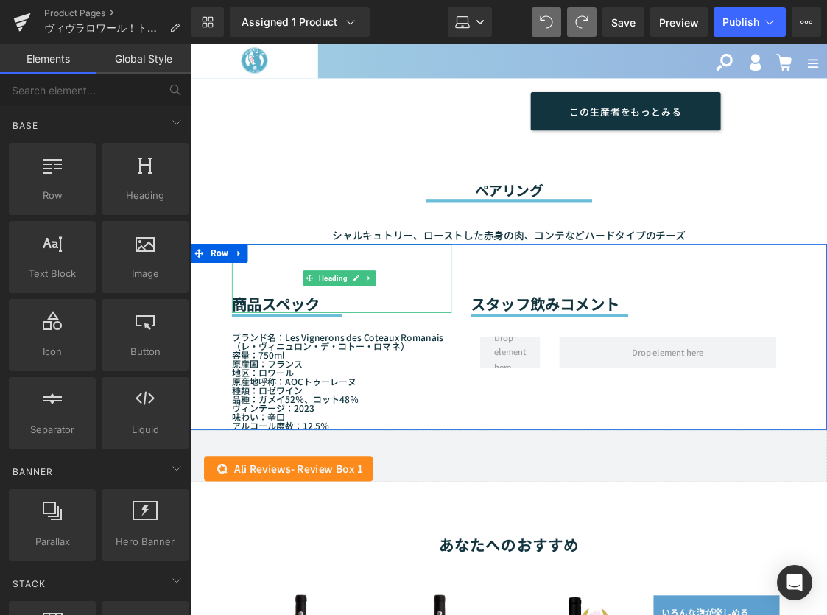
click at [407, 338] on h2 "商品スペック" at bounding box center [367, 345] width 256 height 21
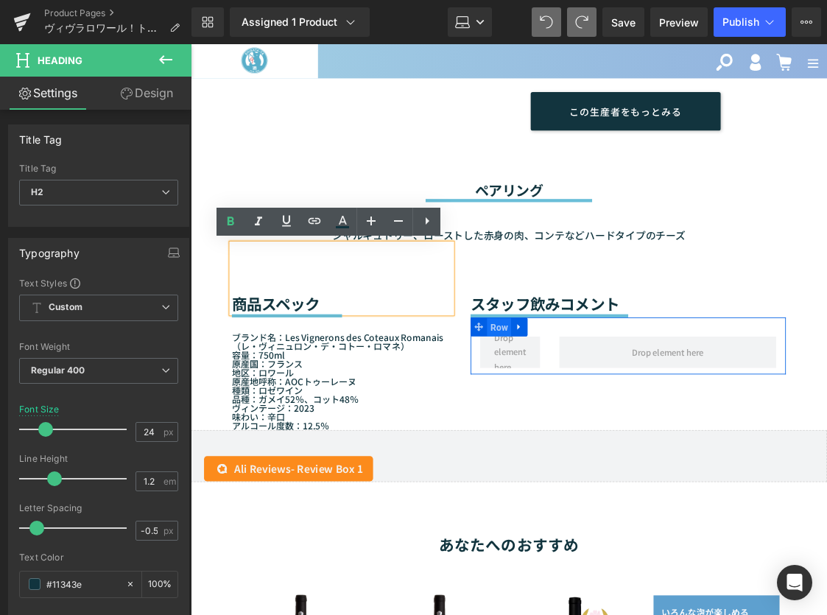
click at [536, 374] on span "Row" at bounding box center [550, 373] width 28 height 22
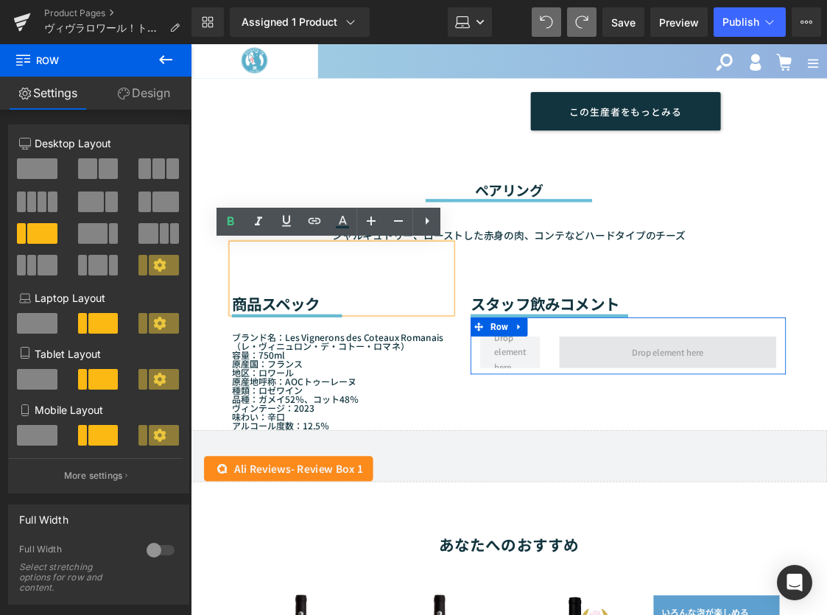
click at [688, 402] on span at bounding box center [746, 402] width 253 height 37
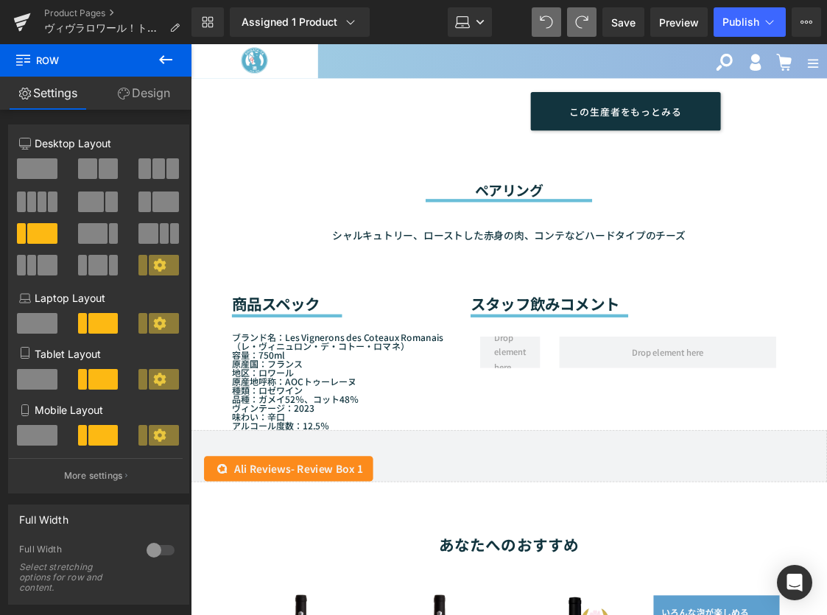
click at [175, 56] on button at bounding box center [166, 60] width 52 height 32
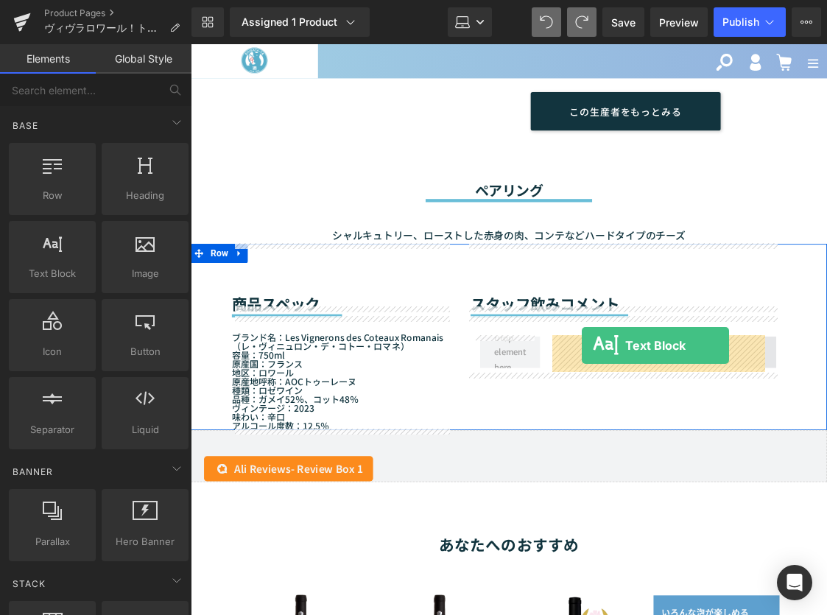
drag, startPoint x: 256, startPoint y: 320, endPoint x: 646, endPoint y: 395, distance: 397.7
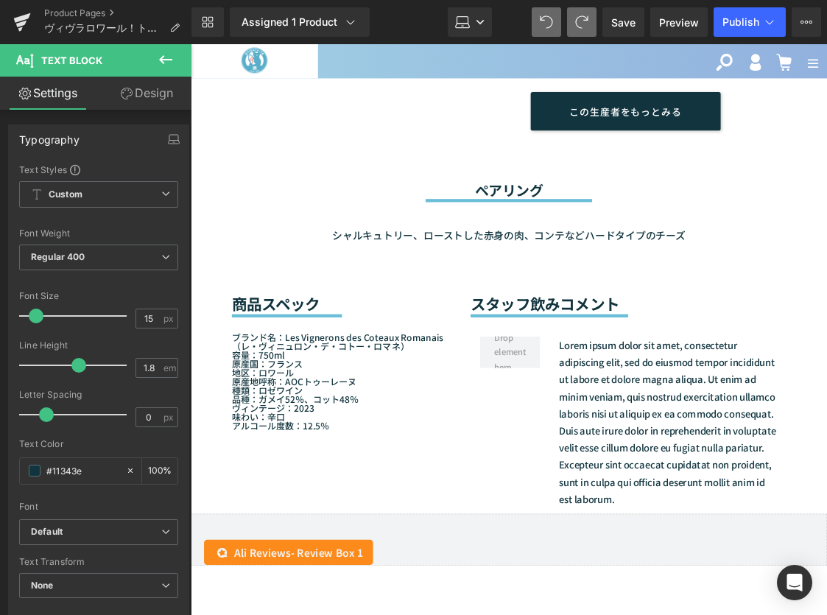
click at [169, 57] on icon at bounding box center [166, 60] width 18 height 18
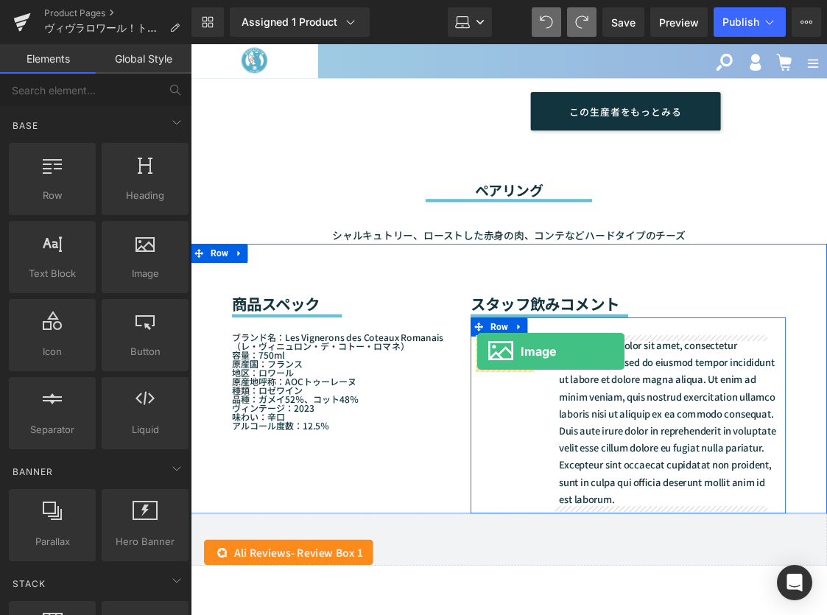
drag, startPoint x: 321, startPoint y: 284, endPoint x: 524, endPoint y: 402, distance: 234.7
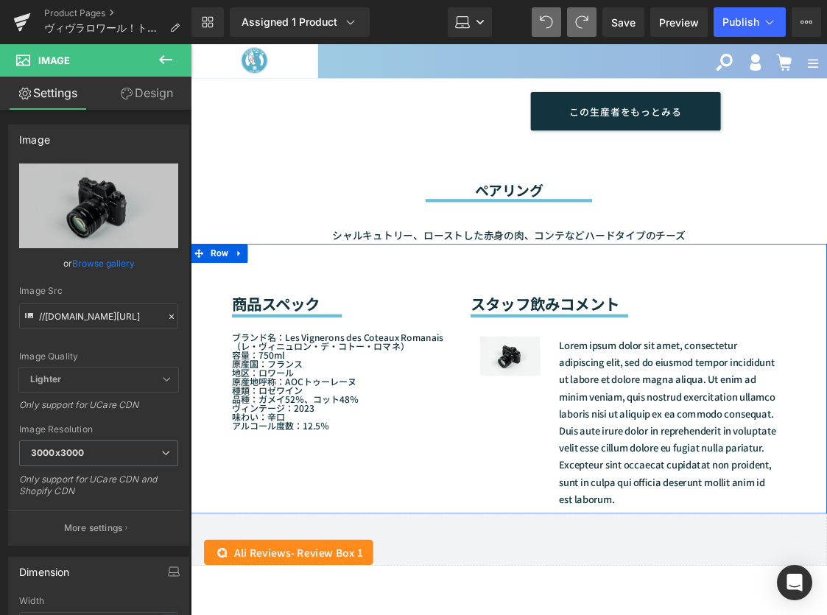
click at [390, 502] on div "商品スペック Heading Separator ブランド名：Les Vignerons des Coteaux Romanais（レ・ヴィニュロン・デ・コト…" at bounding box center [561, 433] width 740 height 314
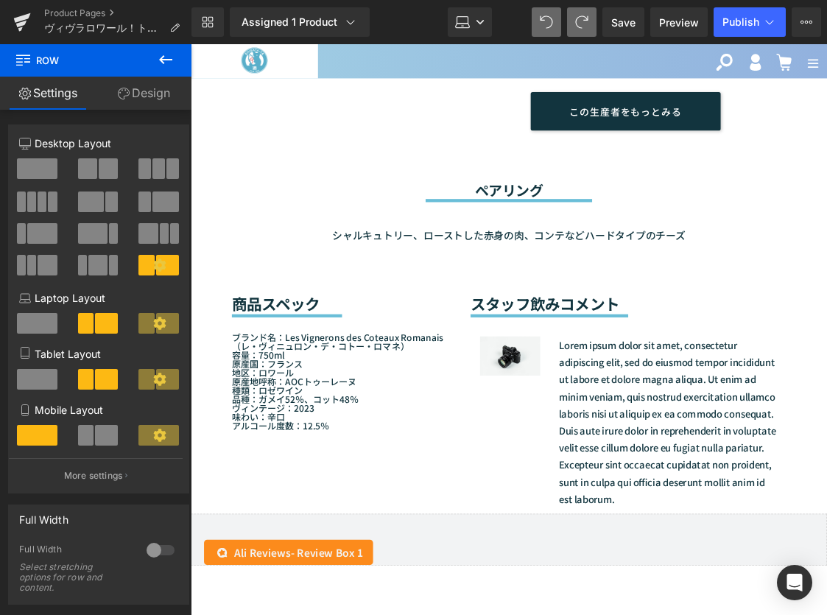
click at [172, 59] on icon at bounding box center [166, 60] width 18 height 18
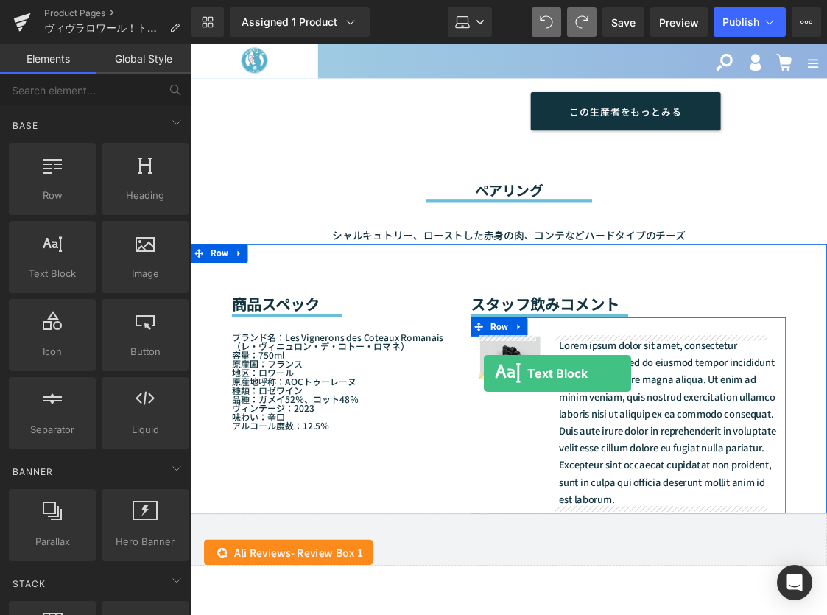
drag, startPoint x: 239, startPoint y: 301, endPoint x: 532, endPoint y: 427, distance: 318.8
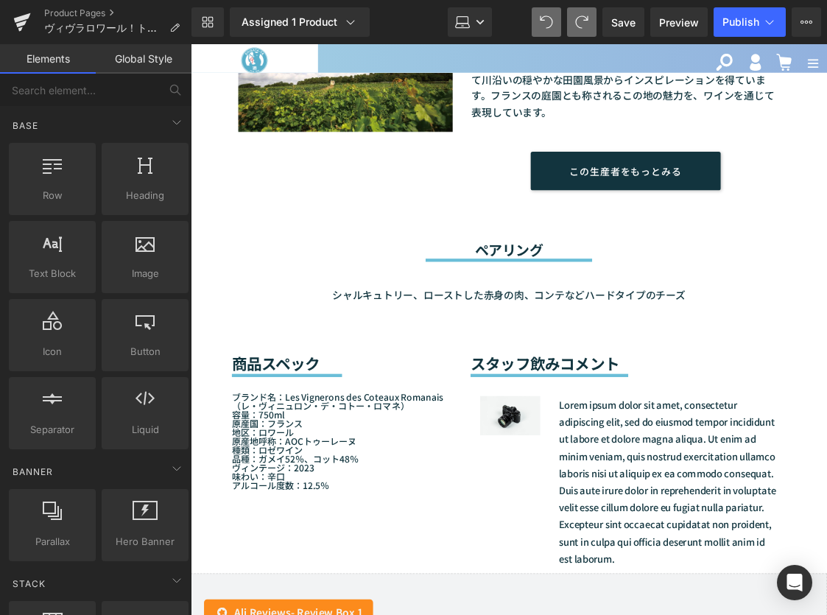
scroll to position [1000, 0]
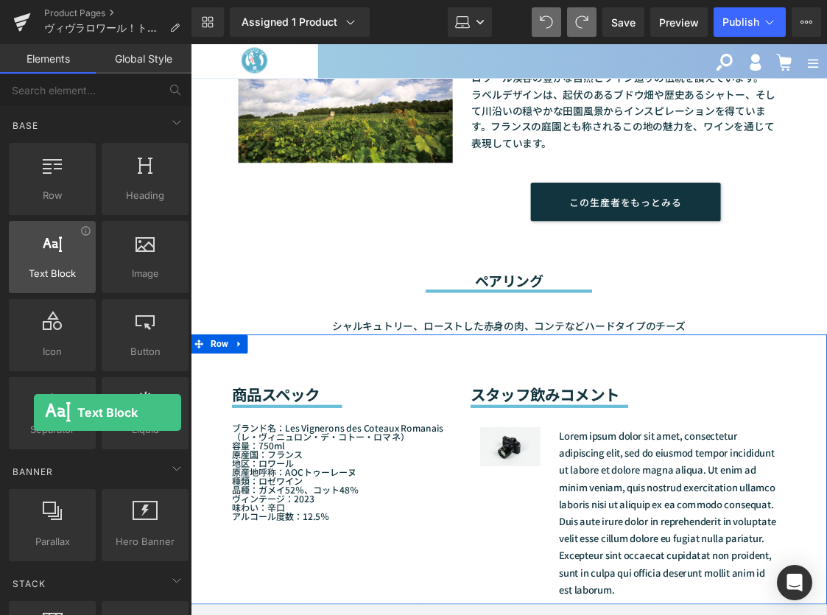
drag, startPoint x: 77, startPoint y: 285, endPoint x: 34, endPoint y: 273, distance: 45.2
click at [34, 273] on div "Text Block texts, paragraphs, contents, blocks" at bounding box center [52, 257] width 87 height 72
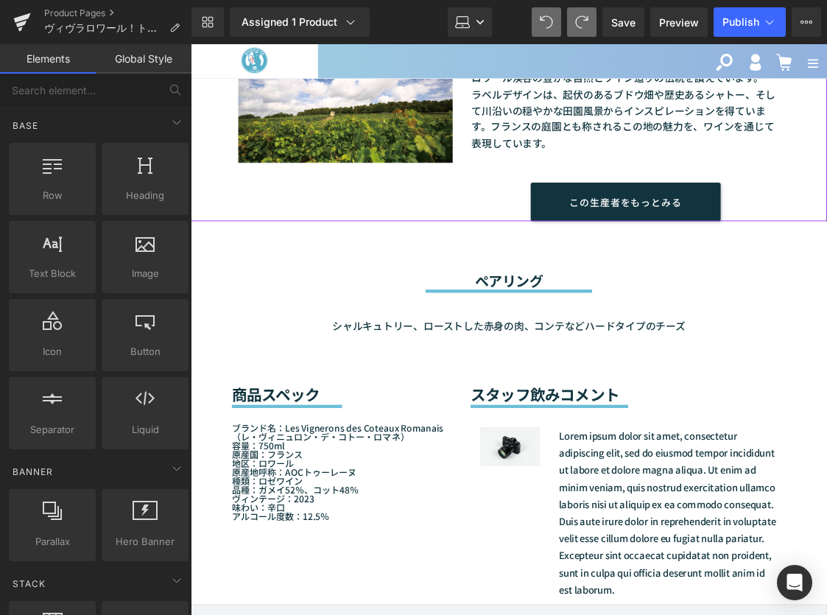
click at [298, 365] on div "シャルキュトリー、ローストした赤身の肉、コンテなどハードタイプのチーズ" at bounding box center [561, 358] width 645 height 49
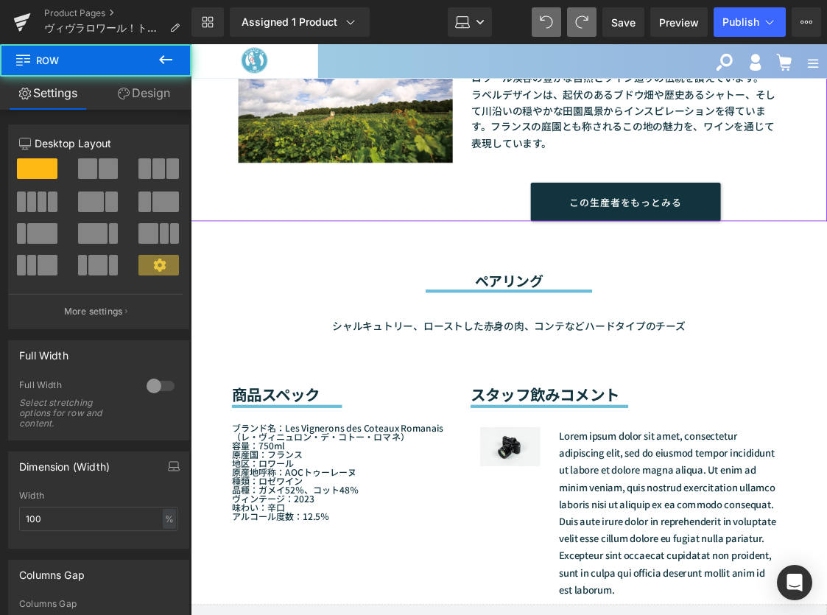
click at [379, 297] on div "ペアリング Heading Separator シャルキュトリー、ローストした赤身の肉、コンテなどハードタイプのチーズ Text Block Row" at bounding box center [561, 317] width 740 height 132
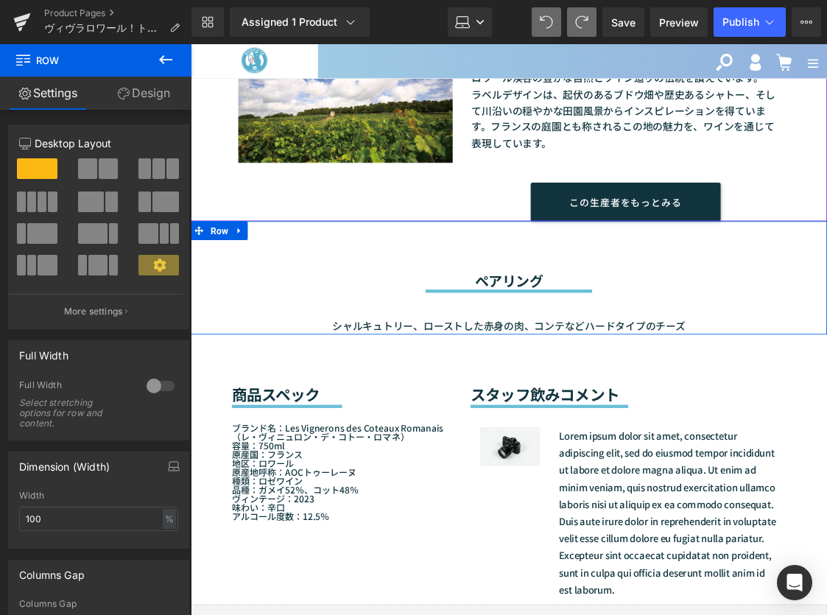
click at [43, 228] on span at bounding box center [41, 233] width 29 height 21
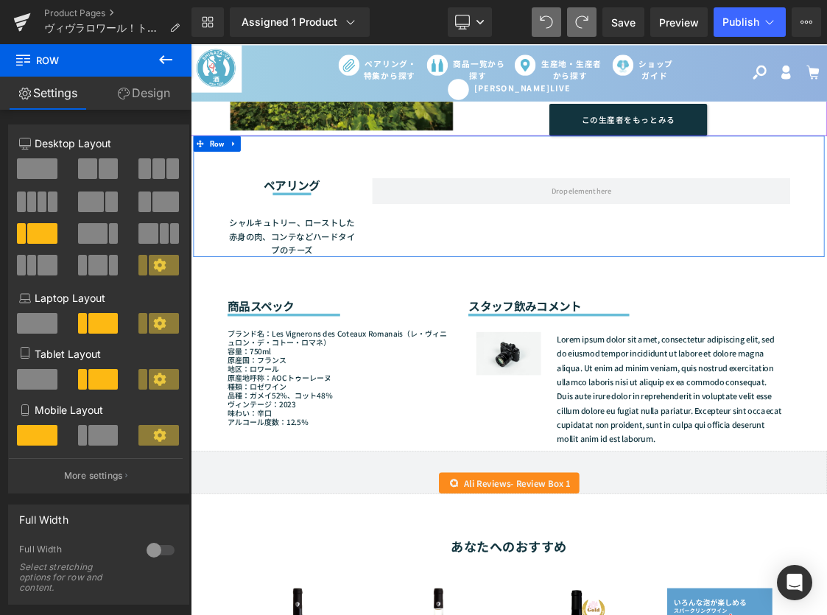
scroll to position [918, 0]
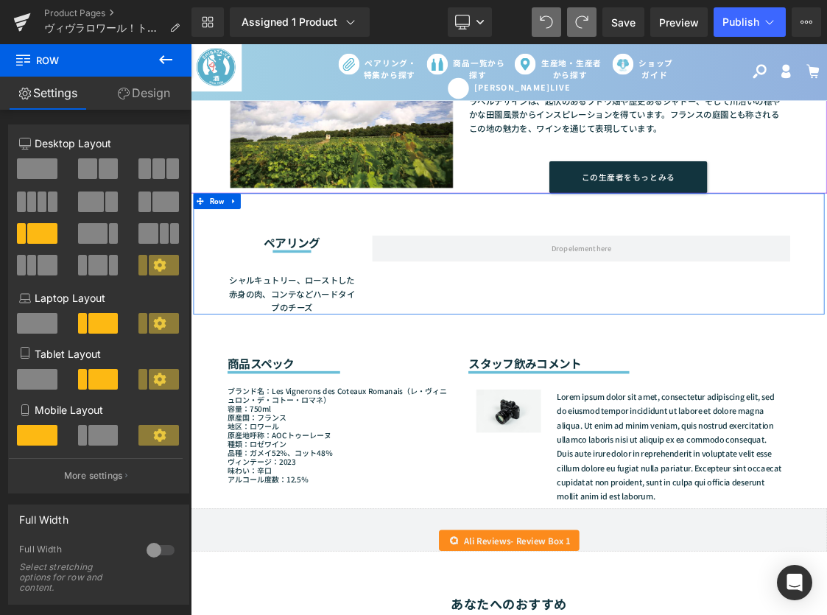
click at [153, 273] on span at bounding box center [163, 265] width 29 height 21
click at [153, 269] on icon at bounding box center [159, 265] width 13 height 13
click at [103, 474] on p "More settings" at bounding box center [93, 475] width 59 height 13
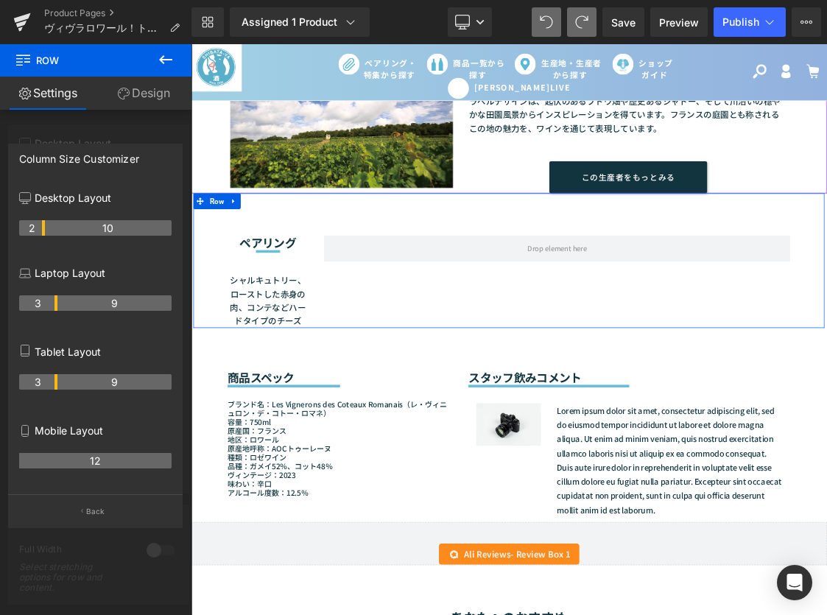
click at [94, 464] on th "12" at bounding box center [95, 460] width 153 height 15
click at [99, 463] on th "12" at bounding box center [95, 460] width 153 height 15
click at [105, 463] on th "12" at bounding box center [95, 460] width 153 height 15
drag, startPoint x: 99, startPoint y: 473, endPoint x: 102, endPoint y: 459, distance: 14.2
click at [104, 468] on div "12" at bounding box center [95, 466] width 153 height 41
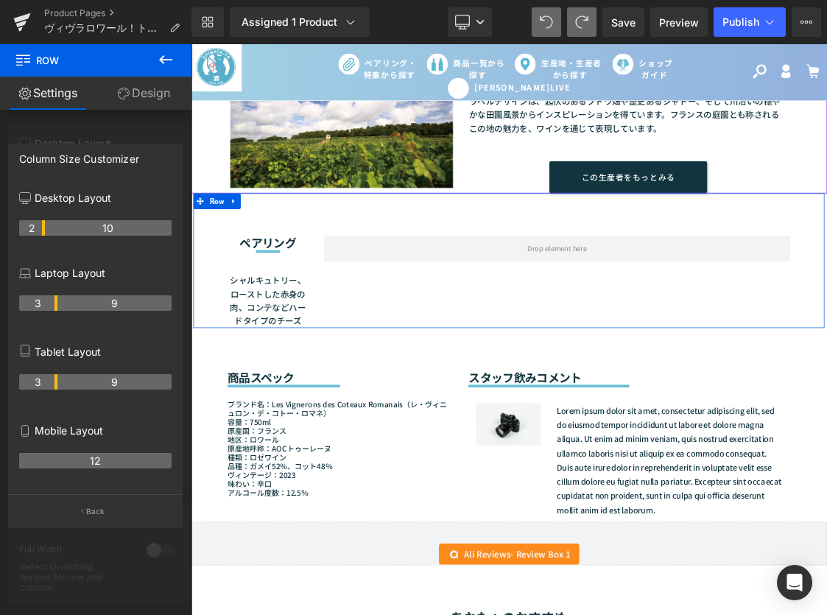
drag, startPoint x: 100, startPoint y: 458, endPoint x: 52, endPoint y: 444, distance: 50.8
click at [99, 458] on th "12" at bounding box center [95, 460] width 153 height 15
click at [52, 430] on p "Mobile Layout" at bounding box center [95, 430] width 153 height 15
drag, startPoint x: 89, startPoint y: 443, endPoint x: 104, endPoint y: 462, distance: 24.2
click at [99, 451] on div "Mobile Layout 12" at bounding box center [95, 455] width 153 height 79
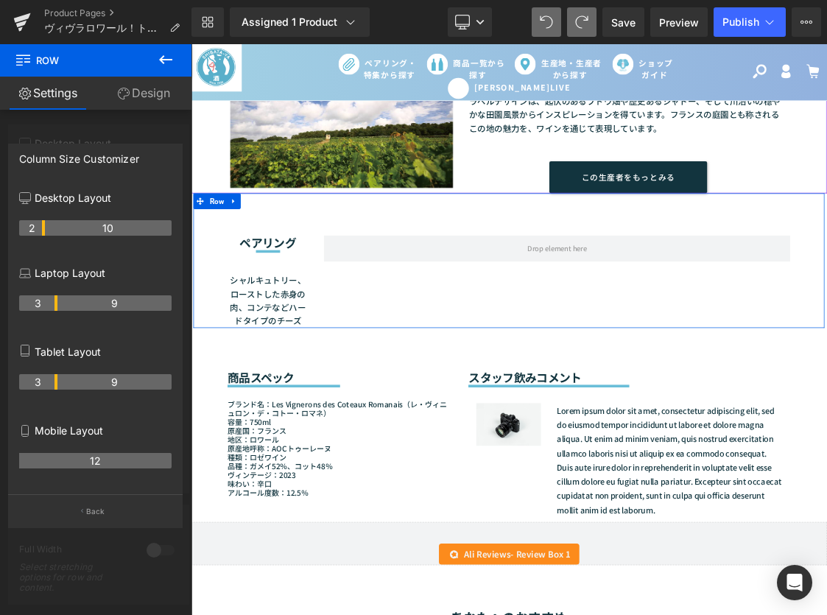
drag, startPoint x: 107, startPoint y: 461, endPoint x: 97, endPoint y: 494, distance: 34.0
click at [55, 470] on div "12" at bounding box center [95, 466] width 153 height 41
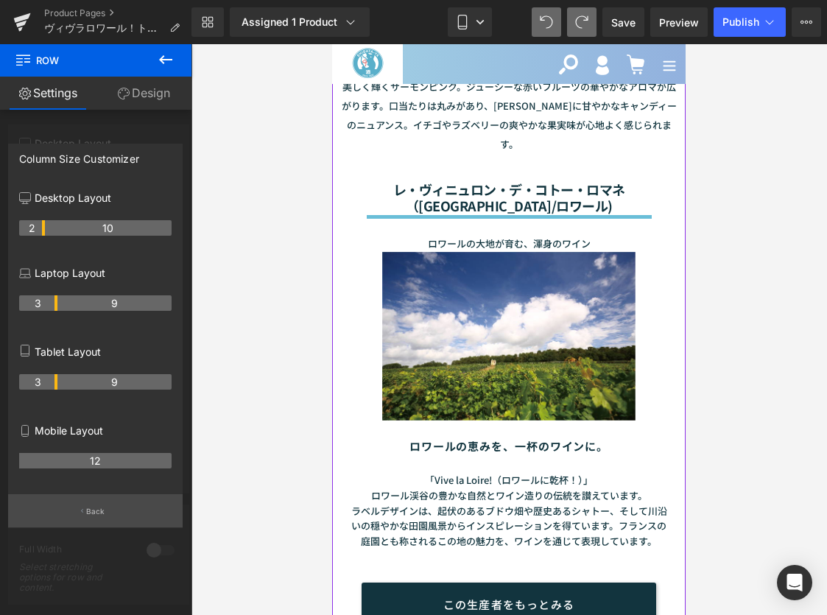
scroll to position [1276, 0]
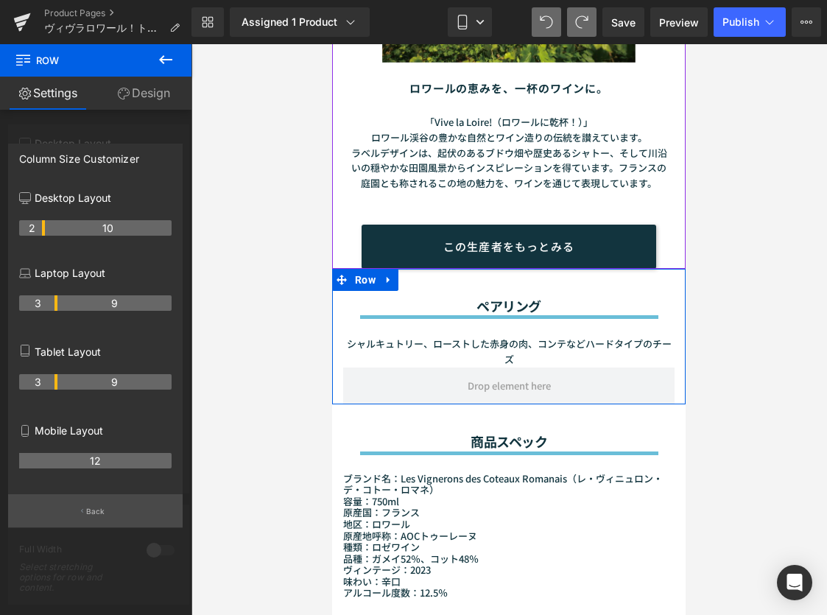
click at [105, 511] on button "Back" at bounding box center [95, 510] width 175 height 33
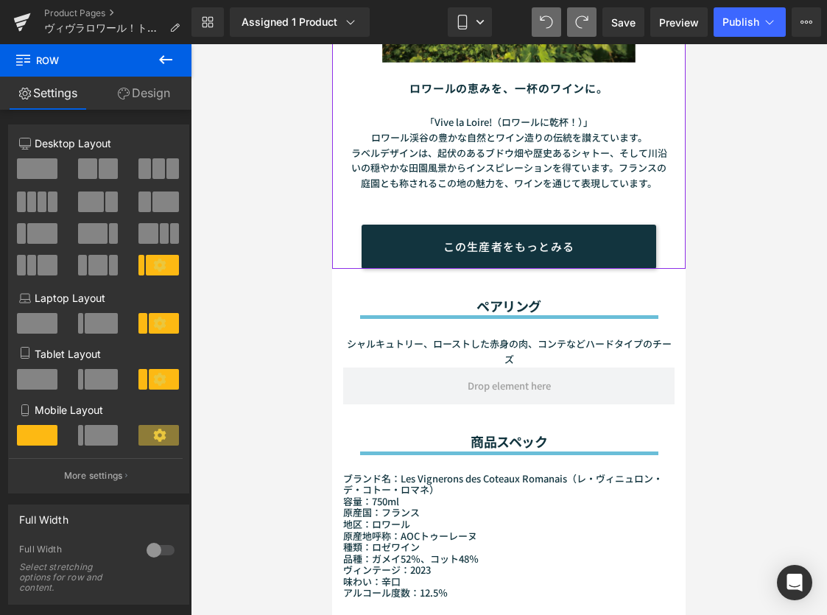
click at [780, 305] on div at bounding box center [509, 329] width 637 height 571
click at [27, 15] on icon at bounding box center [22, 18] width 17 height 10
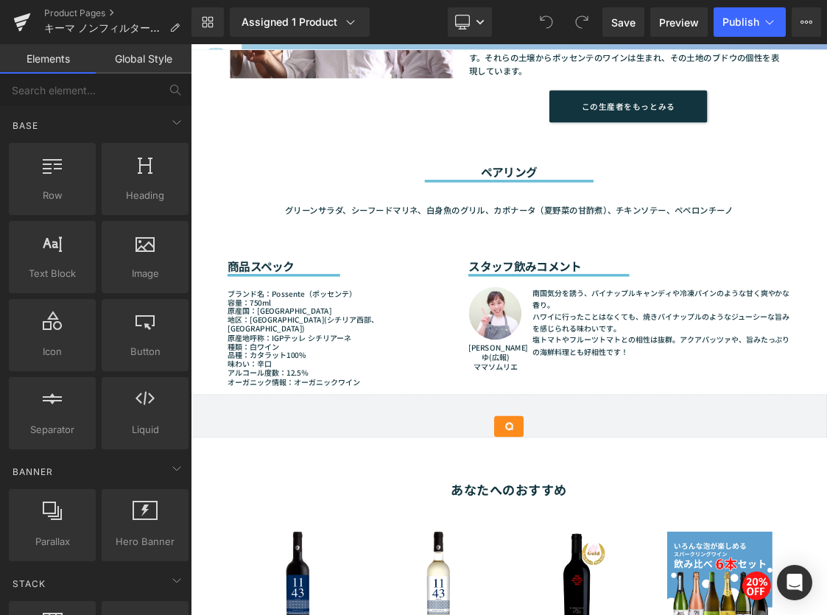
scroll to position [1166, 0]
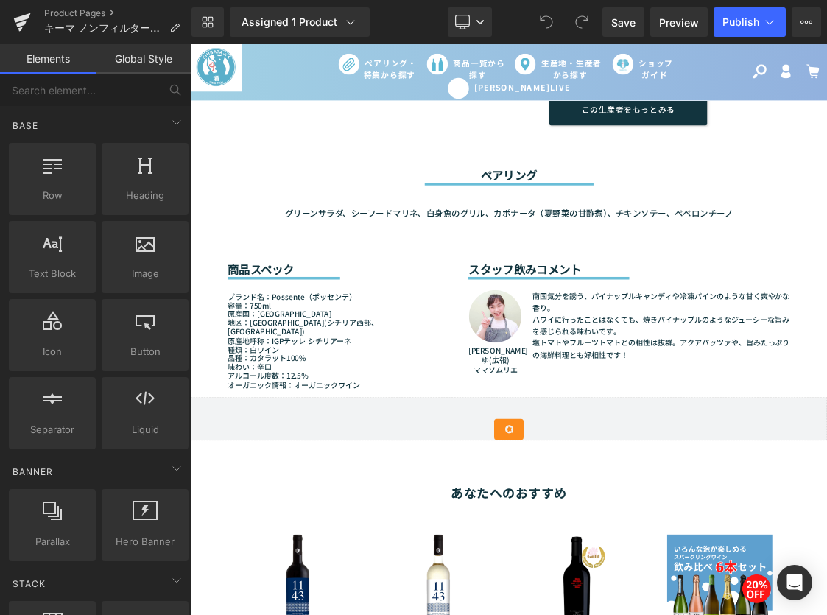
click at [690, 357] on h2 "スタッフ飲みコメント" at bounding box center [805, 358] width 451 height 19
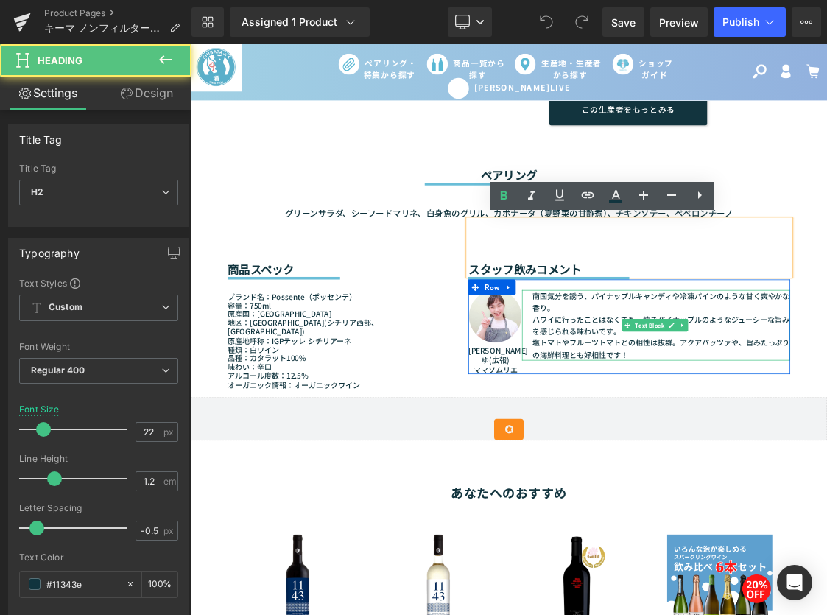
drag, startPoint x: 732, startPoint y: 395, endPoint x: 696, endPoint y: 395, distance: 36.1
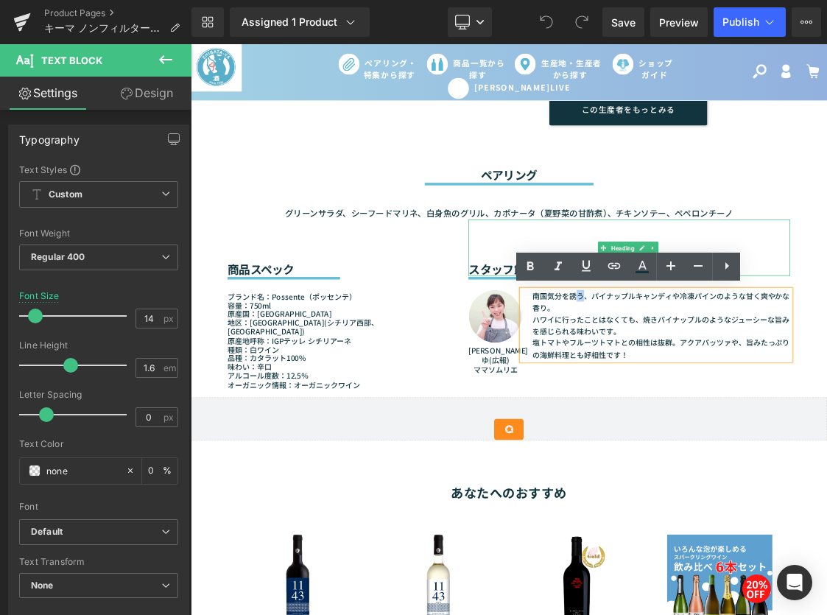
click at [583, 355] on h2 "スタッフ飲みコメント" at bounding box center [805, 358] width 451 height 19
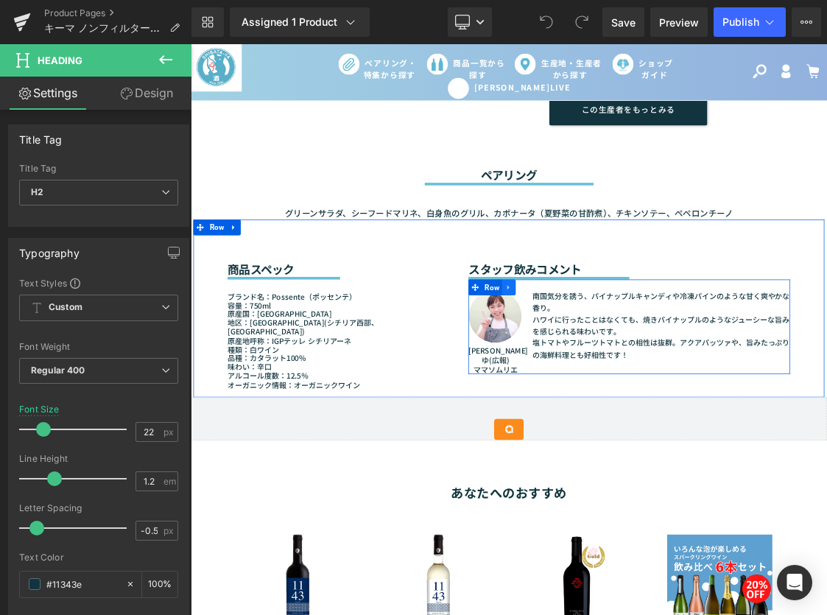
click at [632, 385] on icon at bounding box center [636, 384] width 10 height 11
click at [584, 387] on icon at bounding box center [589, 384] width 10 height 11
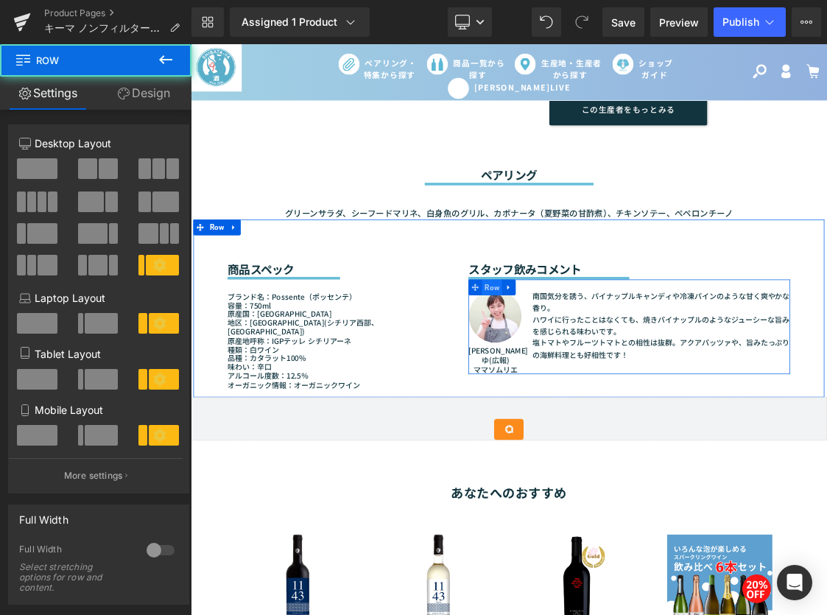
click at [603, 386] on span "Row" at bounding box center [613, 385] width 28 height 22
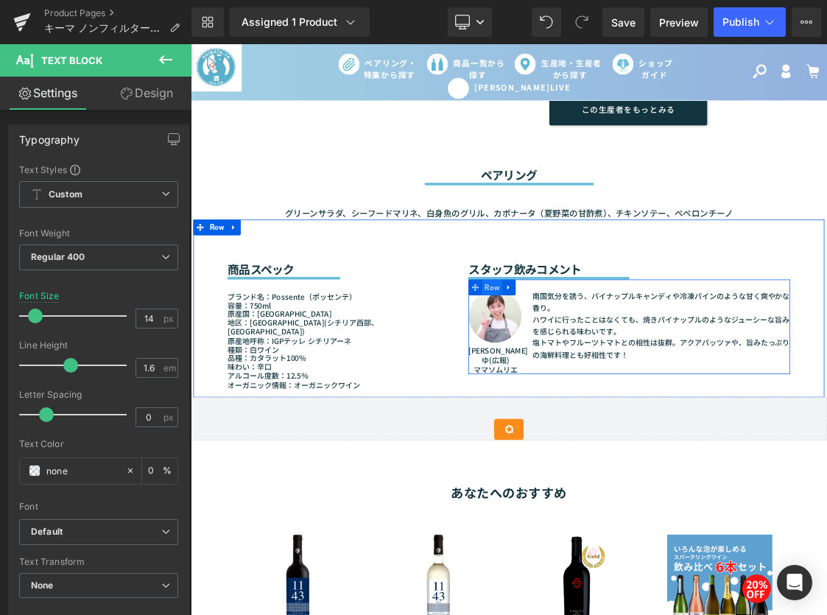
click at [603, 386] on span "Row" at bounding box center [613, 385] width 28 height 22
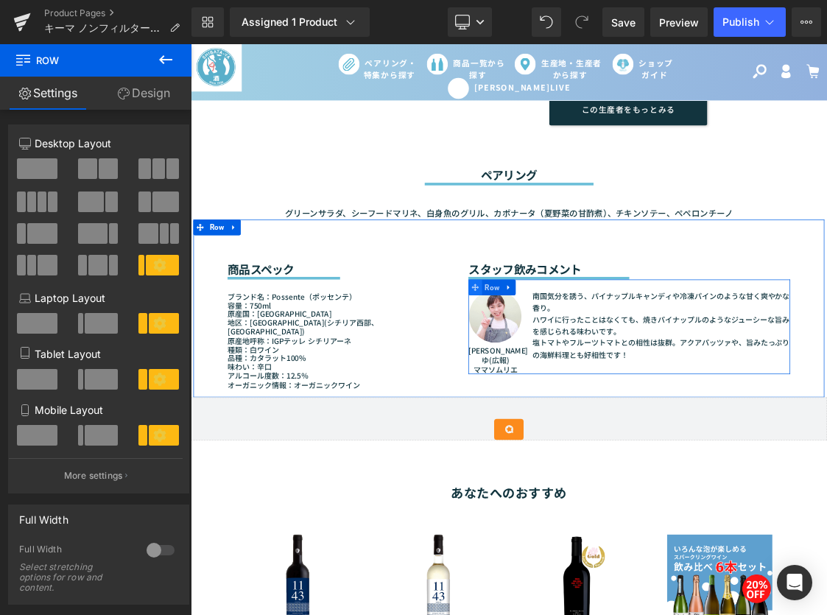
click at [590, 386] on span at bounding box center [589, 385] width 19 height 22
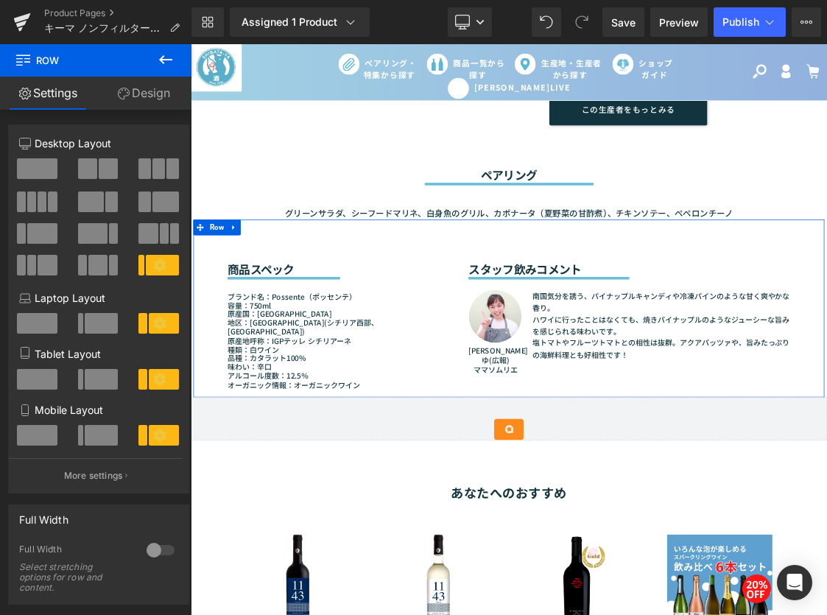
click at [659, 425] on div "南国気分を誘う、パイナップルキャンディや冷凍パインのような甘く爽やかな香り。 ハワイに行ったことはなくても、焼きパイナップルのようなジューシーな旨みを感じられ…" at bounding box center [843, 437] width 376 height 99
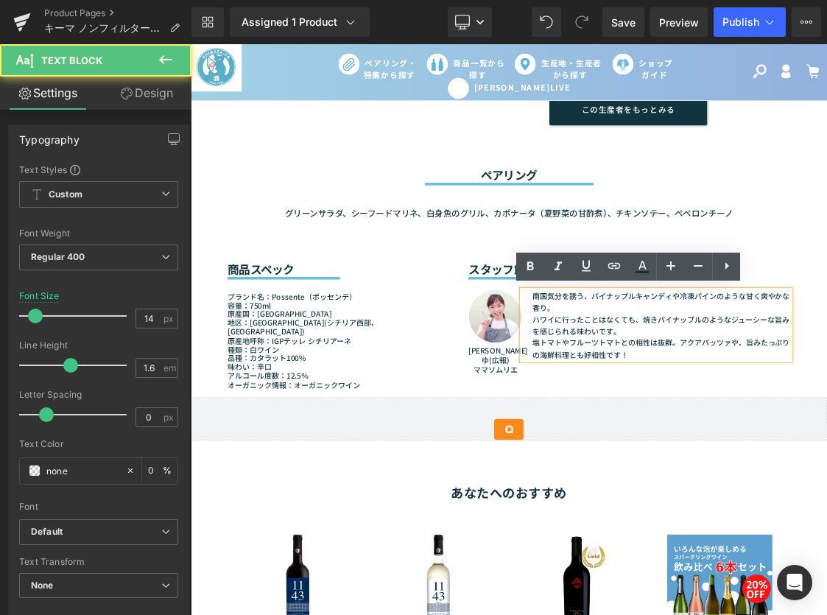
click at [572, 381] on div "スタッフ飲みコメント Heading Separator Image まゆゆ(広報) ママソムリエ Text Block 南国気分を誘う、パイナップルキャンデ…" at bounding box center [805, 414] width 473 height 249
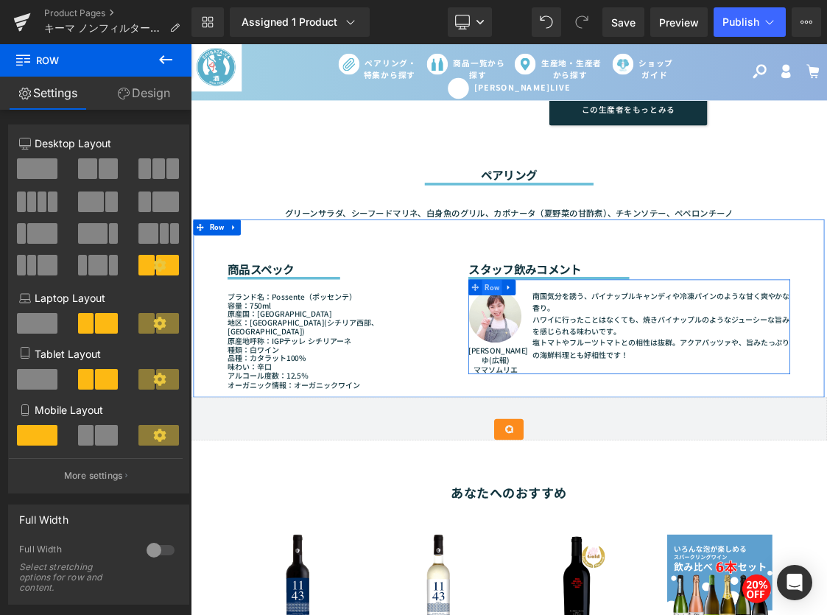
click at [608, 385] on span "Row" at bounding box center [613, 385] width 28 height 22
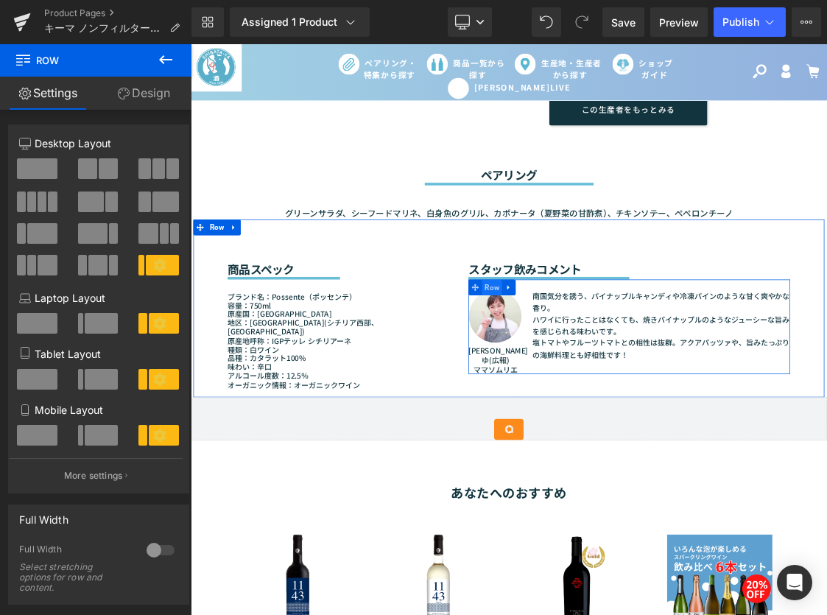
click at [600, 385] on span "Row" at bounding box center [613, 385] width 28 height 22
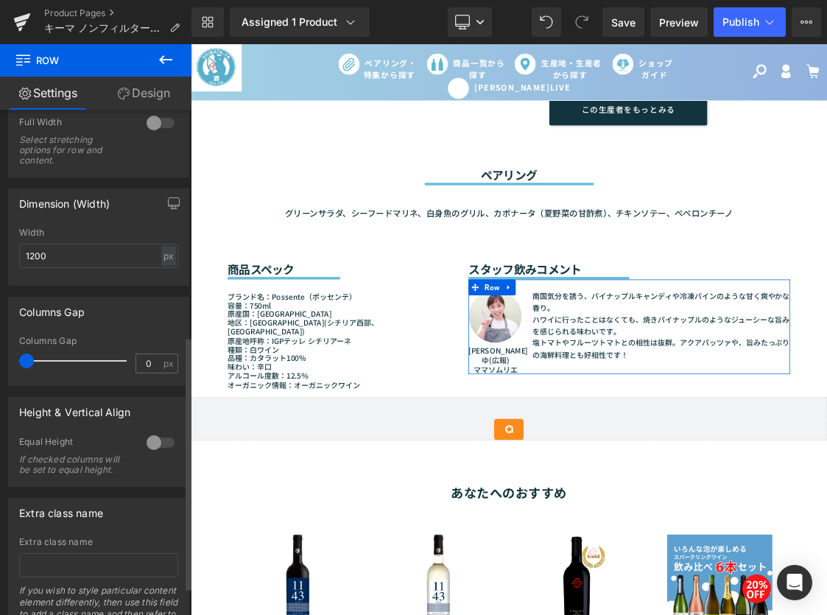
scroll to position [451, 0]
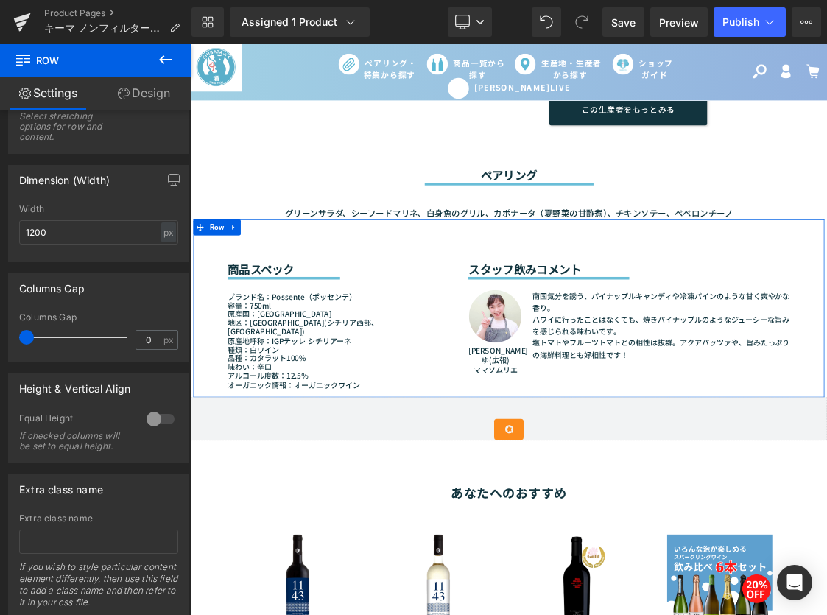
drag, startPoint x: 684, startPoint y: 418, endPoint x: 626, endPoint y: 385, distance: 67.4
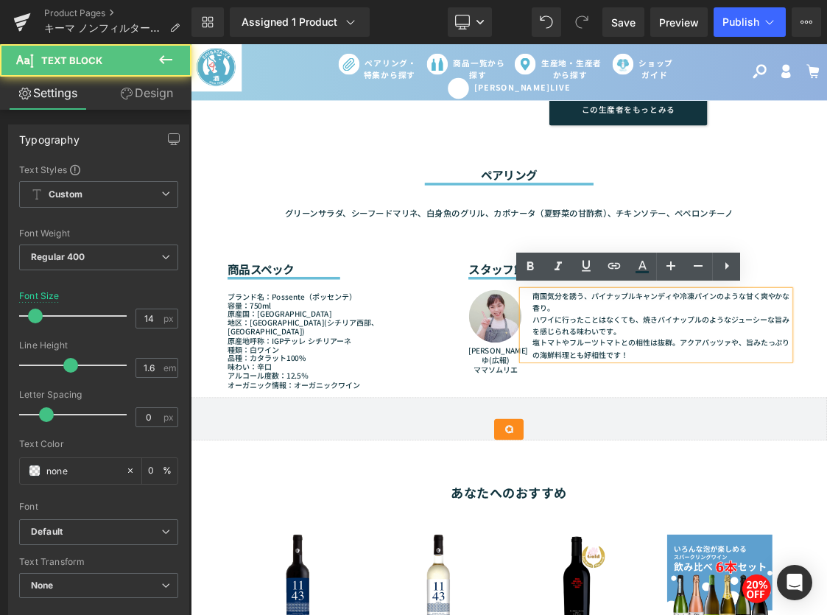
click at [606, 386] on div "Image まゆゆ(広報) ママソムリエ Text Block 南国気分を誘う、パイナップルキャンディや冷凍パインのような甘く爽やかな香り。 ハワイに行ったこ…" at bounding box center [805, 440] width 451 height 133
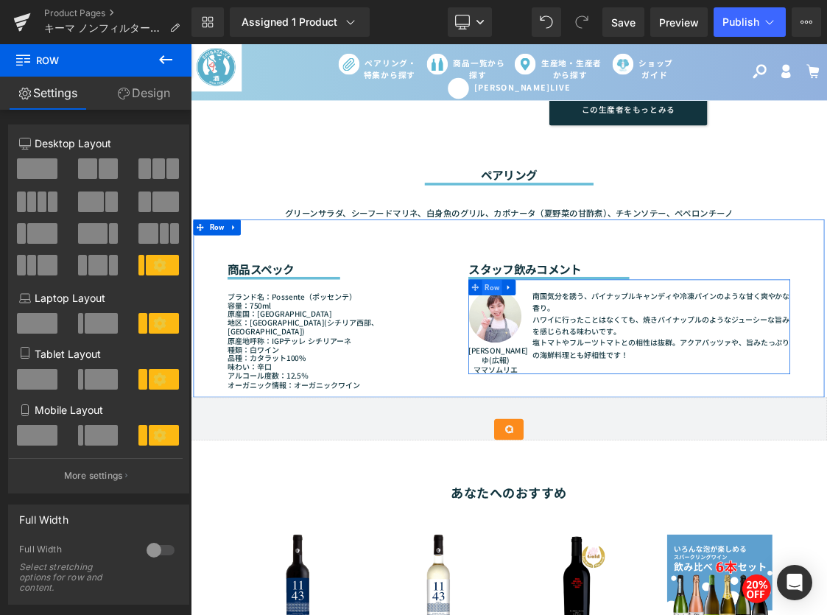
click at [612, 382] on span "Row" at bounding box center [613, 385] width 28 height 22
click at [606, 381] on span "Row" at bounding box center [613, 385] width 28 height 22
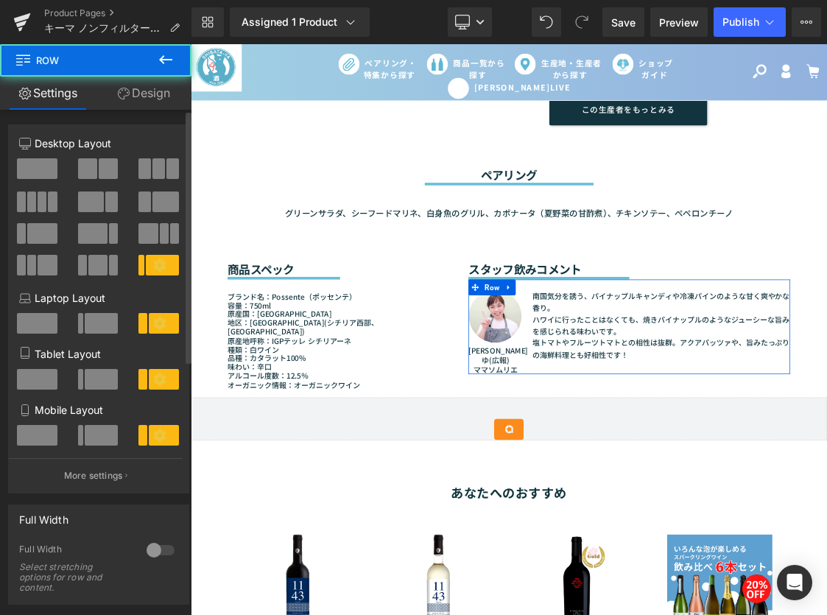
click at [153, 262] on icon at bounding box center [159, 265] width 13 height 13
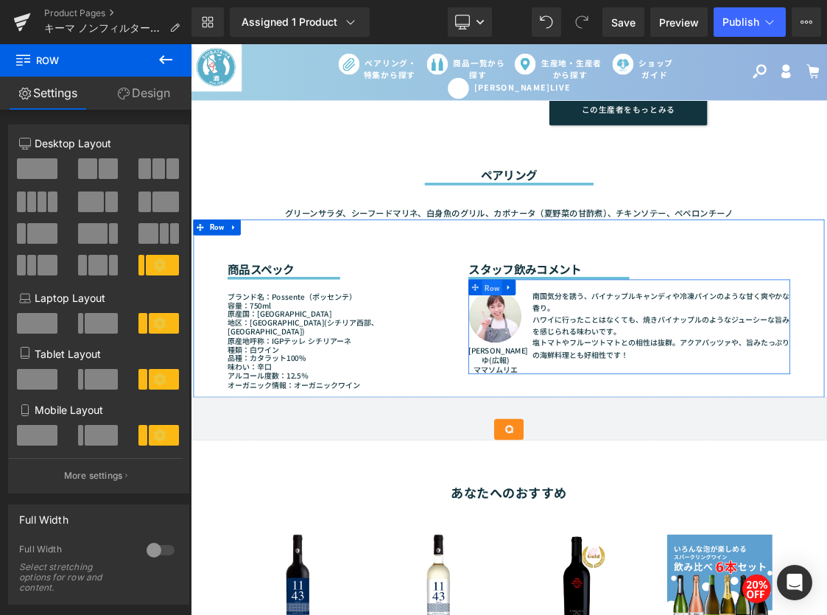
click at [603, 382] on span "Row" at bounding box center [613, 385] width 28 height 22
click at [611, 382] on span "Row" at bounding box center [613, 385] width 28 height 22
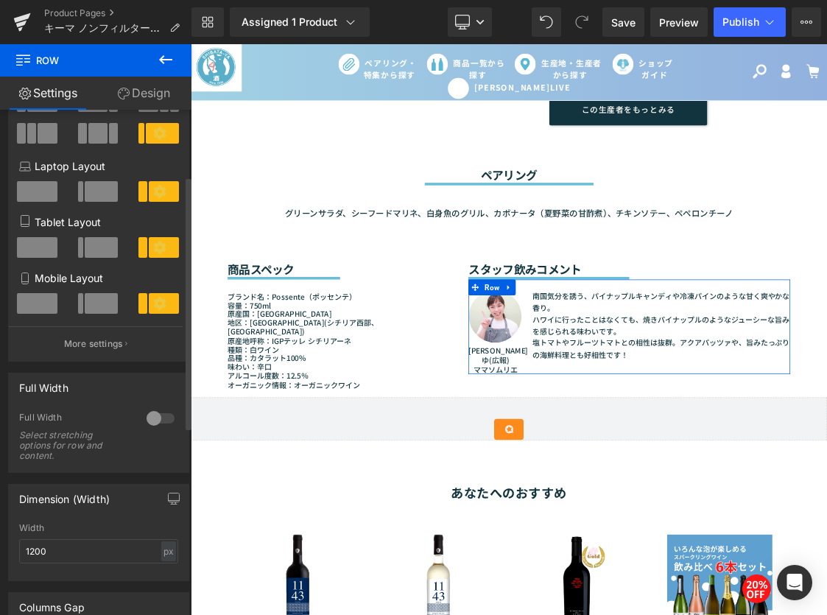
scroll to position [0, 0]
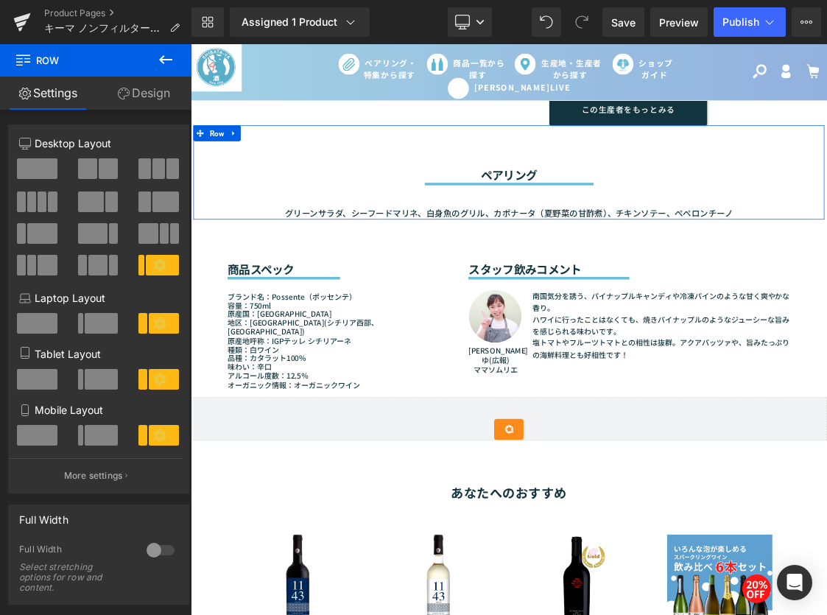
drag, startPoint x: 435, startPoint y: 195, endPoint x: 668, endPoint y: 404, distance: 313.5
click at [438, 197] on div "ペアリング Heading Separator グリーンサラダ、シーフードマリネ、白身魚のグリル、カポナータ（夏野菜の甘酢煮）、チキンソテー、ペペロンチーノ …" at bounding box center [637, 224] width 884 height 132
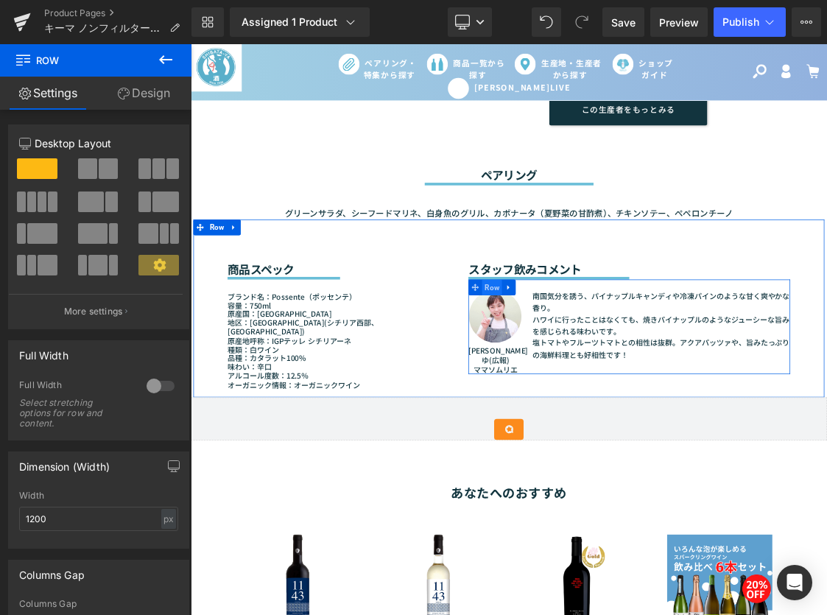
click at [599, 384] on span "Row" at bounding box center [613, 385] width 28 height 22
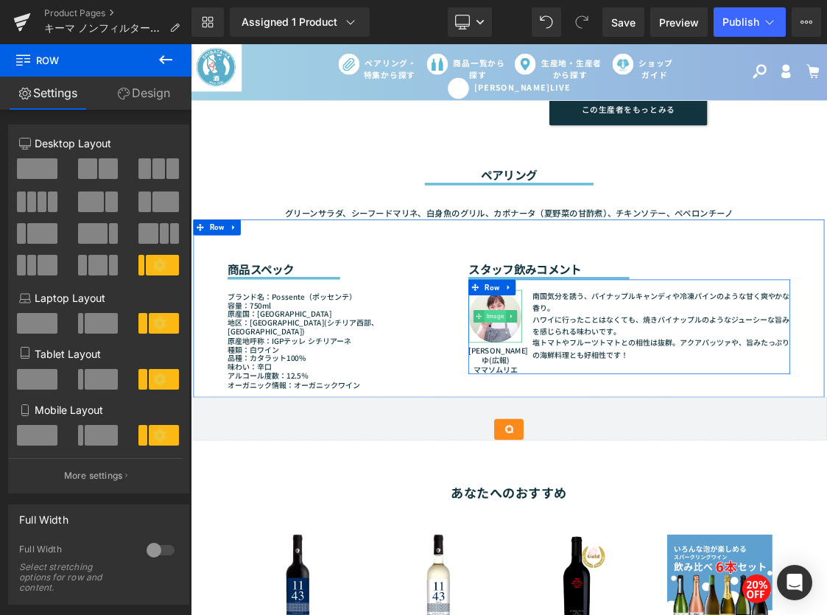
click at [618, 425] on span "Image" at bounding box center [617, 425] width 30 height 18
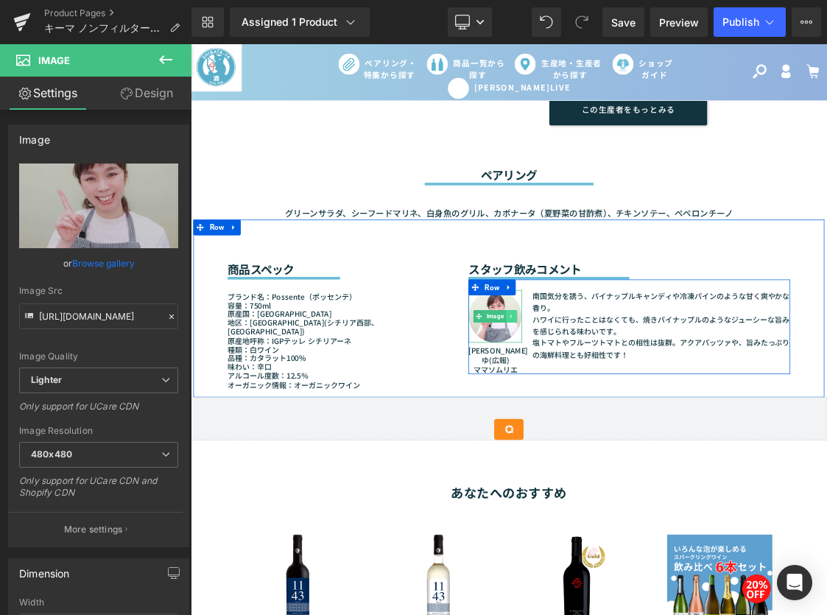
click at [636, 422] on icon at bounding box center [640, 425] width 8 height 9
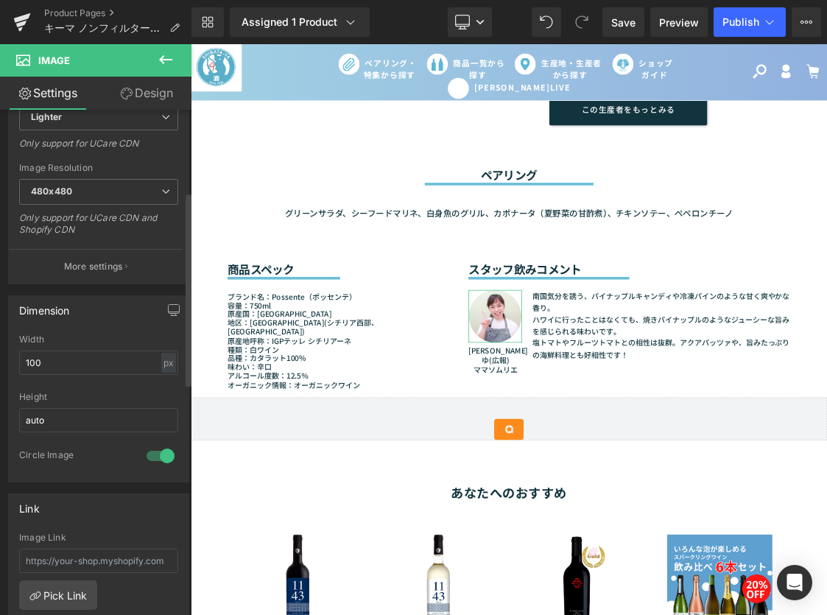
scroll to position [301, 0]
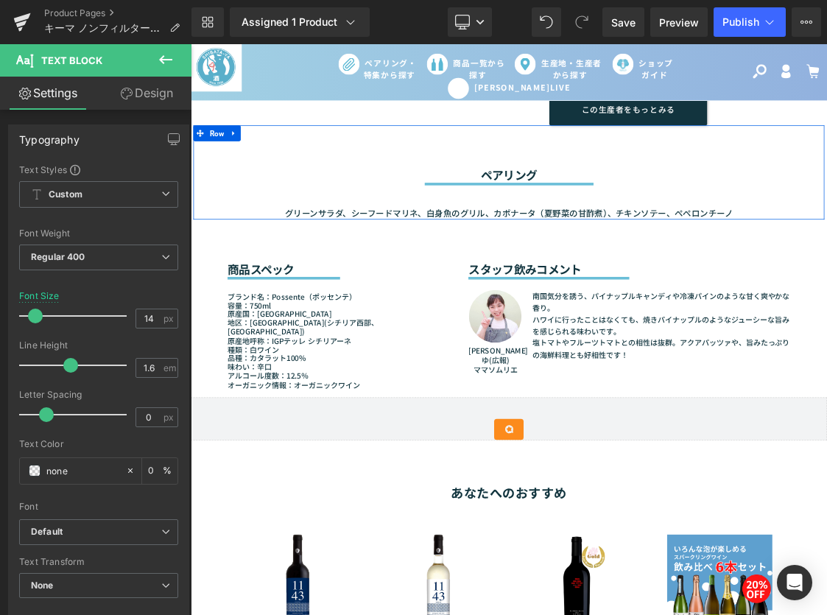
drag, startPoint x: 1057, startPoint y: 201, endPoint x: 226, endPoint y: 224, distance: 831.4
click at [827, 201] on div "ペアリング Heading Separator グリーンサラダ、シーフードマリネ、白身魚のグリル、カポナータ（夏野菜の甘酢煮）、チキンソテー、ペペロンチーノ …" at bounding box center [637, 224] width 884 height 132
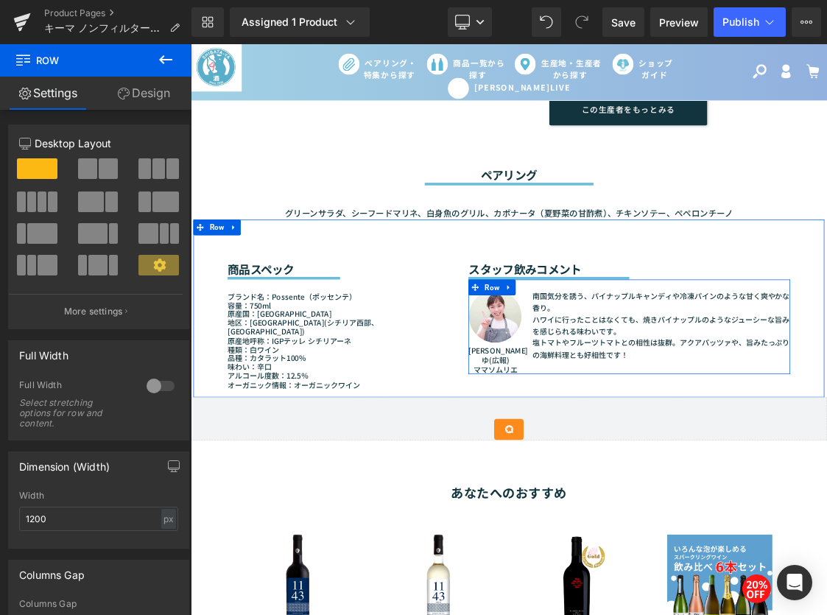
click at [628, 427] on icon at bounding box center [632, 425] width 8 height 8
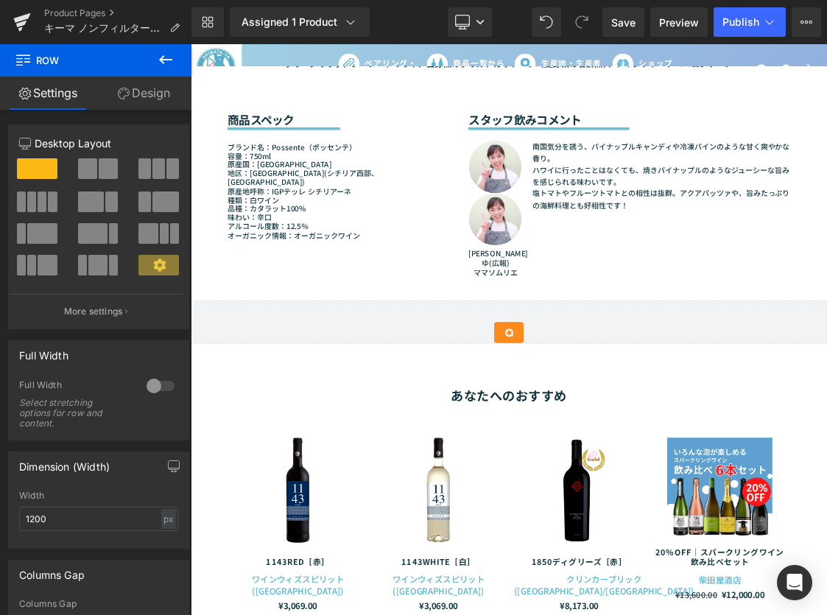
scroll to position [1311, 0]
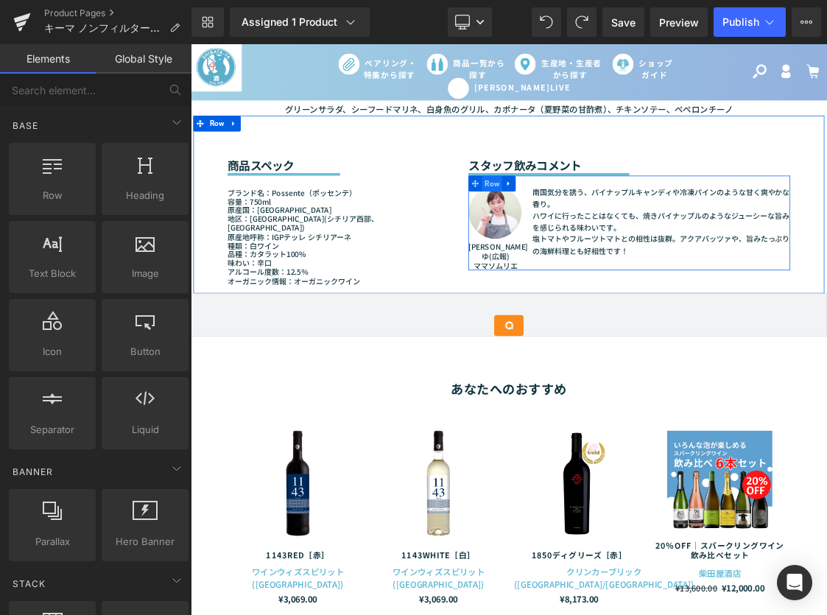
click at [605, 238] on span "Row" at bounding box center [613, 239] width 28 height 22
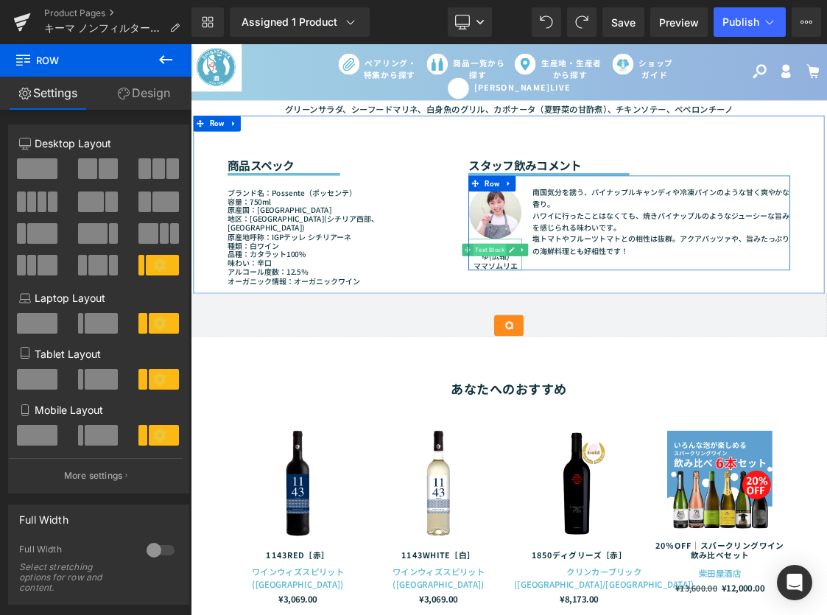
click at [617, 326] on span "Text Block" at bounding box center [609, 332] width 46 height 18
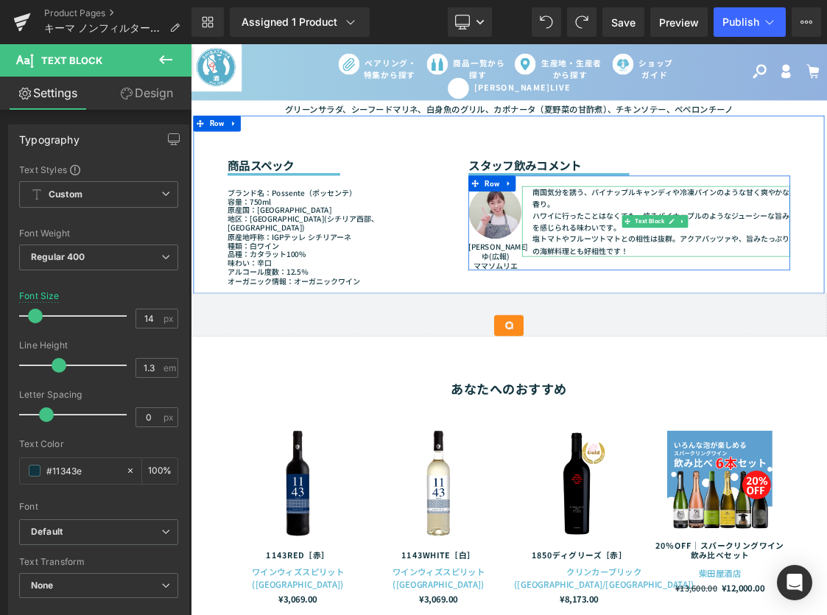
click at [804, 284] on span at bounding box center [803, 293] width 15 height 18
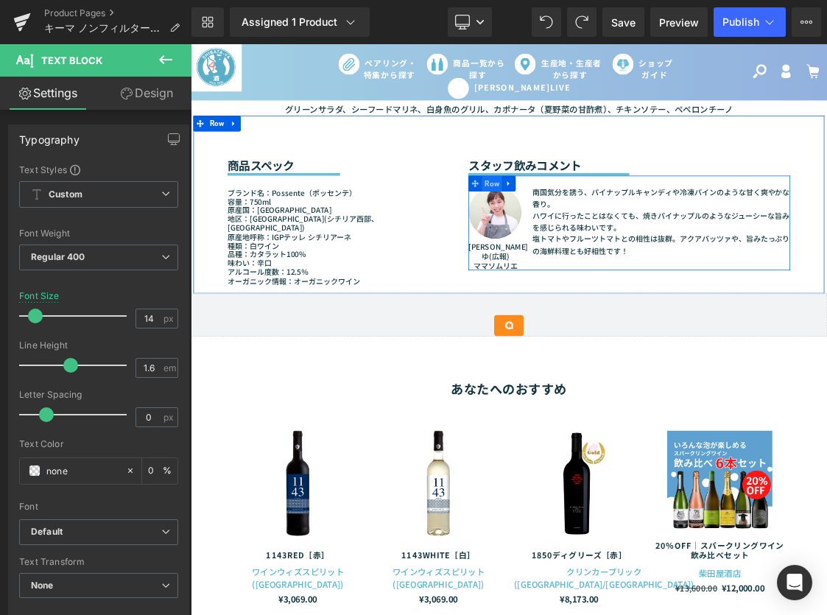
click at [606, 236] on span "Row" at bounding box center [613, 239] width 28 height 22
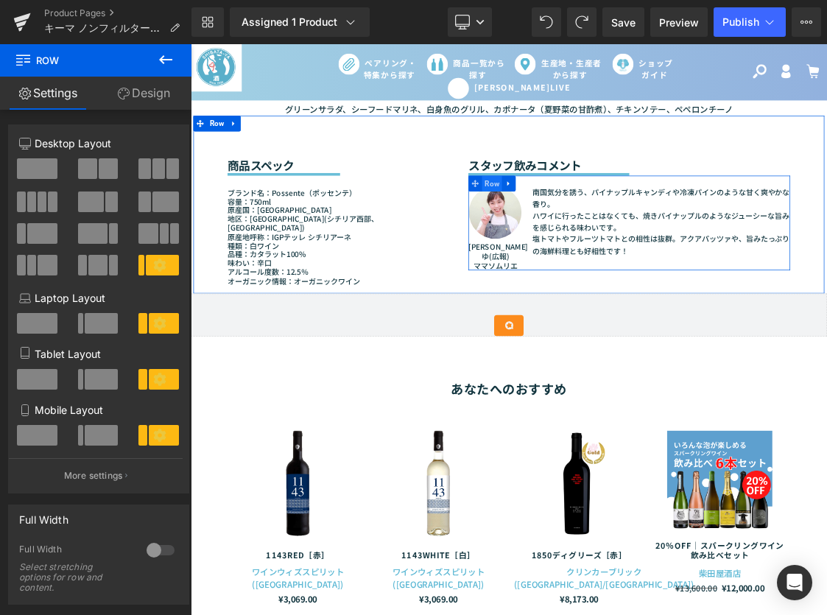
click at [599, 242] on span "Row" at bounding box center [613, 239] width 28 height 22
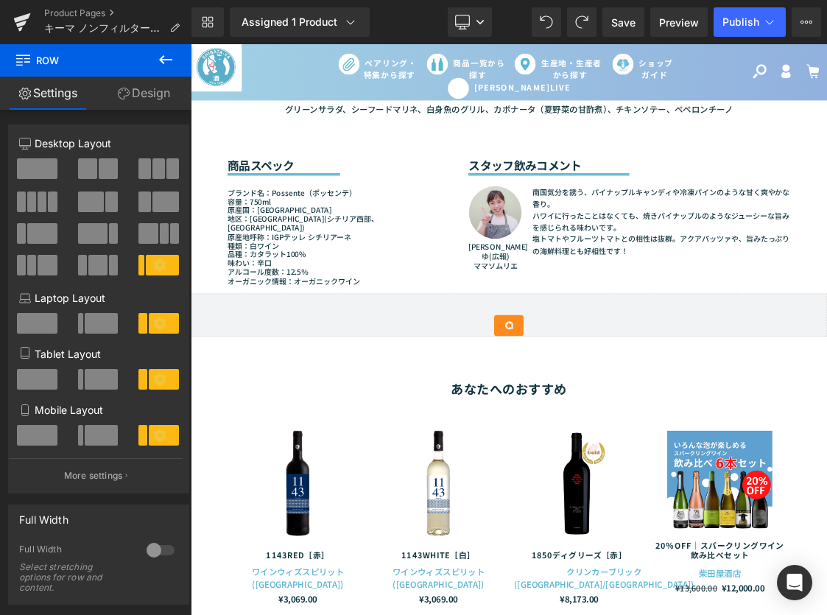
click at [632, 253] on img at bounding box center [618, 280] width 74 height 74
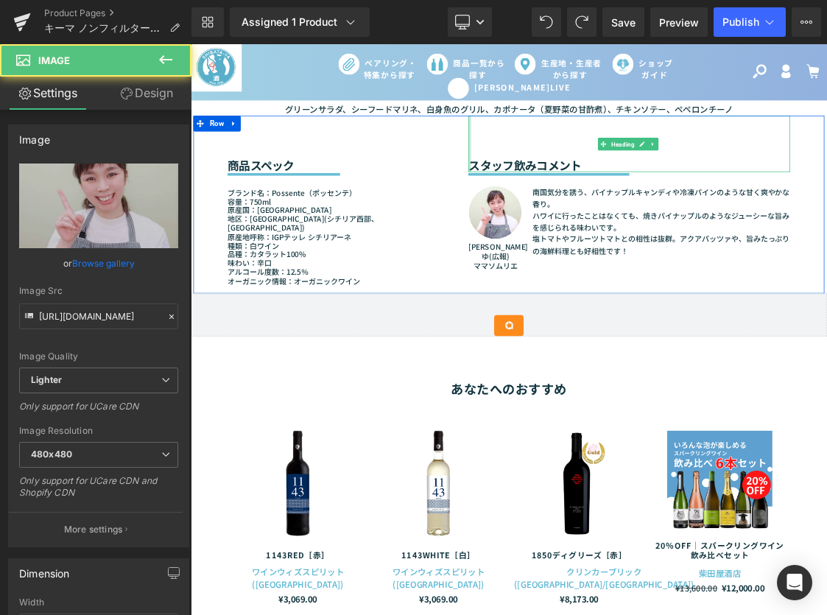
click at [584, 214] on h2 "スタッフ飲みコメント" at bounding box center [805, 212] width 451 height 19
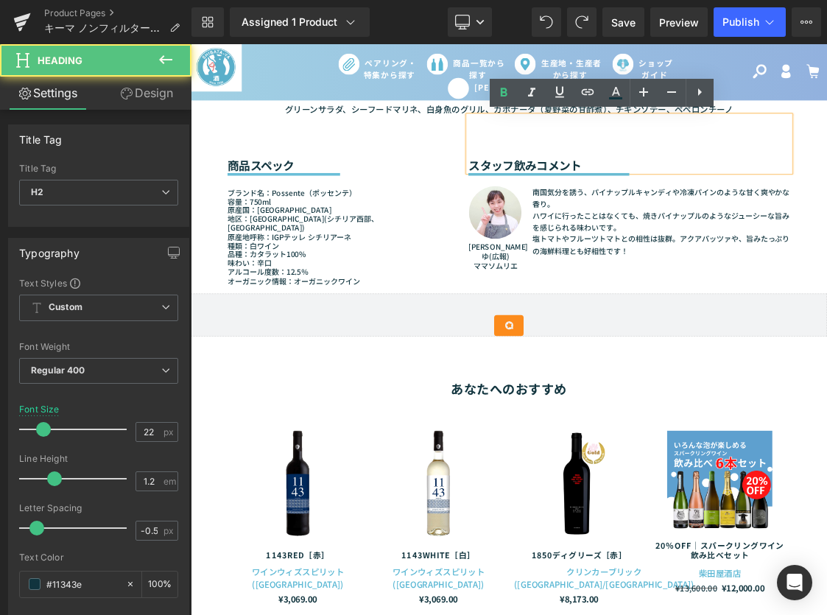
click at [221, 158] on div "商品スペック Heading Separator ブランド名：Possente（ポッセンテ） 容量：750ml 原産国：イタリア 地区：シチリア州(シチリア西…" at bounding box center [637, 268] width 884 height 249
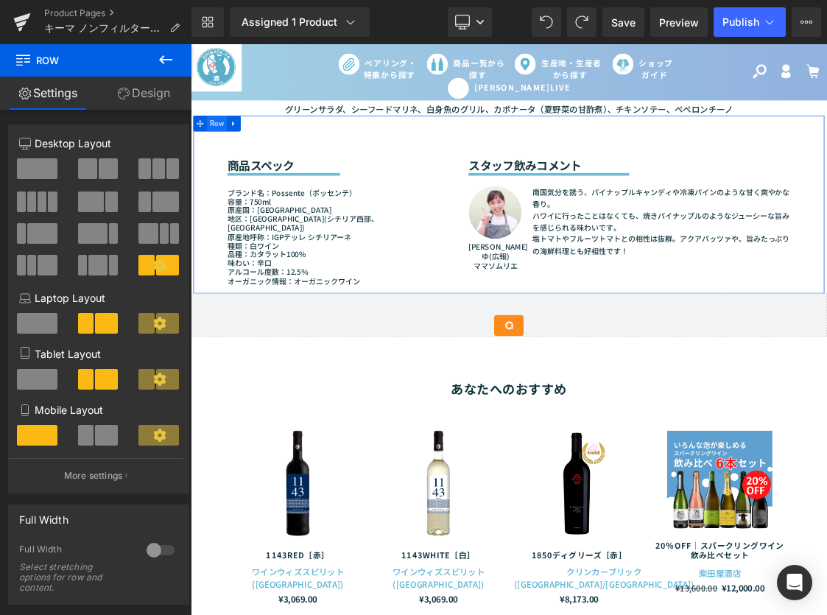
click at [225, 157] on span "Row" at bounding box center [228, 155] width 28 height 22
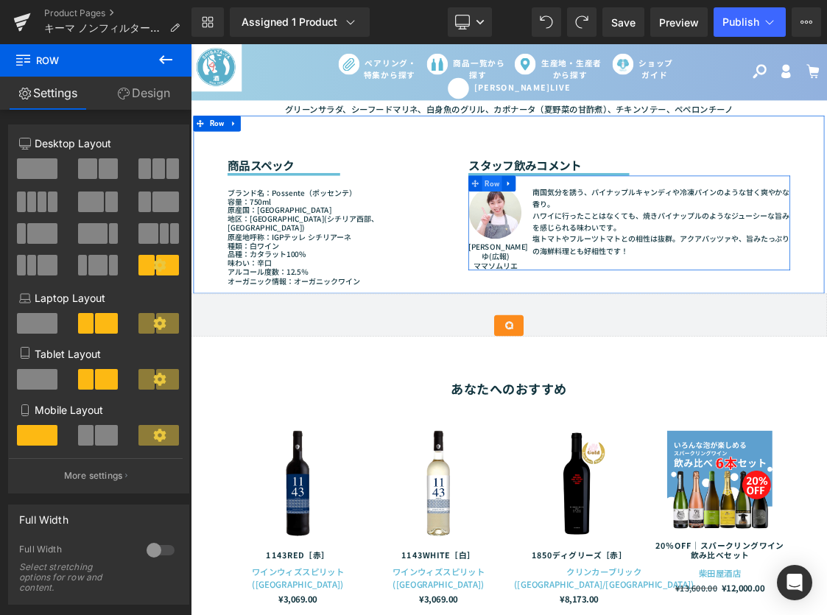
click at [616, 238] on span "Row" at bounding box center [613, 239] width 28 height 22
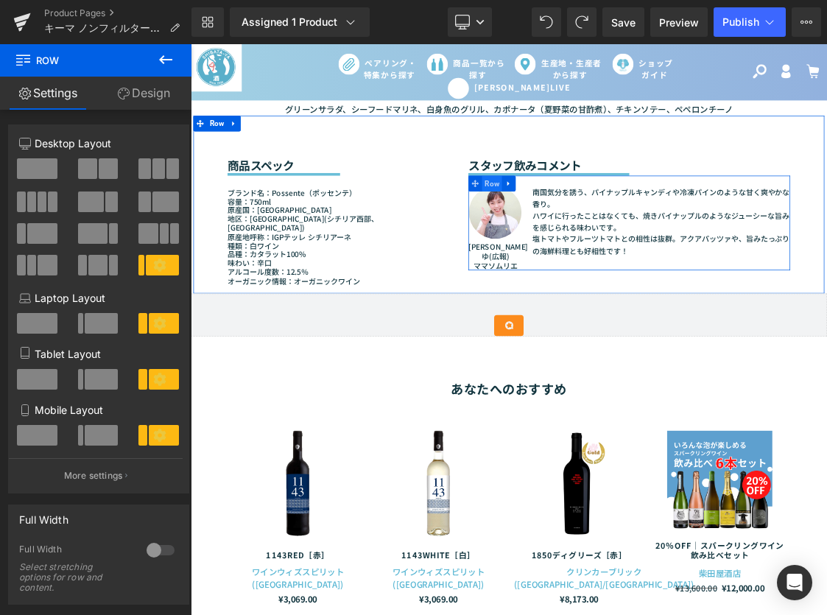
click at [610, 236] on span "Row" at bounding box center [613, 239] width 28 height 22
click at [601, 242] on span "Row" at bounding box center [613, 239] width 28 height 22
click at [609, 245] on span "Row" at bounding box center [613, 239] width 28 height 22
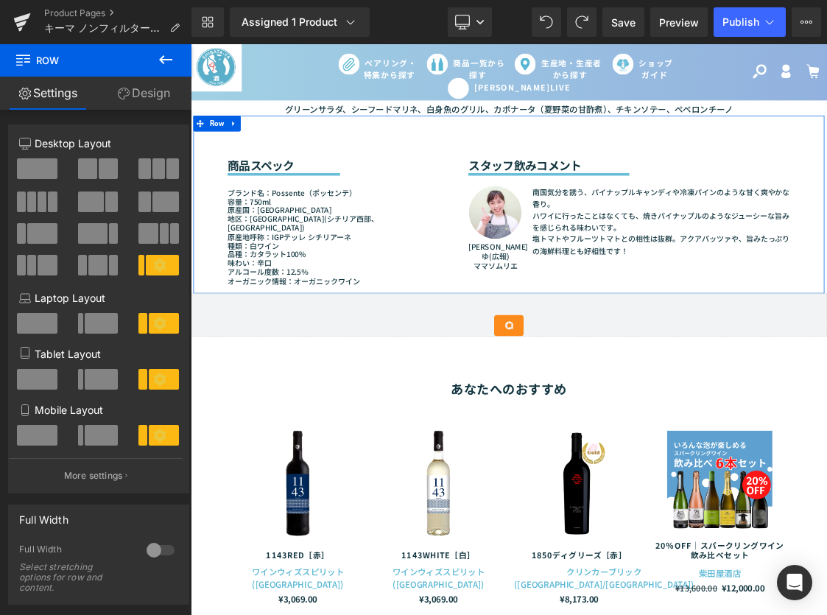
click at [617, 327] on span "Text Block" at bounding box center [609, 332] width 46 height 18
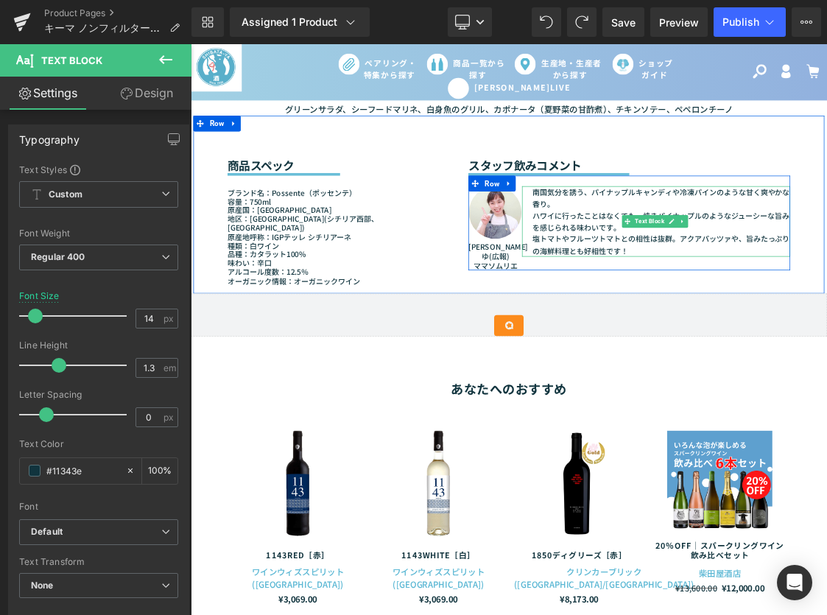
click at [662, 304] on div "南国気分を誘う、パイナップルキャンディや冷凍パインのような甘く爽やかな香り。 ハワイに行ったことはなくても、焼きパイナップルのようなジューシーな旨みを感じられ…" at bounding box center [843, 292] width 376 height 99
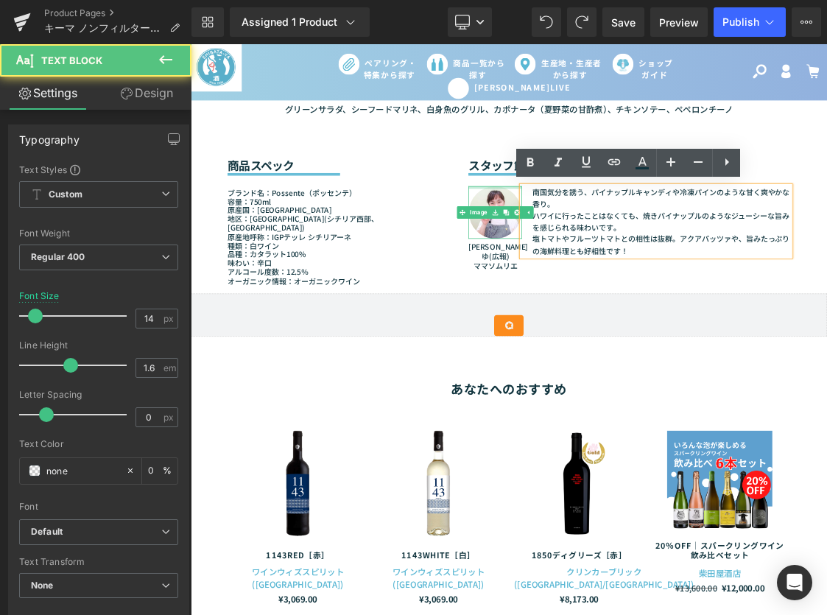
click at [592, 243] on div at bounding box center [617, 245] width 75 height 4
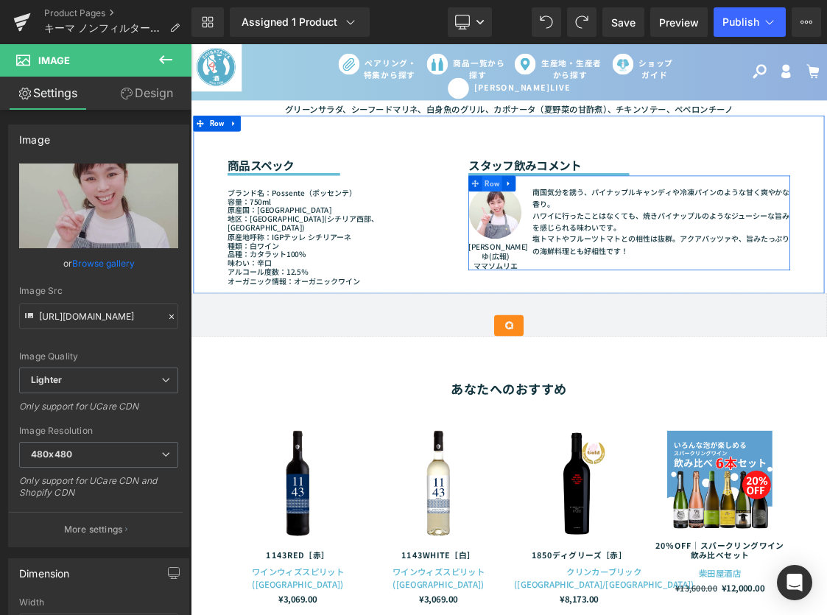
click at [605, 232] on span "Row" at bounding box center [613, 239] width 28 height 22
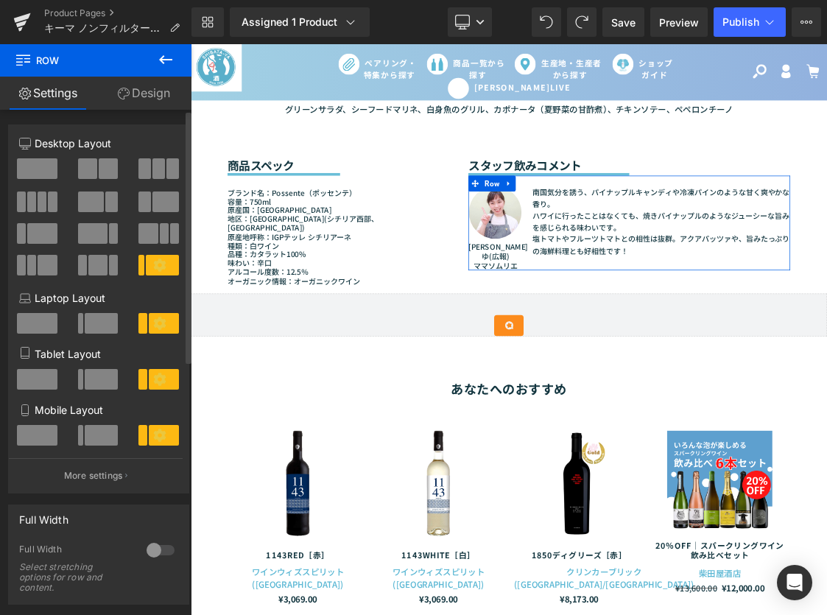
click at [153, 266] on icon at bounding box center [159, 265] width 13 height 13
click at [92, 270] on span at bounding box center [97, 265] width 19 height 21
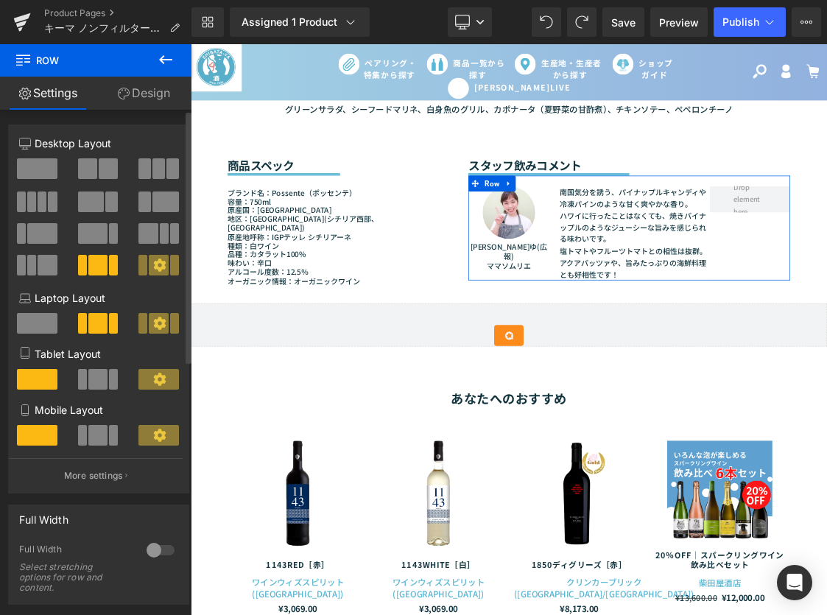
click at [153, 268] on icon at bounding box center [159, 265] width 13 height 13
click at [153, 262] on icon at bounding box center [159, 265] width 13 height 13
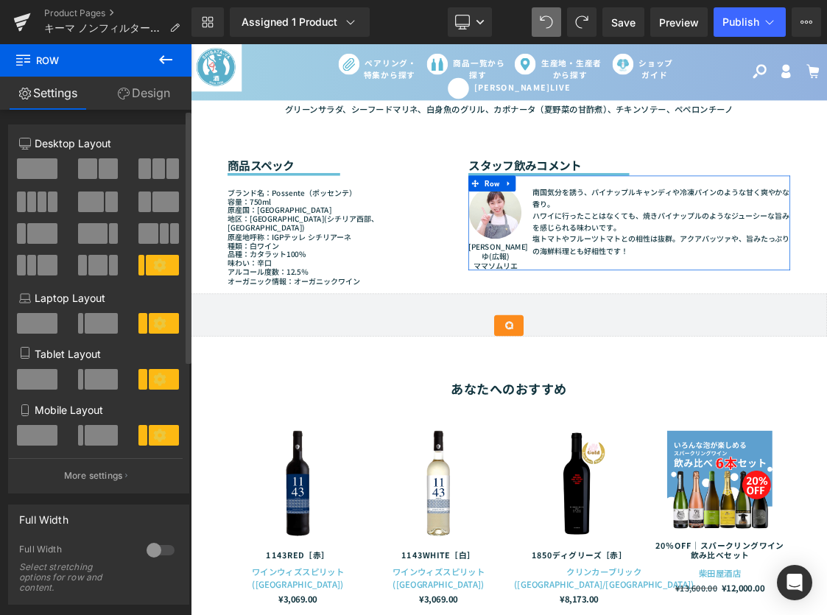
click at [100, 266] on span at bounding box center [97, 265] width 19 height 21
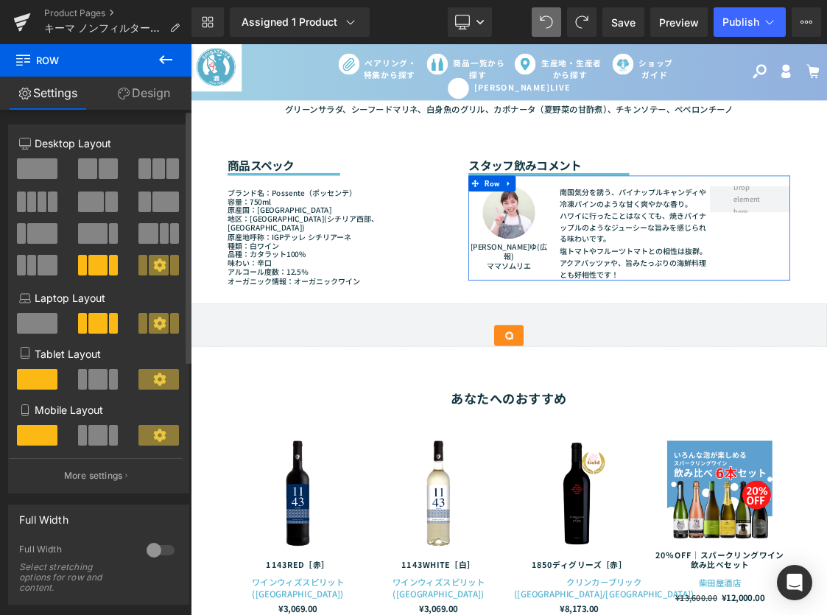
click at [155, 265] on icon at bounding box center [159, 265] width 13 height 13
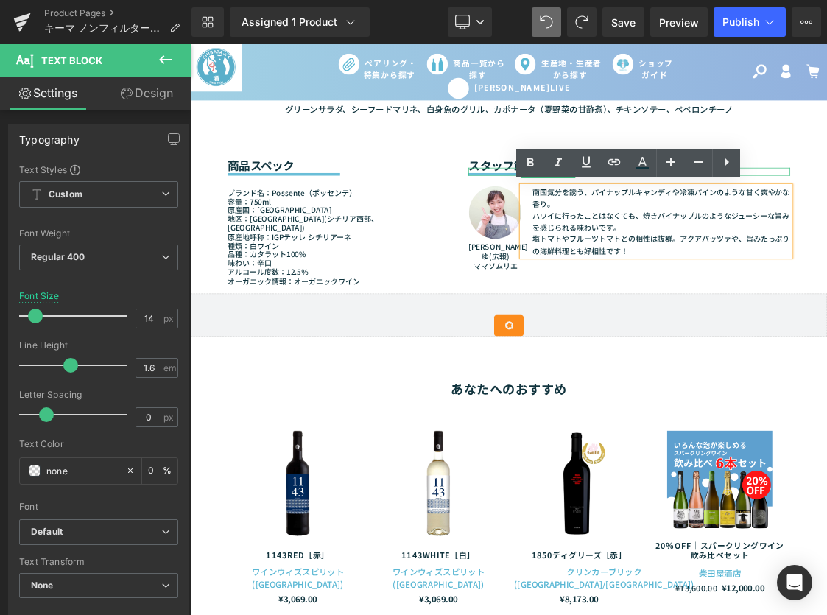
click at [593, 222] on div at bounding box center [805, 222] width 451 height 11
click at [598, 238] on div "Image まゆゆ(広報) ママソムリエ Text Block 南国気分を誘う、パイナップルキャンディや冷凍パインのような甘く爽やかな香り。 ハワイに行ったこ…" at bounding box center [805, 294] width 451 height 133
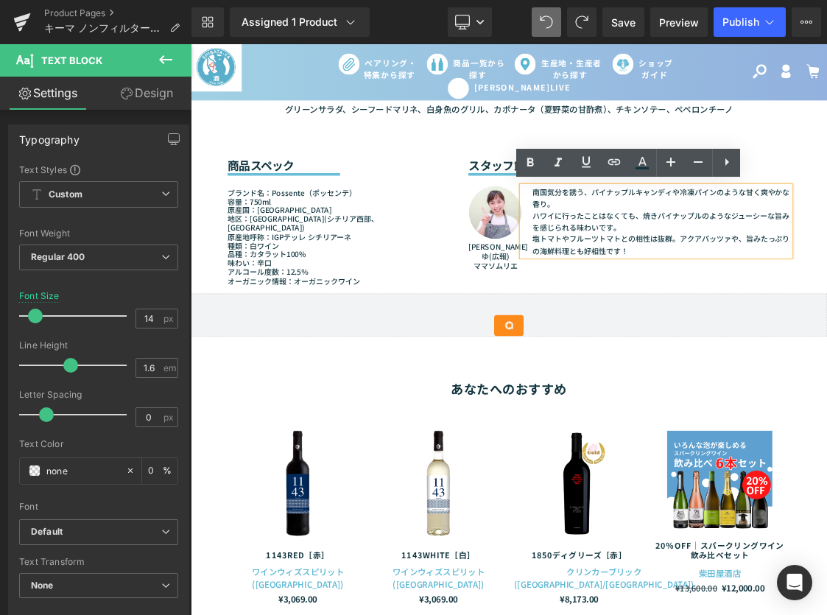
click at [588, 239] on div "Image まゆゆ(広報) ママソムリエ Text Block 南国気分を誘う、パイナップルキャンディや冷凍パインのような甘く爽やかな香り。 ハワイに行ったこ…" at bounding box center [805, 294] width 451 height 133
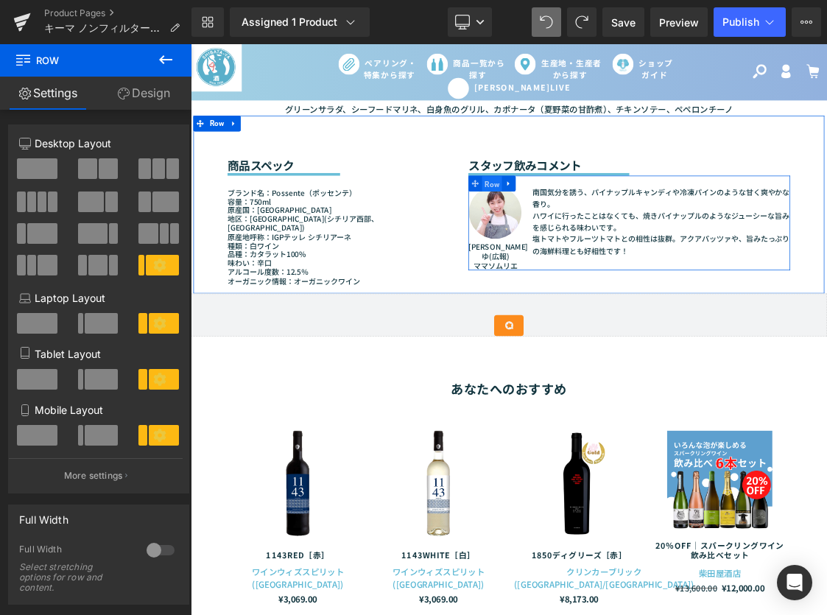
click at [609, 239] on span "Row" at bounding box center [613, 240] width 28 height 22
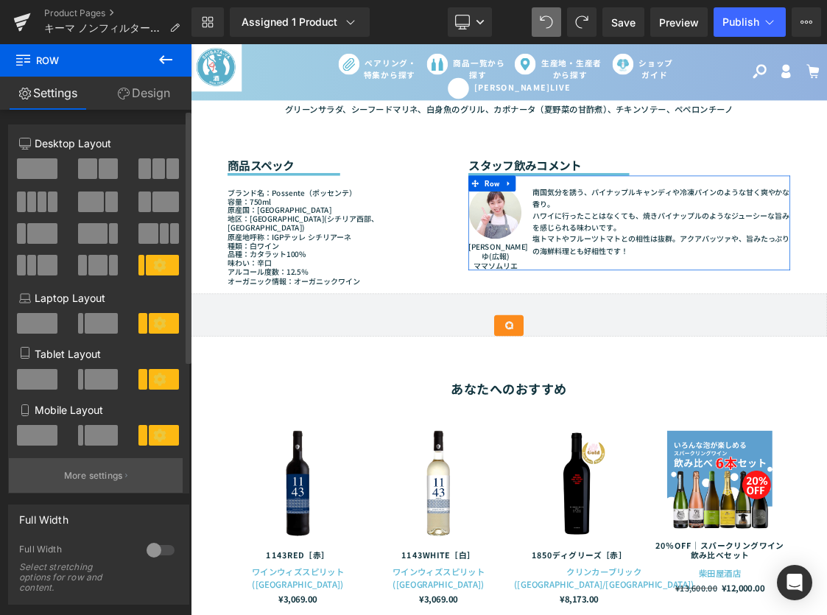
click at [106, 470] on p "More settings" at bounding box center [93, 475] width 59 height 13
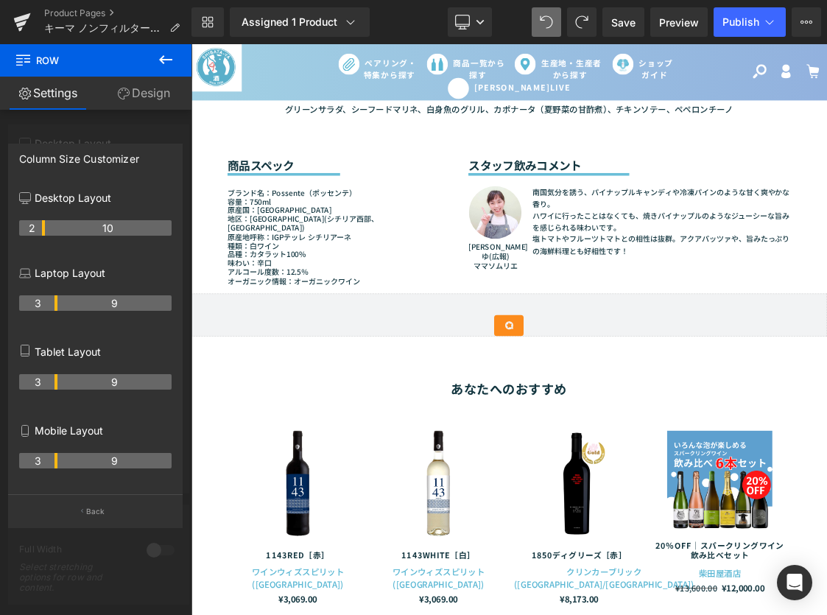
click at [624, 386] on div at bounding box center [637, 443] width 892 height 799
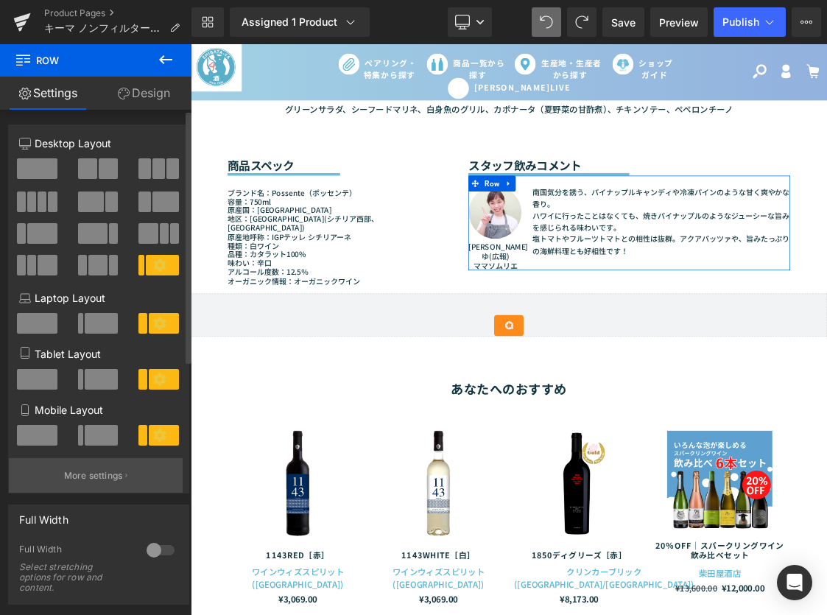
click at [116, 466] on button "More settings" at bounding box center [96, 475] width 174 height 35
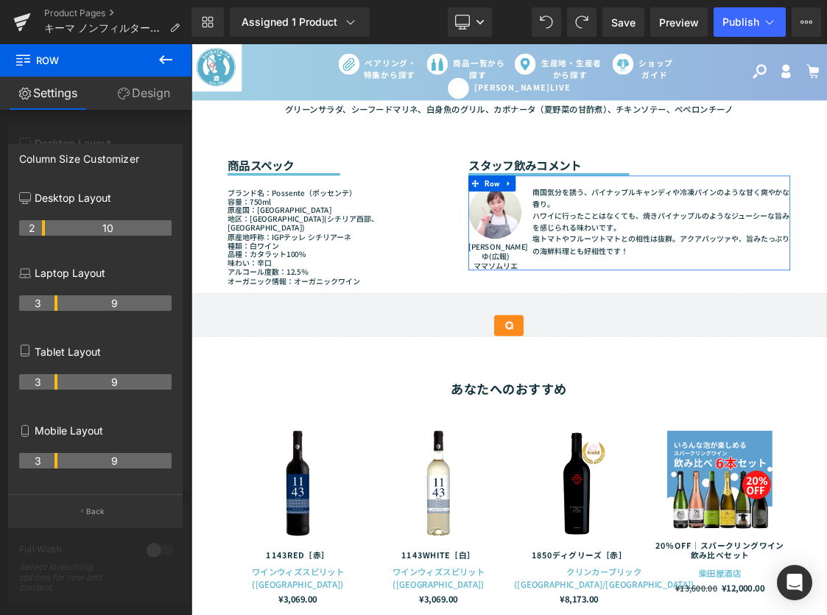
click at [164, 94] on link "Design" at bounding box center [144, 93] width 96 height 33
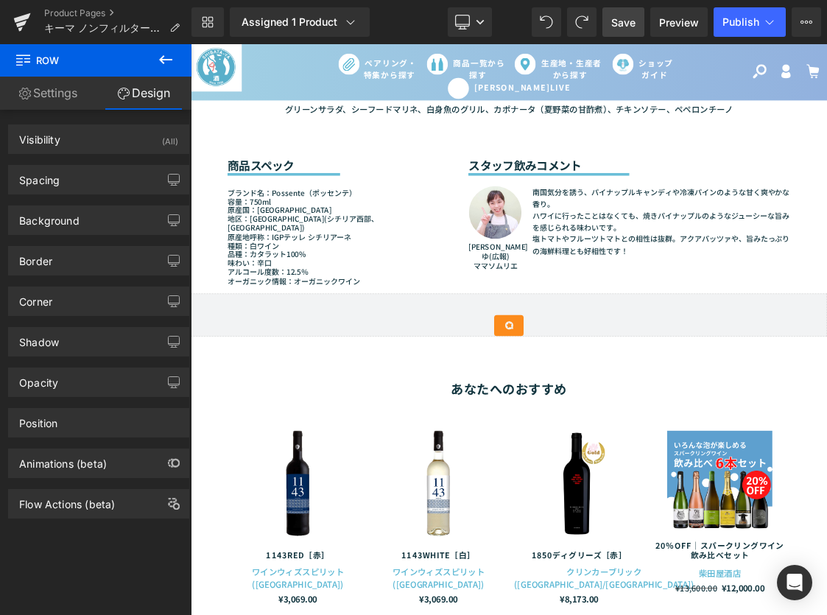
click at [616, 21] on span "Save" at bounding box center [624, 22] width 24 height 15
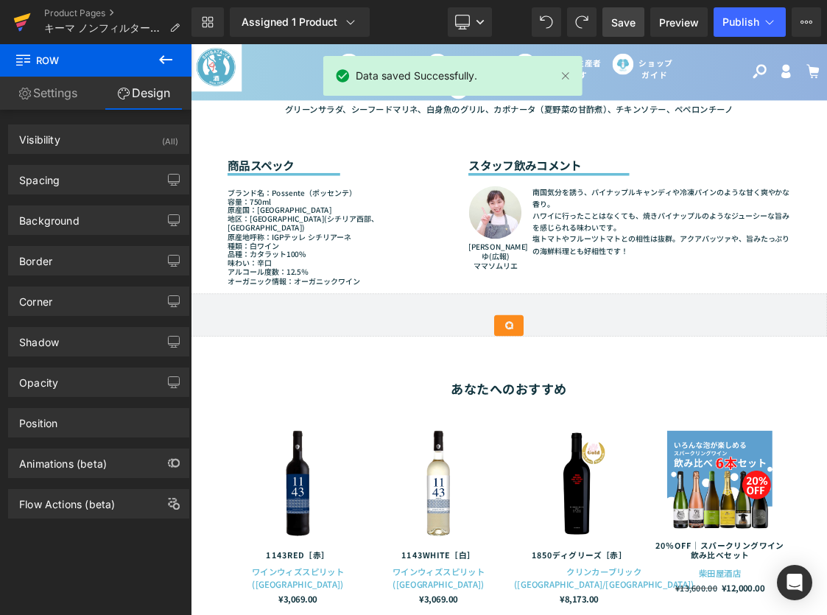
click at [14, 19] on icon at bounding box center [22, 22] width 18 height 37
